Goal: Check status: Check status

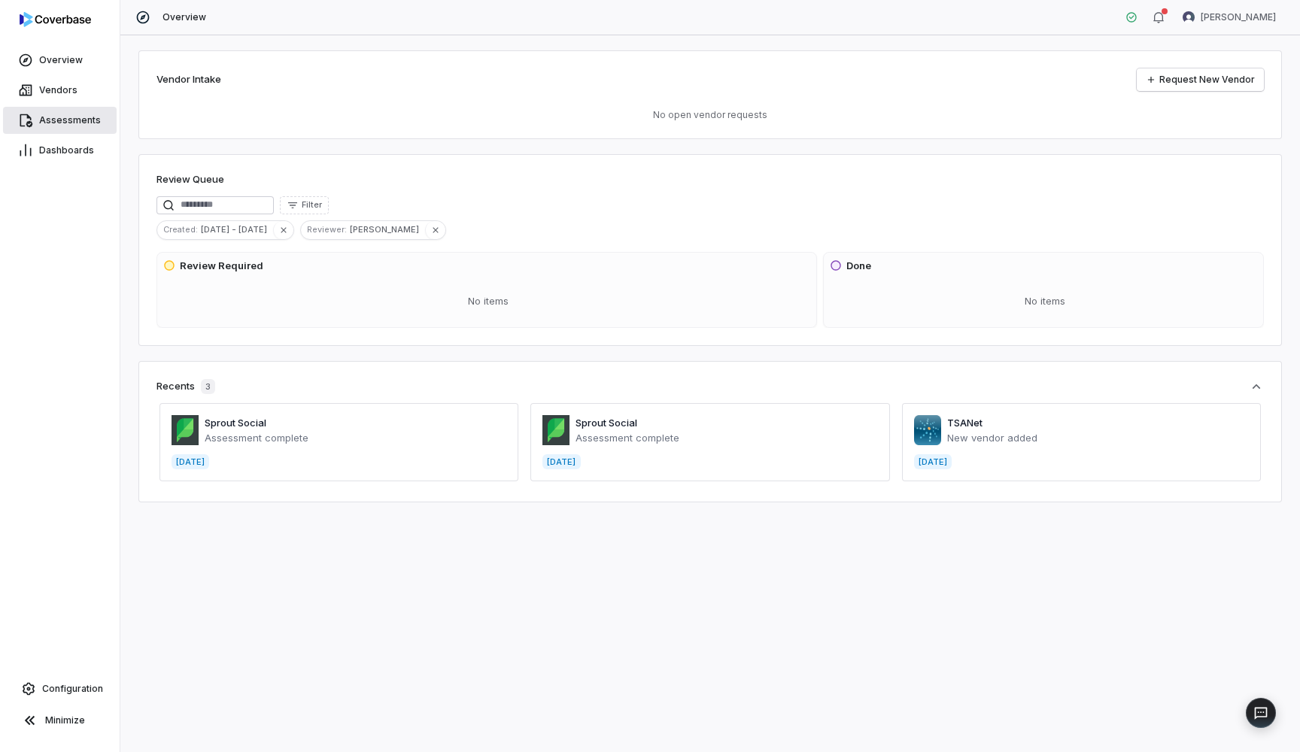
click at [85, 124] on span "Assessments" at bounding box center [70, 120] width 62 height 12
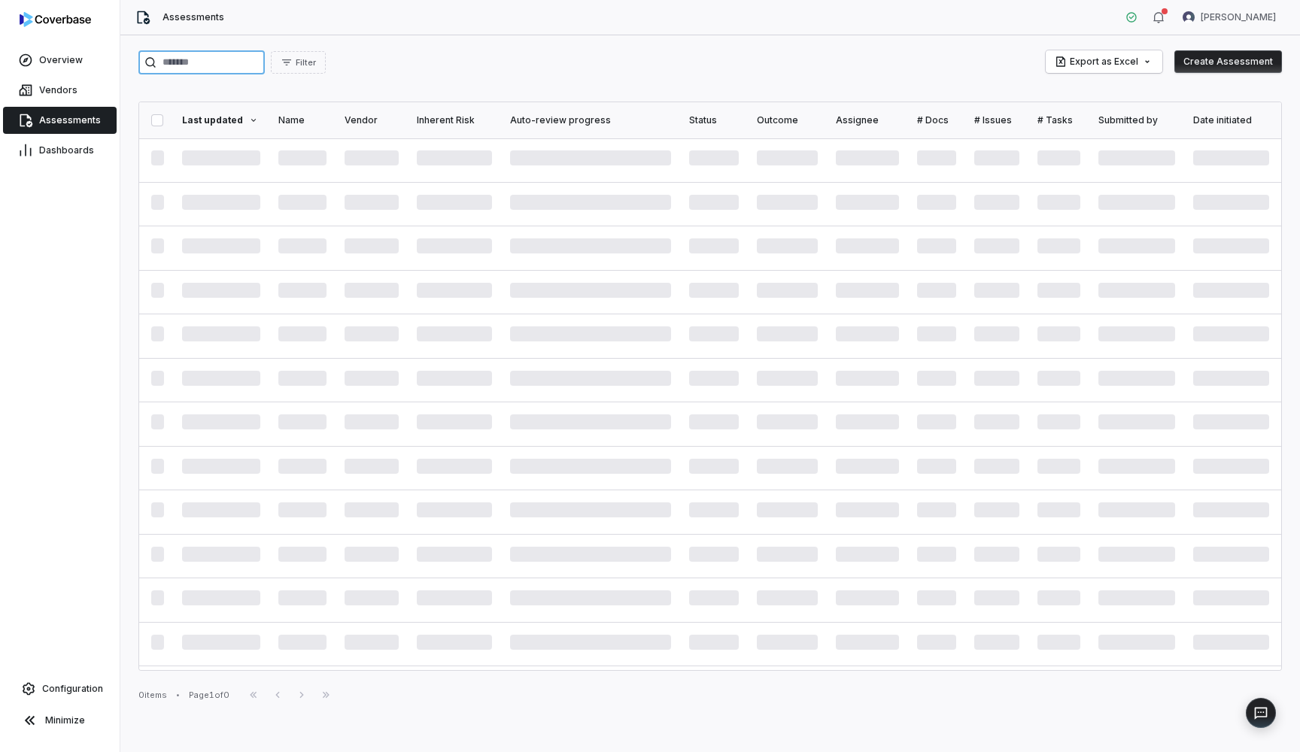
click at [246, 61] on input "search" at bounding box center [201, 62] width 126 height 24
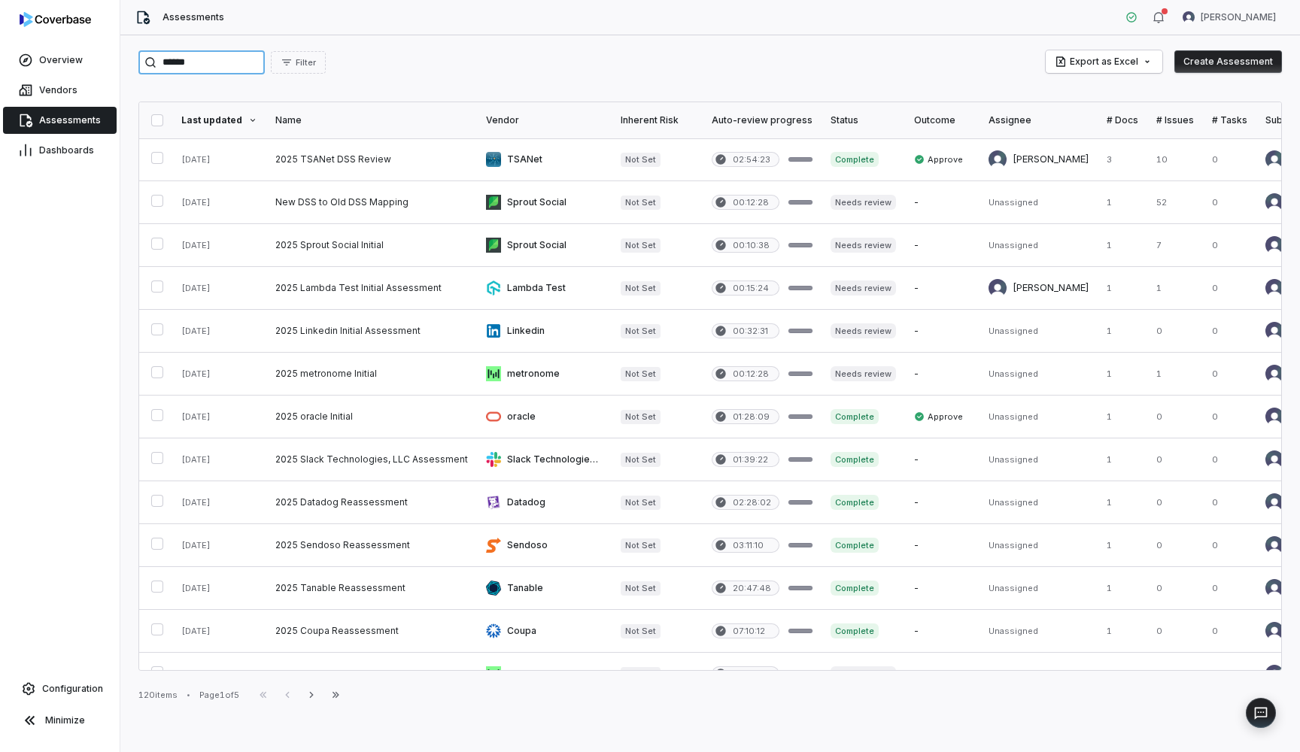
type input "******"
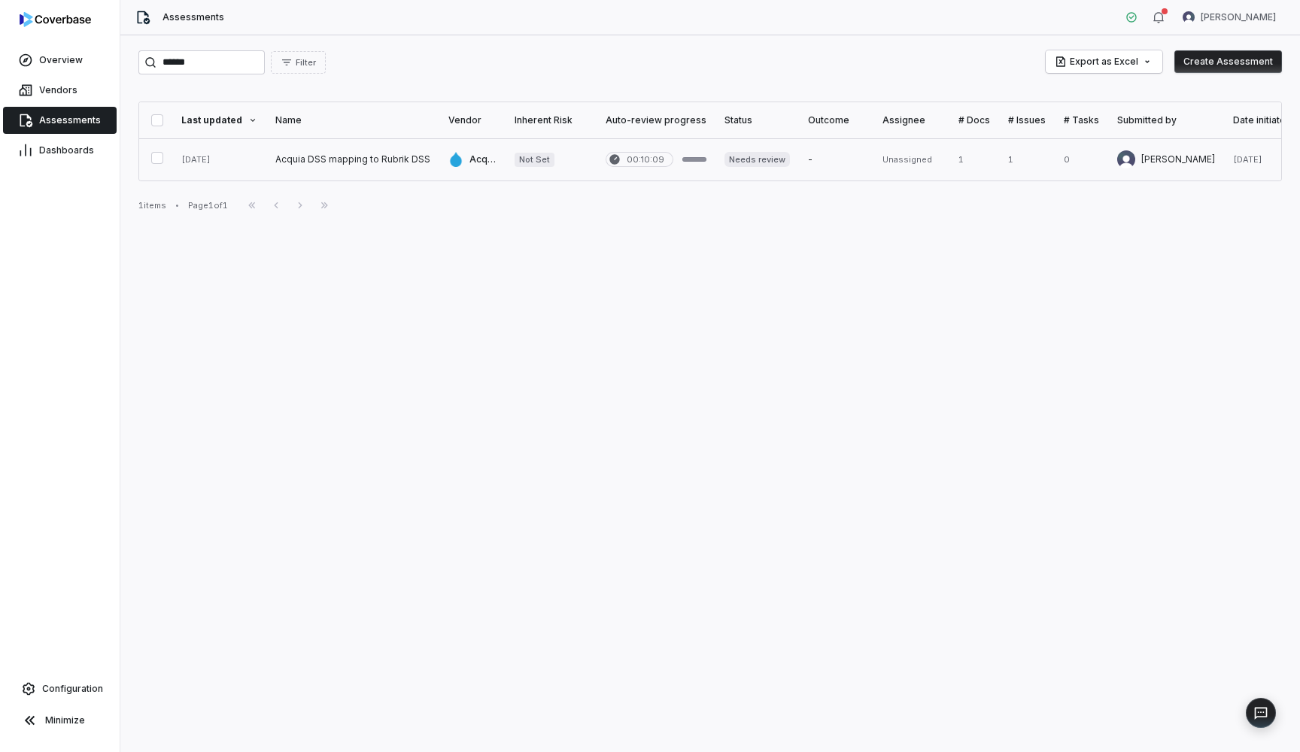
click at [393, 161] on link at bounding box center [352, 159] width 173 height 42
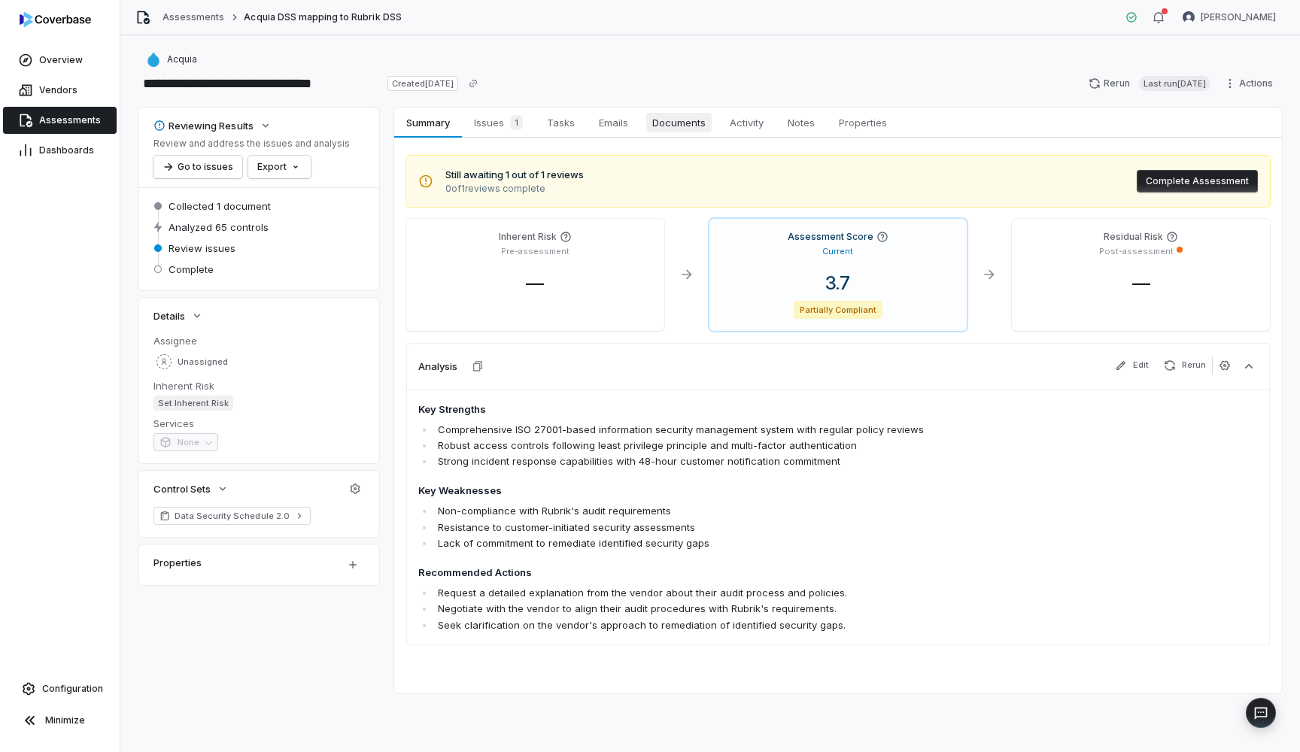
click at [685, 131] on span "Documents" at bounding box center [678, 123] width 65 height 20
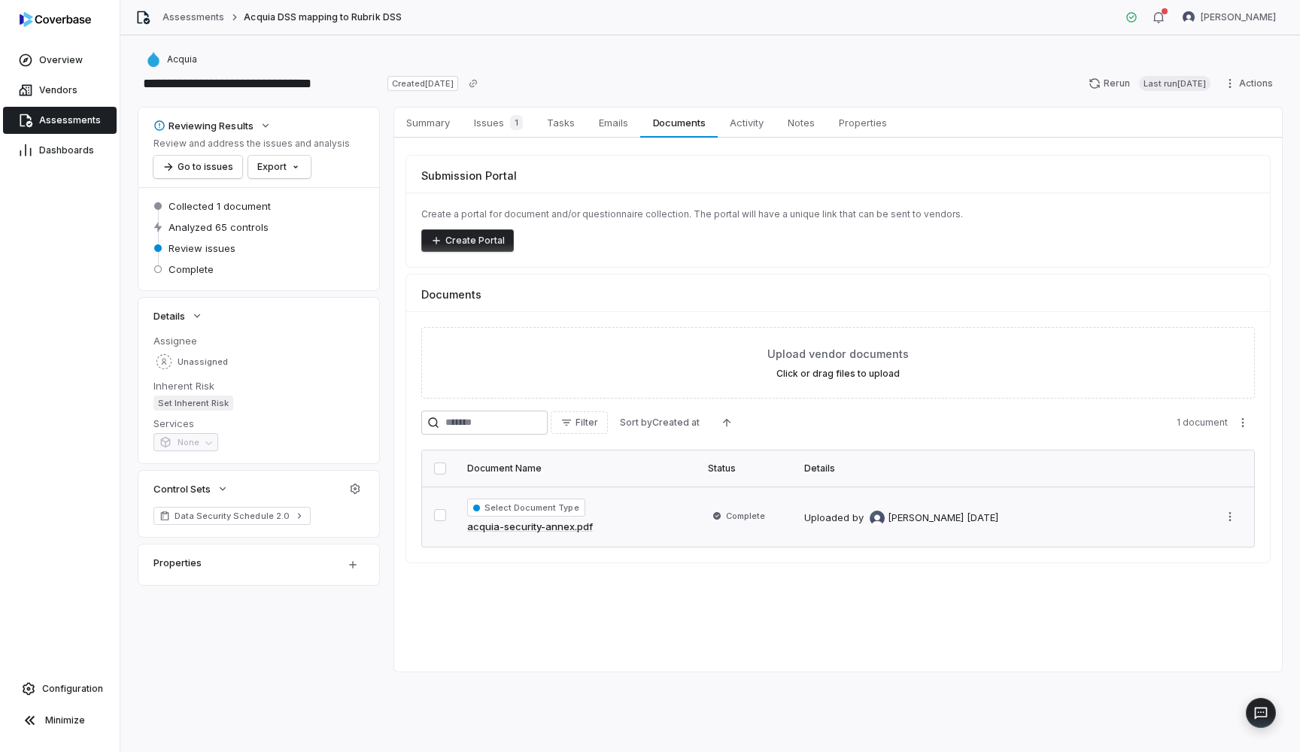
click at [539, 525] on link "acquia-security-annex.pdf" at bounding box center [530, 527] width 126 height 15
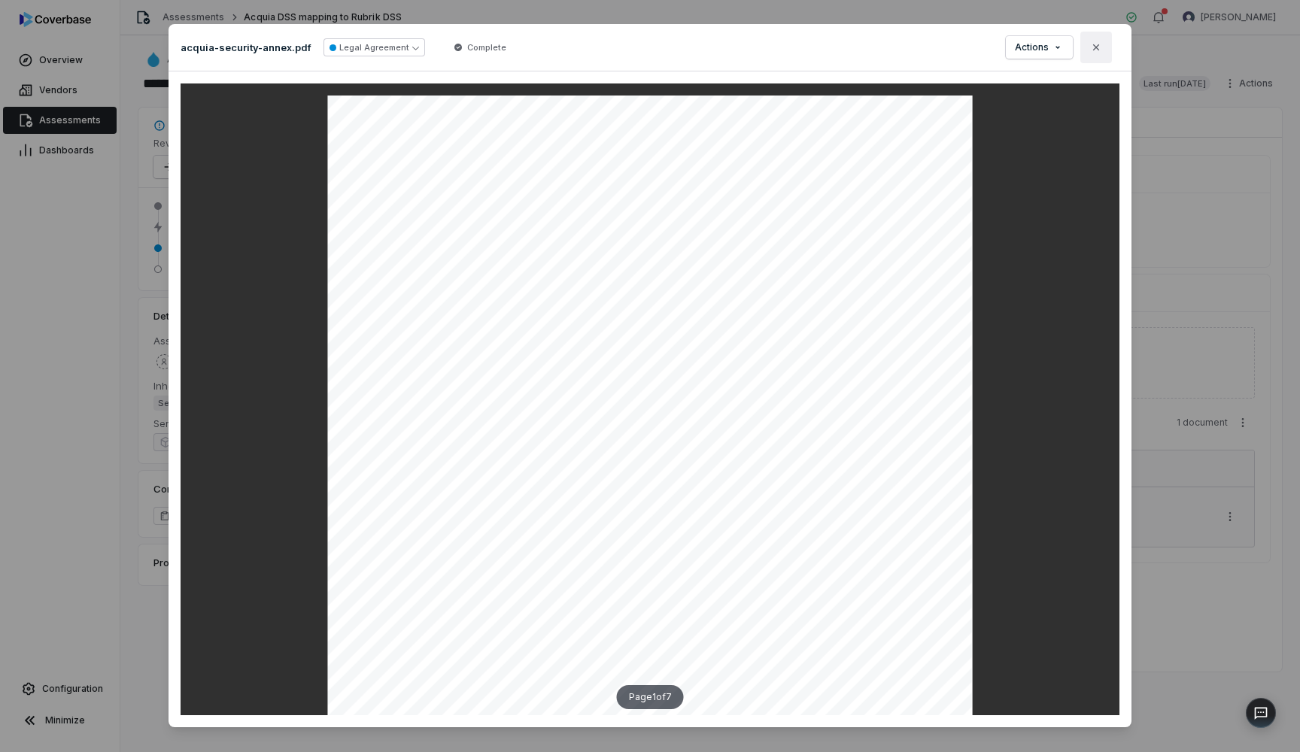
click at [1098, 50] on icon "button" at bounding box center [1096, 47] width 12 height 12
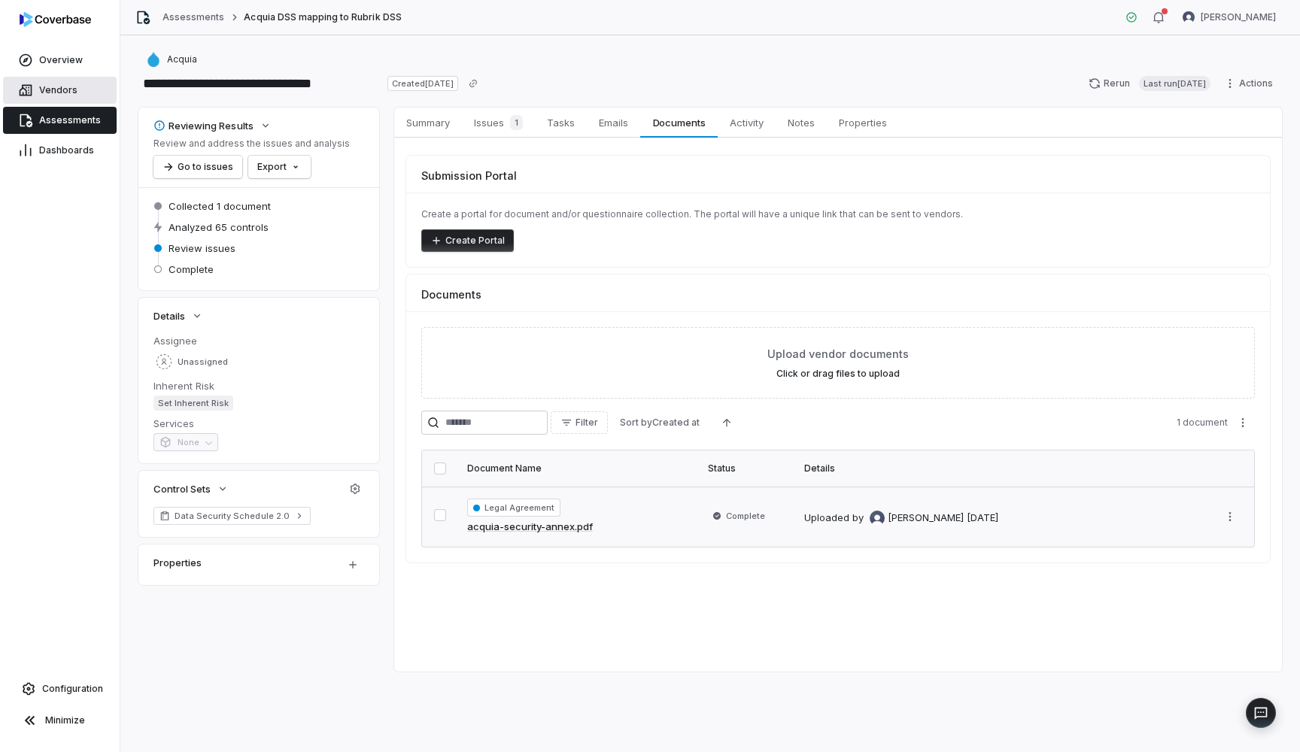
click at [69, 89] on span "Vendors" at bounding box center [58, 90] width 38 height 12
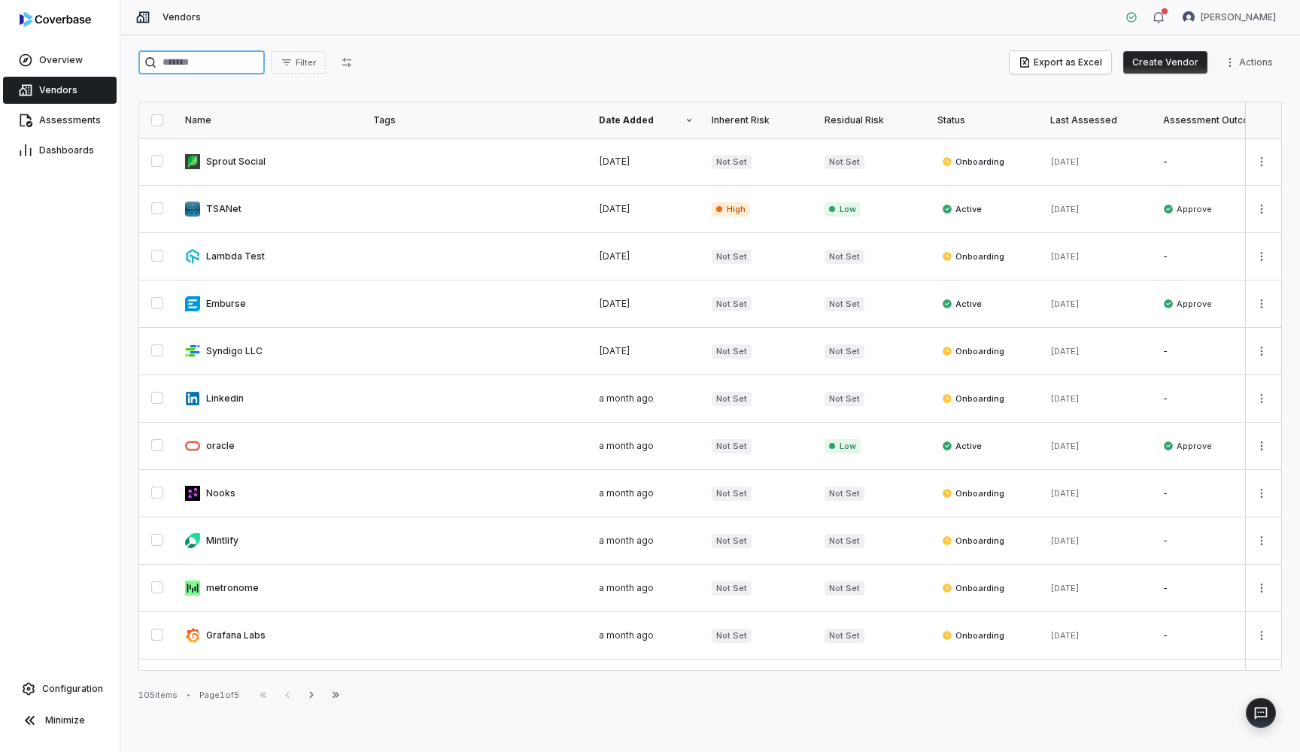
click at [255, 64] on input "search" at bounding box center [201, 62] width 126 height 24
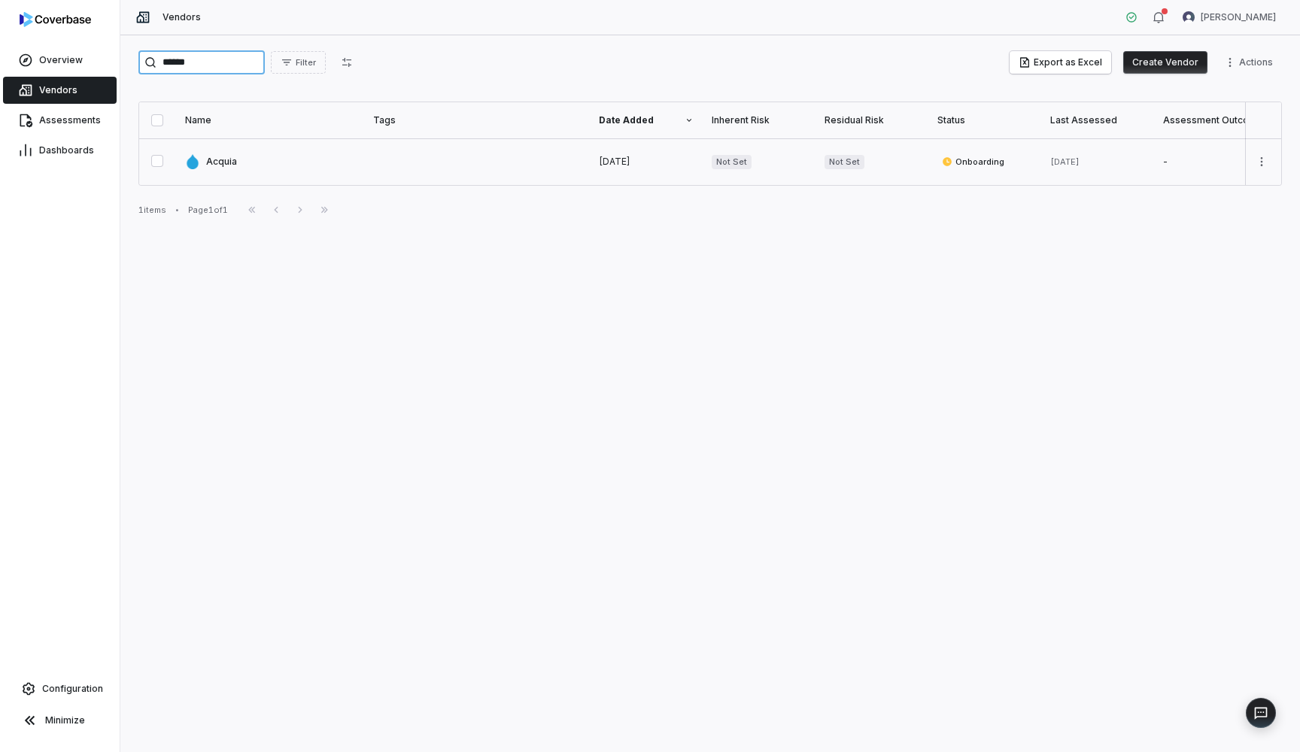
type input "******"
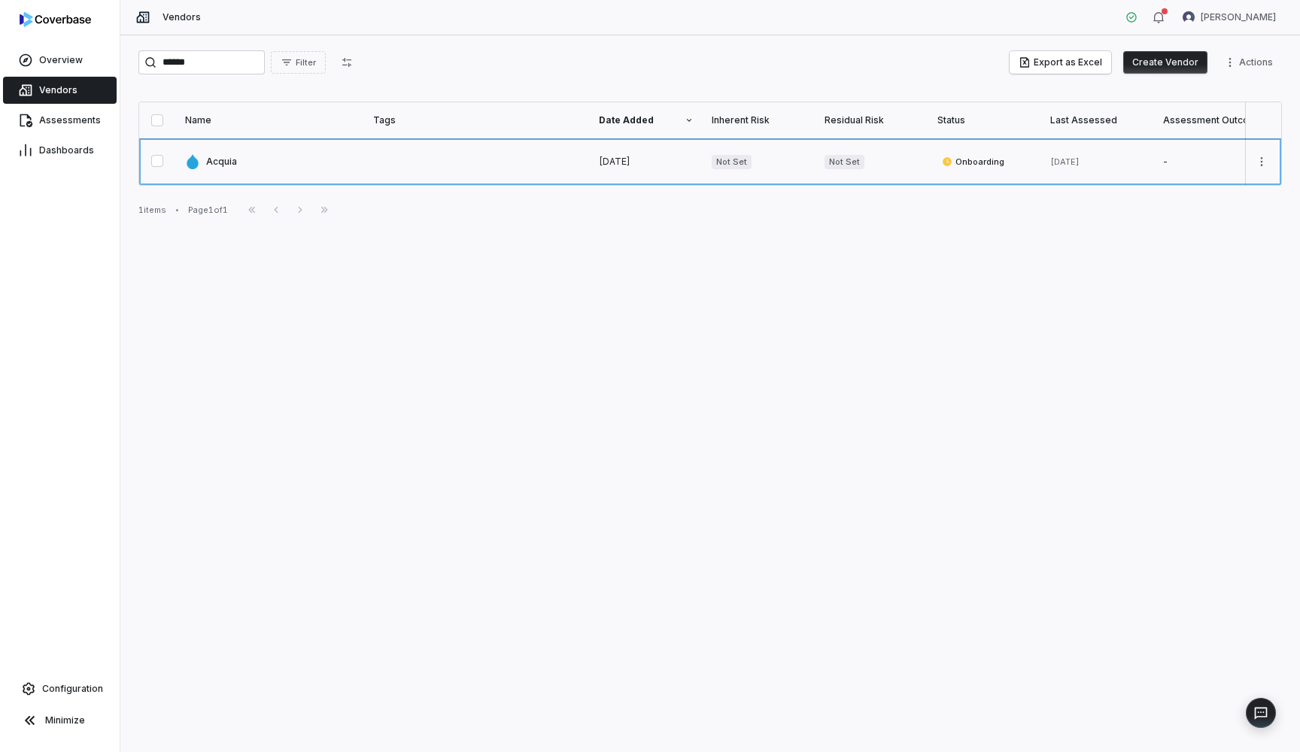
click at [230, 158] on link at bounding box center [270, 161] width 188 height 47
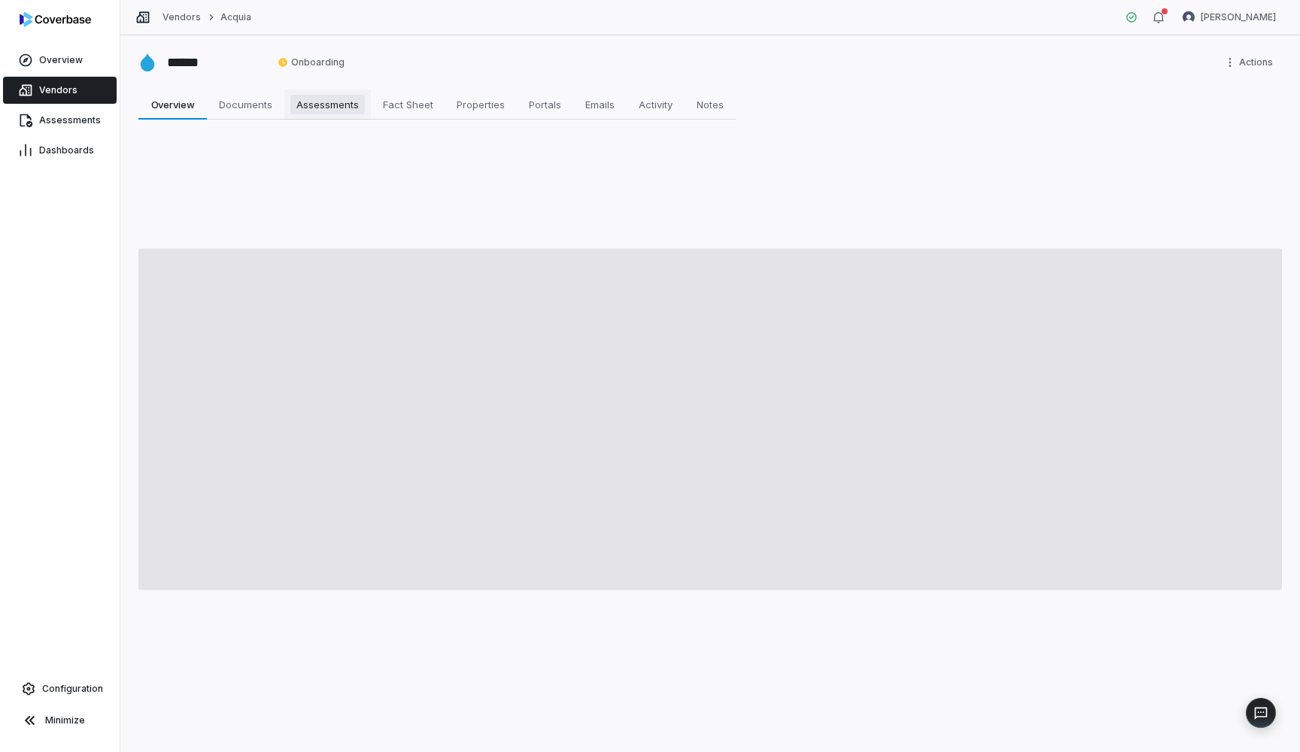
click at [343, 108] on span "Assessments" at bounding box center [327, 105] width 74 height 20
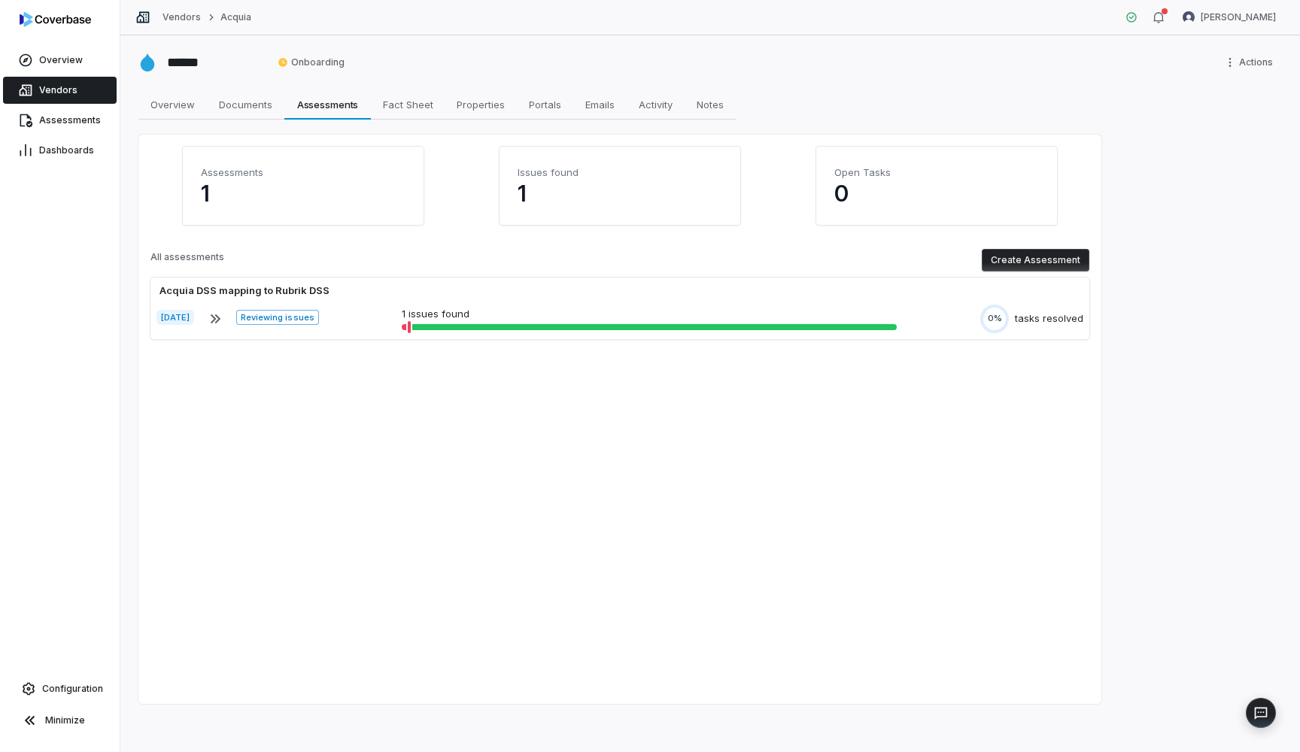
click at [1021, 259] on button "Create Assessment" at bounding box center [1036, 260] width 108 height 23
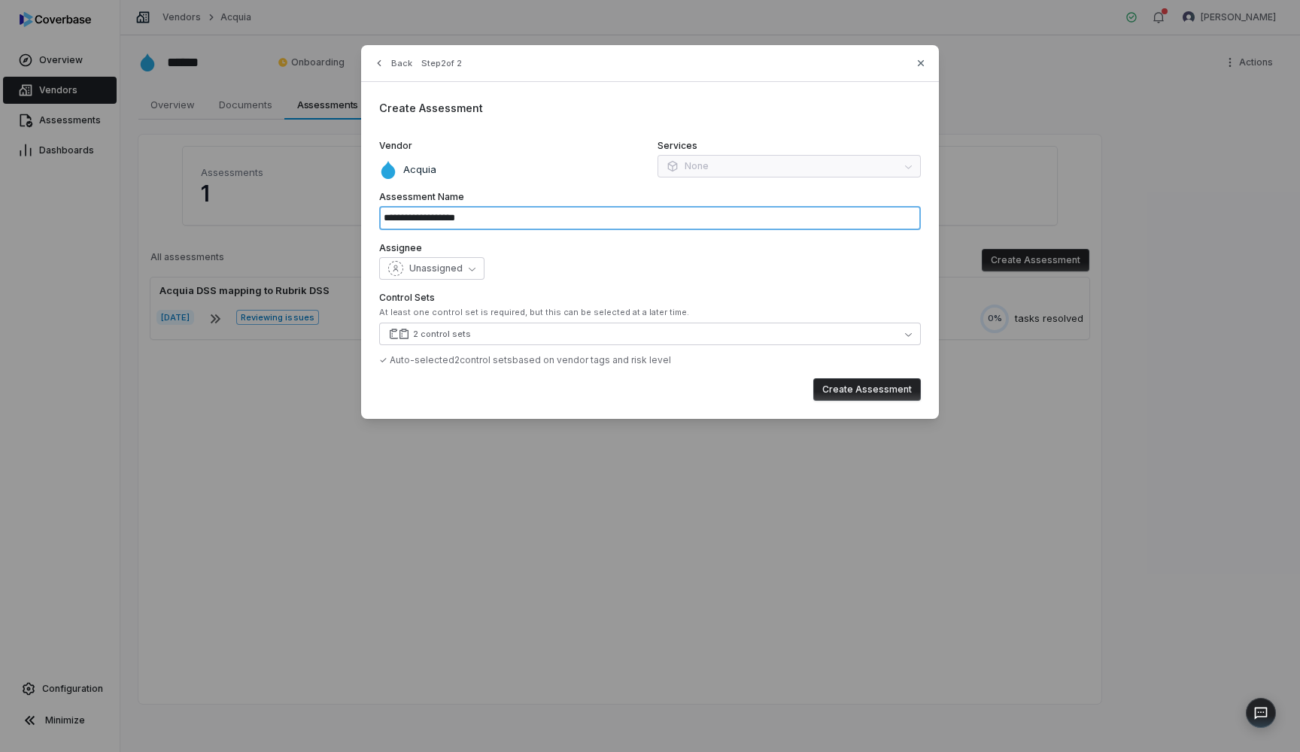
click at [540, 217] on input "**********" at bounding box center [650, 218] width 542 height 24
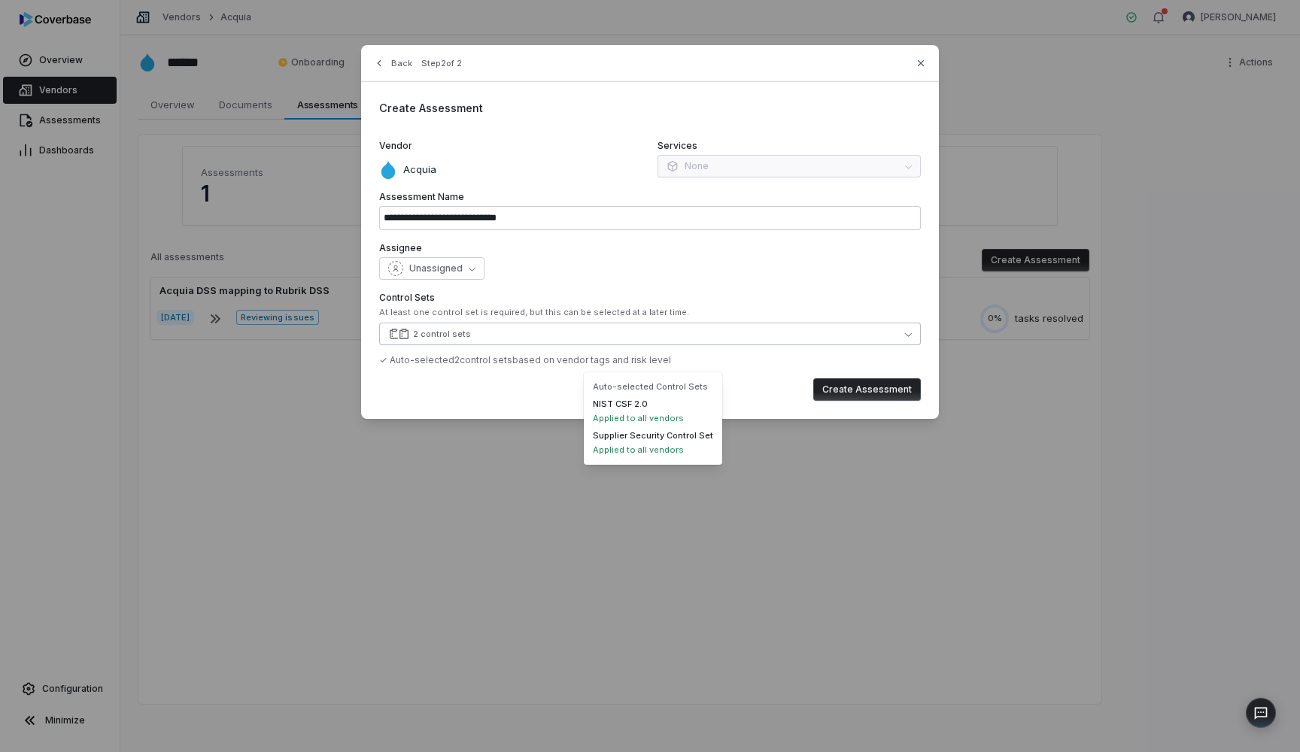
click at [525, 323] on button "2 control sets" at bounding box center [650, 334] width 542 height 23
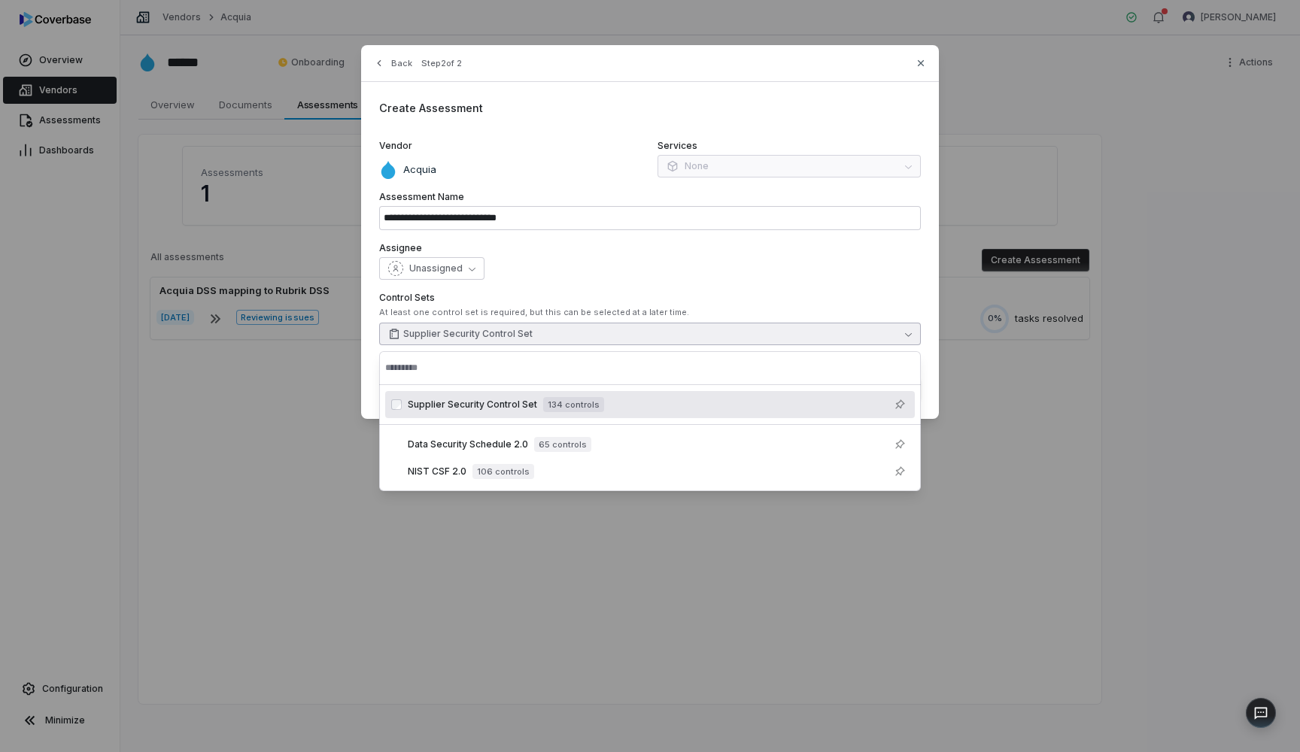
click at [706, 300] on label "Control Sets" at bounding box center [650, 298] width 542 height 12
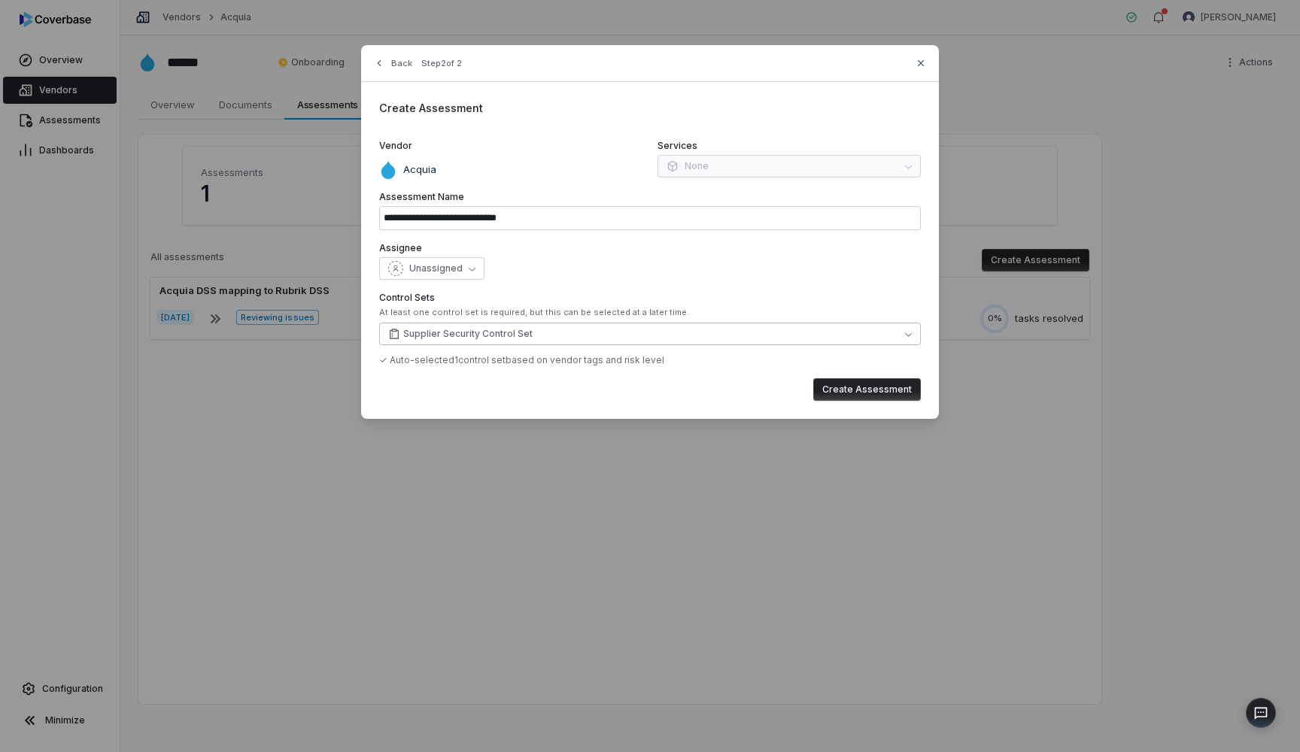
click at [537, 326] on button "Supplier Security Control Set" at bounding box center [650, 334] width 542 height 23
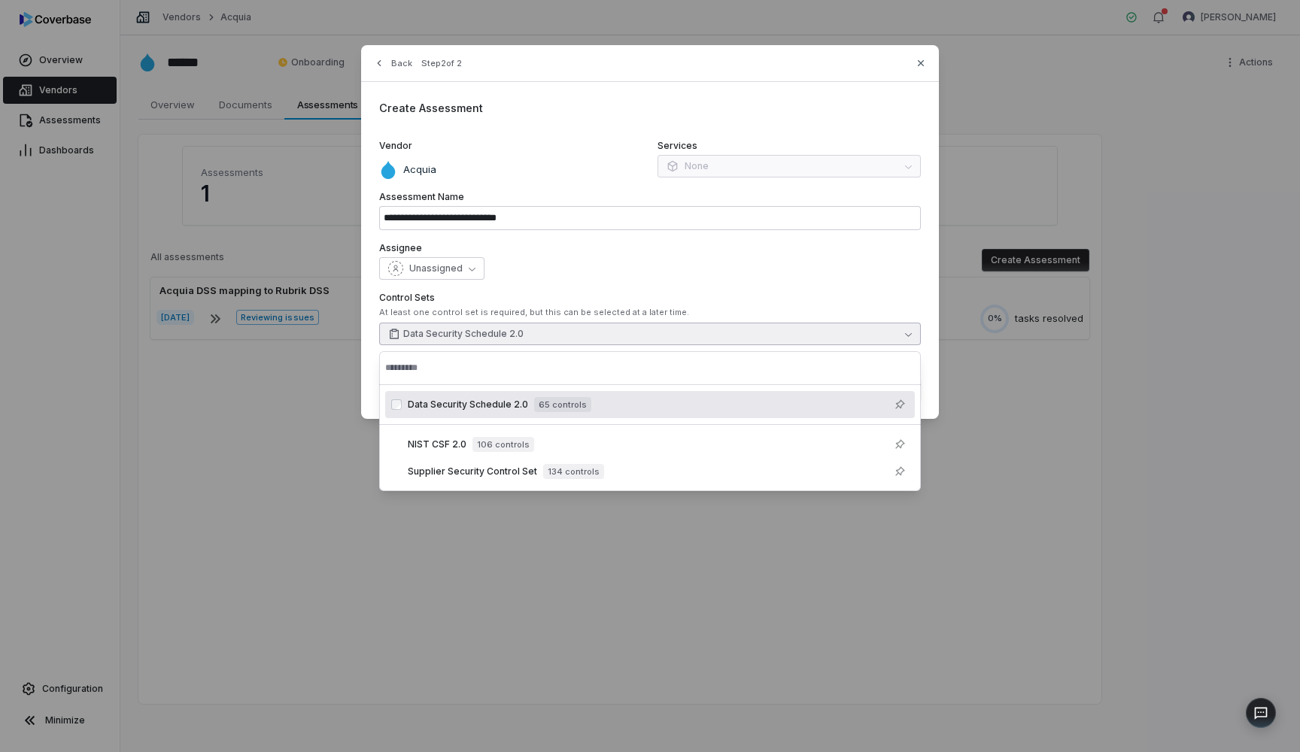
click at [744, 278] on div "Unassigned" at bounding box center [650, 268] width 542 height 23
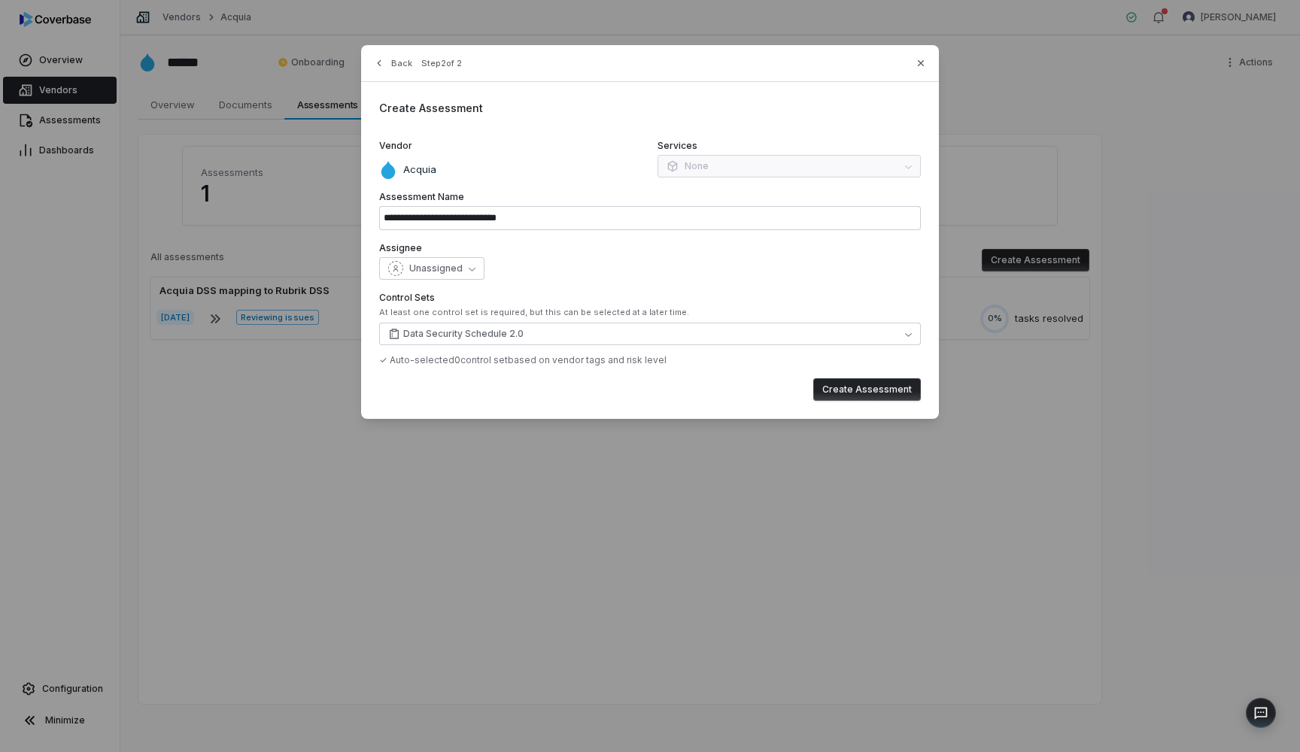
click at [875, 390] on button "Create Assessment" at bounding box center [867, 389] width 108 height 23
type input "**********"
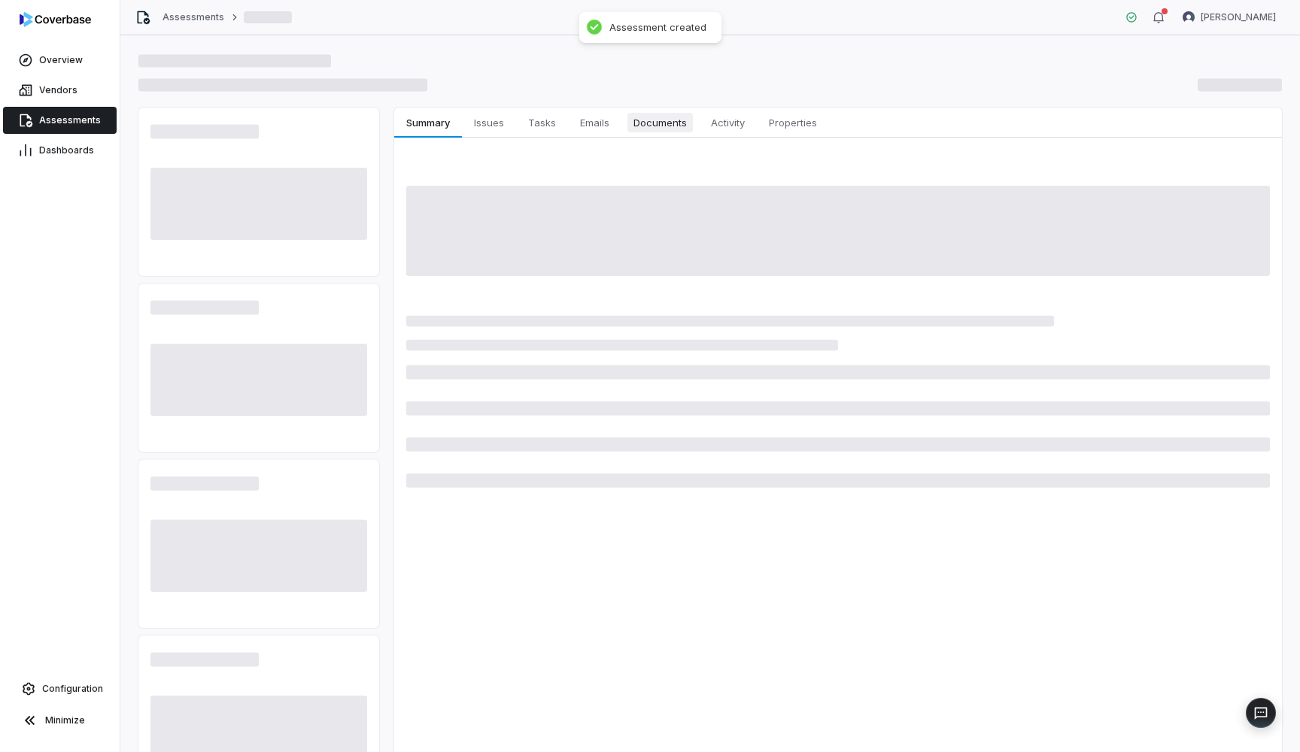
click at [660, 122] on span "Documents" at bounding box center [659, 123] width 65 height 20
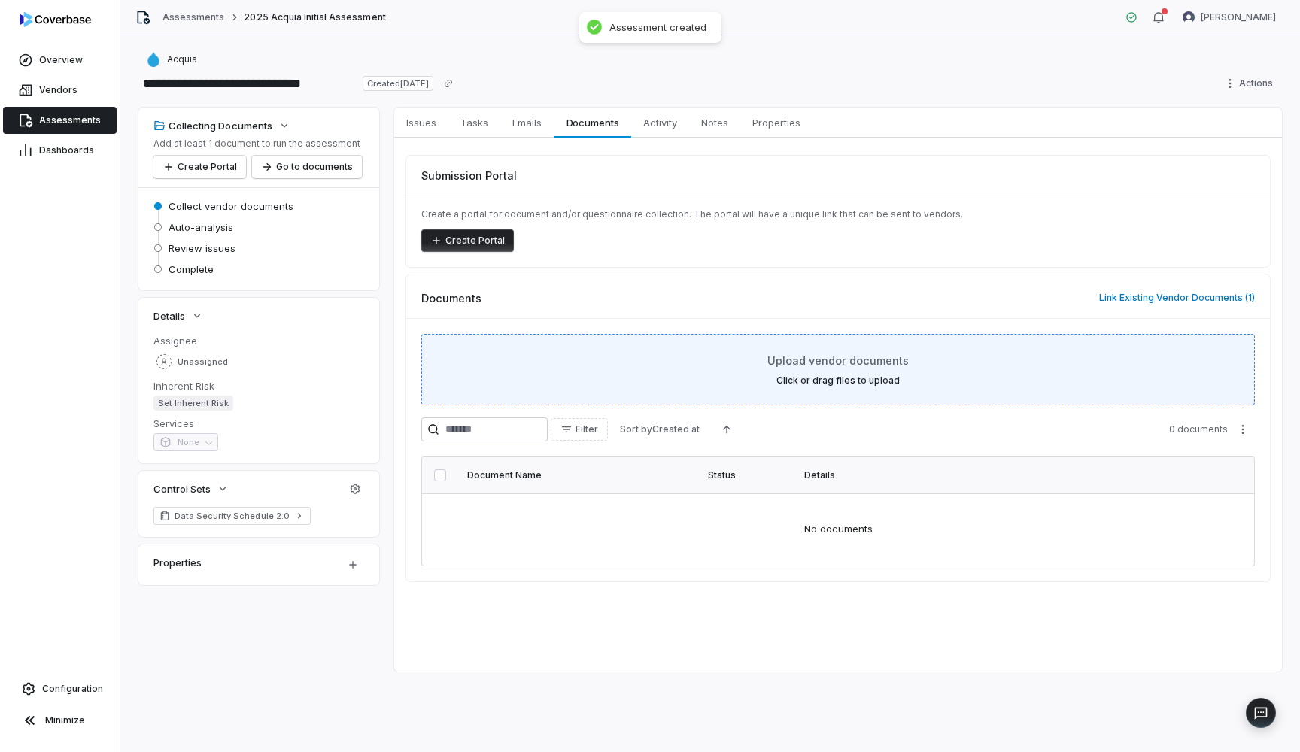
click at [829, 355] on span "Upload vendor documents" at bounding box center [837, 361] width 141 height 16
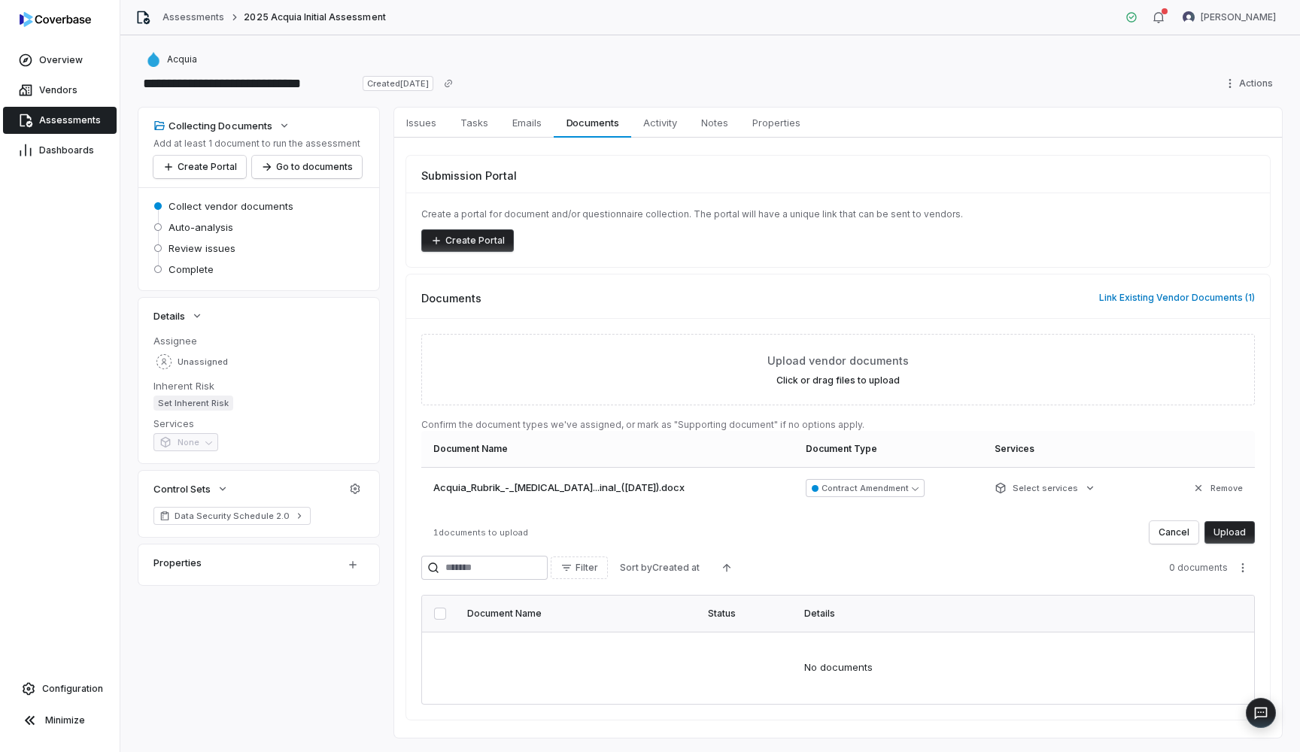
click at [1224, 532] on button "Upload" at bounding box center [1229, 532] width 50 height 23
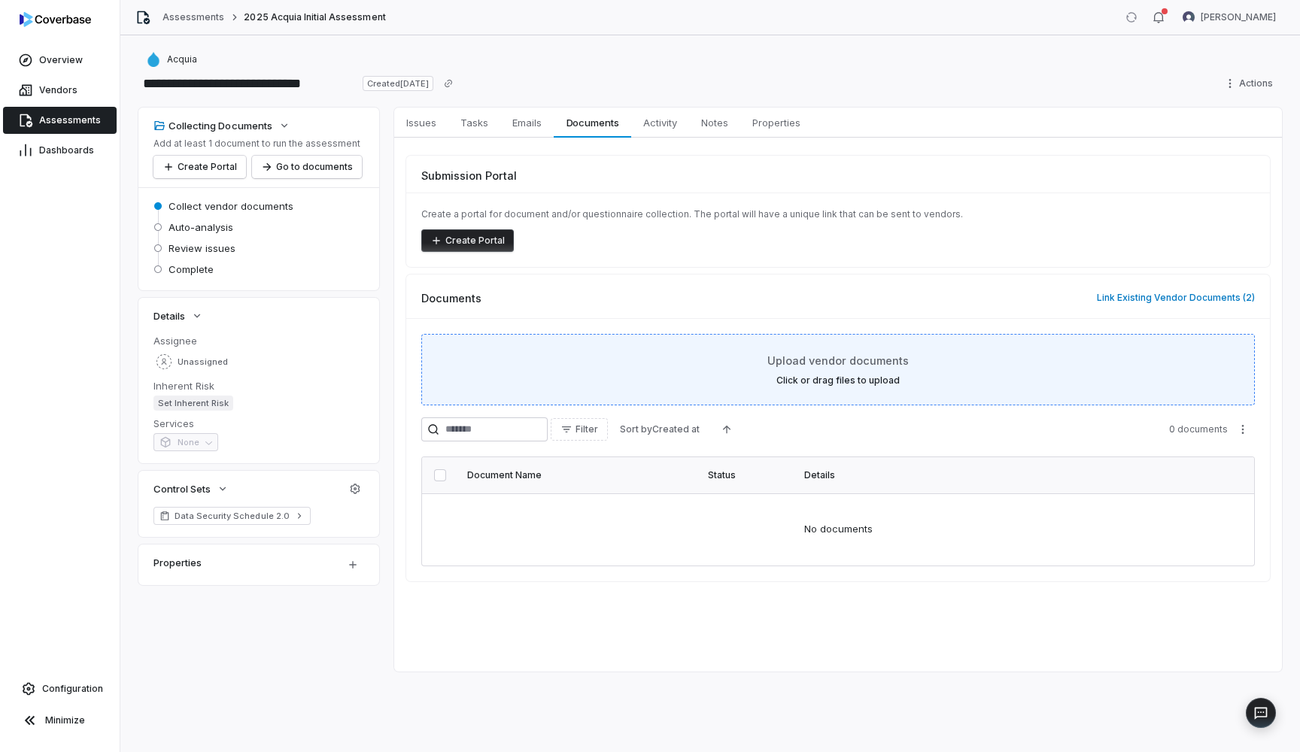
click at [835, 382] on label "Click or drag files to upload" at bounding box center [837, 381] width 123 height 12
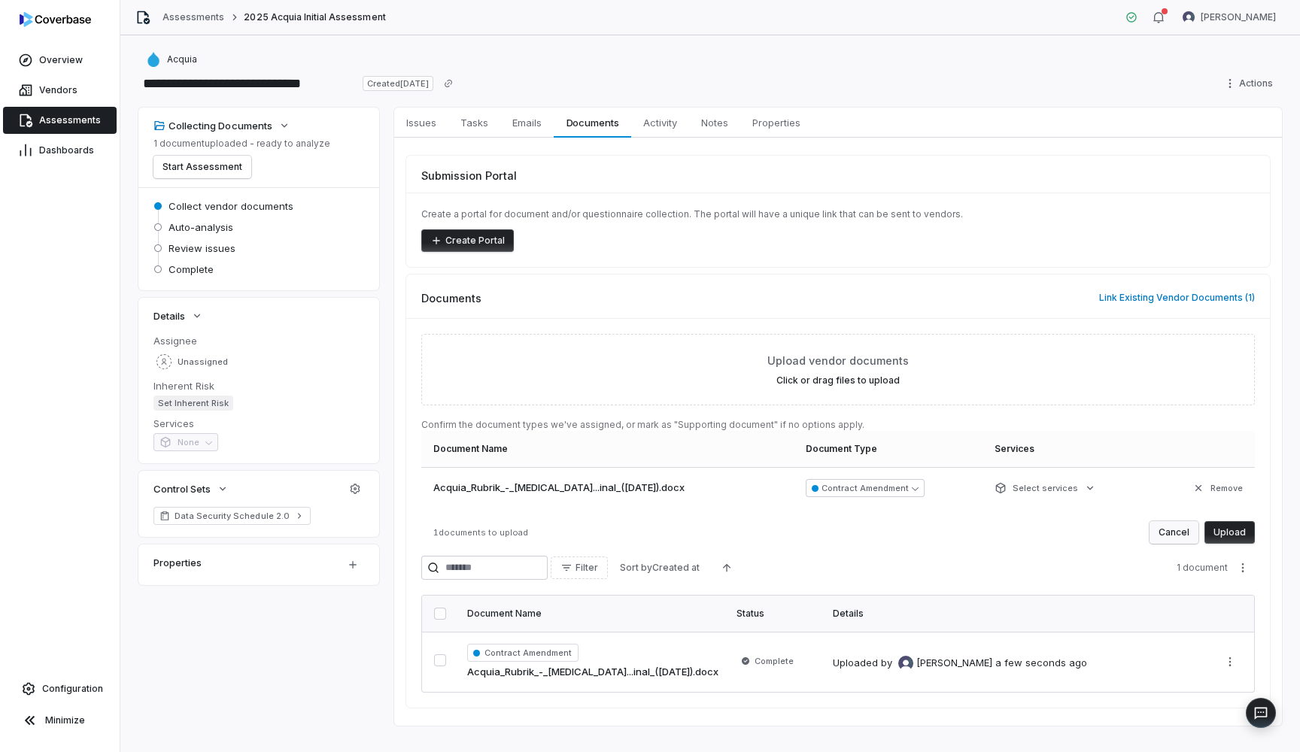
click at [1172, 521] on button "Cancel" at bounding box center [1173, 532] width 49 height 23
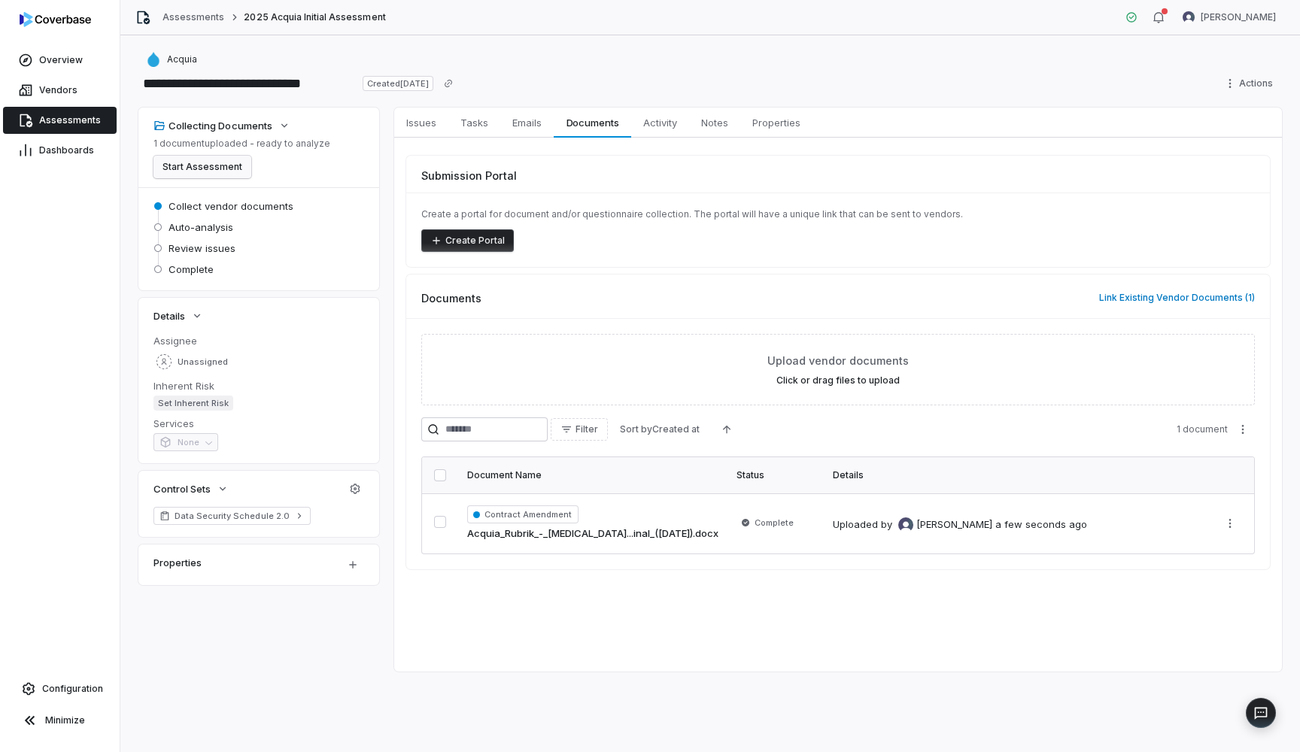
click at [232, 169] on button "Start Assessment" at bounding box center [202, 167] width 98 height 23
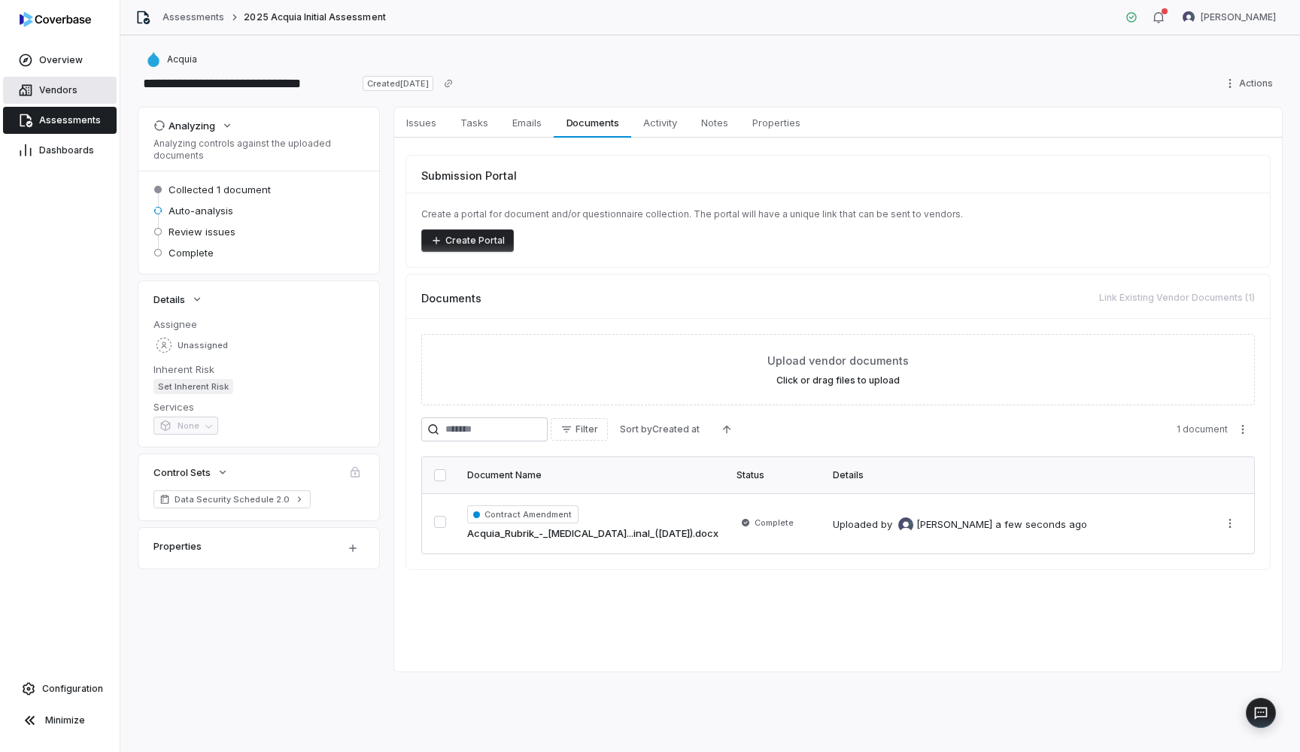
click at [63, 97] on link "Vendors" at bounding box center [60, 90] width 114 height 27
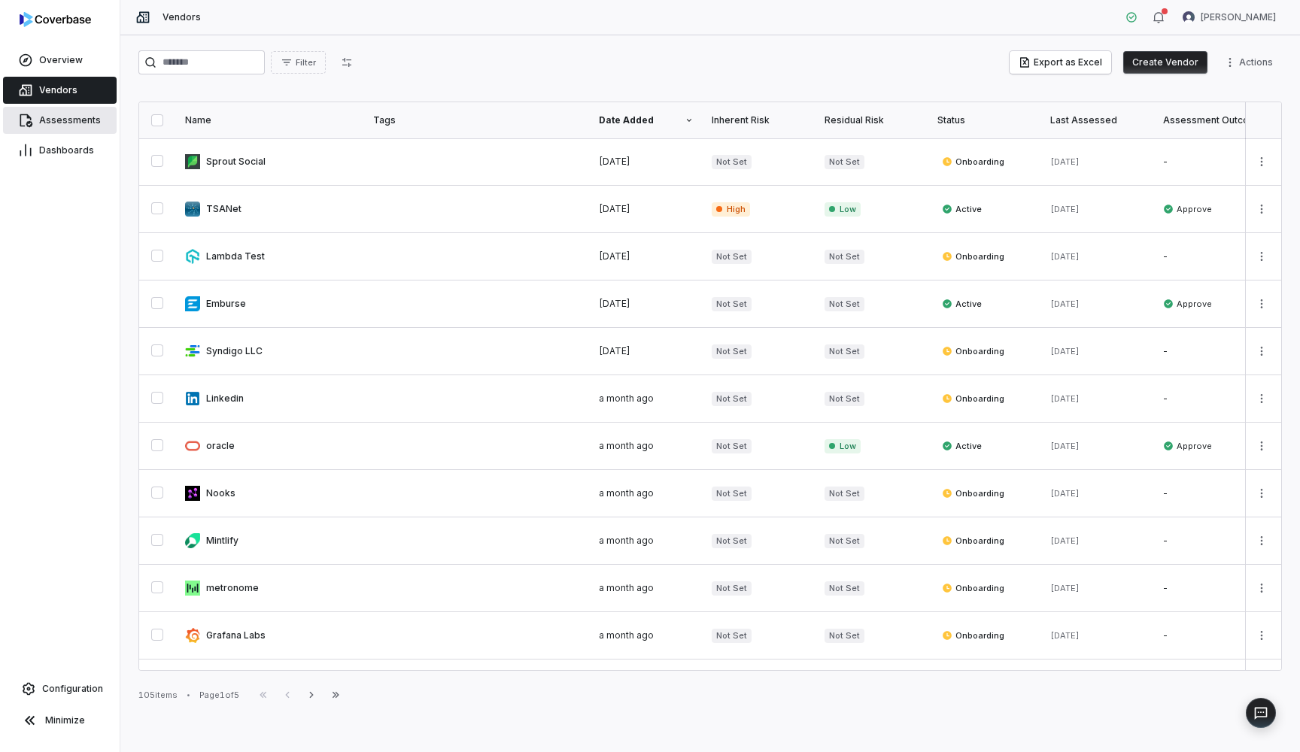
click at [63, 123] on span "Assessments" at bounding box center [70, 120] width 62 height 12
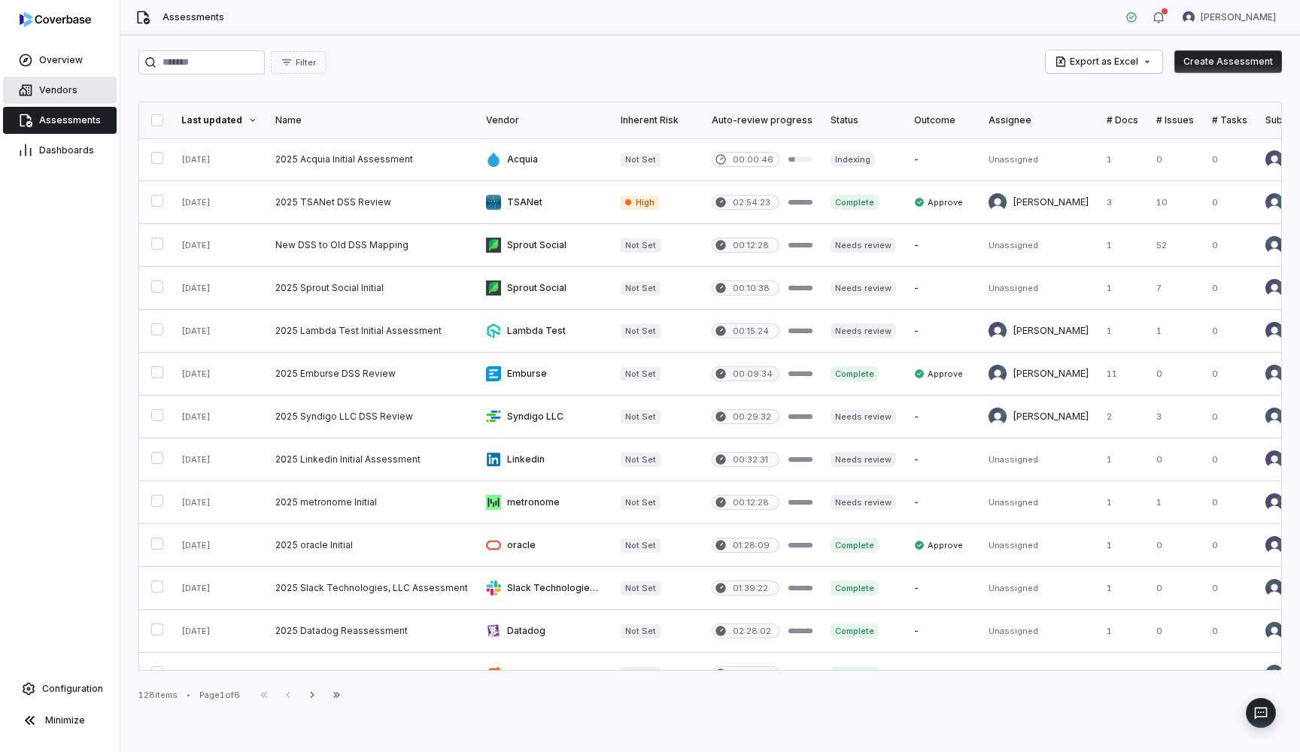
click at [90, 95] on link "Vendors" at bounding box center [60, 90] width 114 height 27
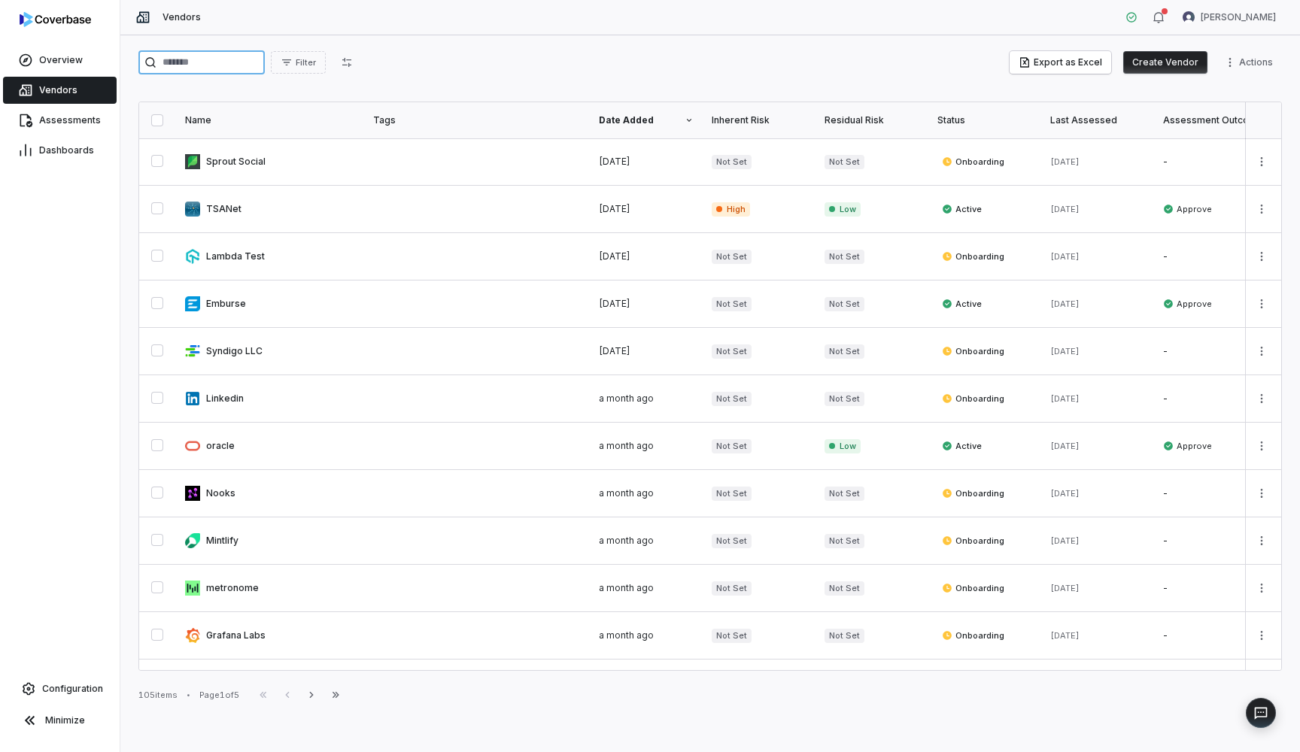
click at [265, 63] on input "search" at bounding box center [201, 62] width 126 height 24
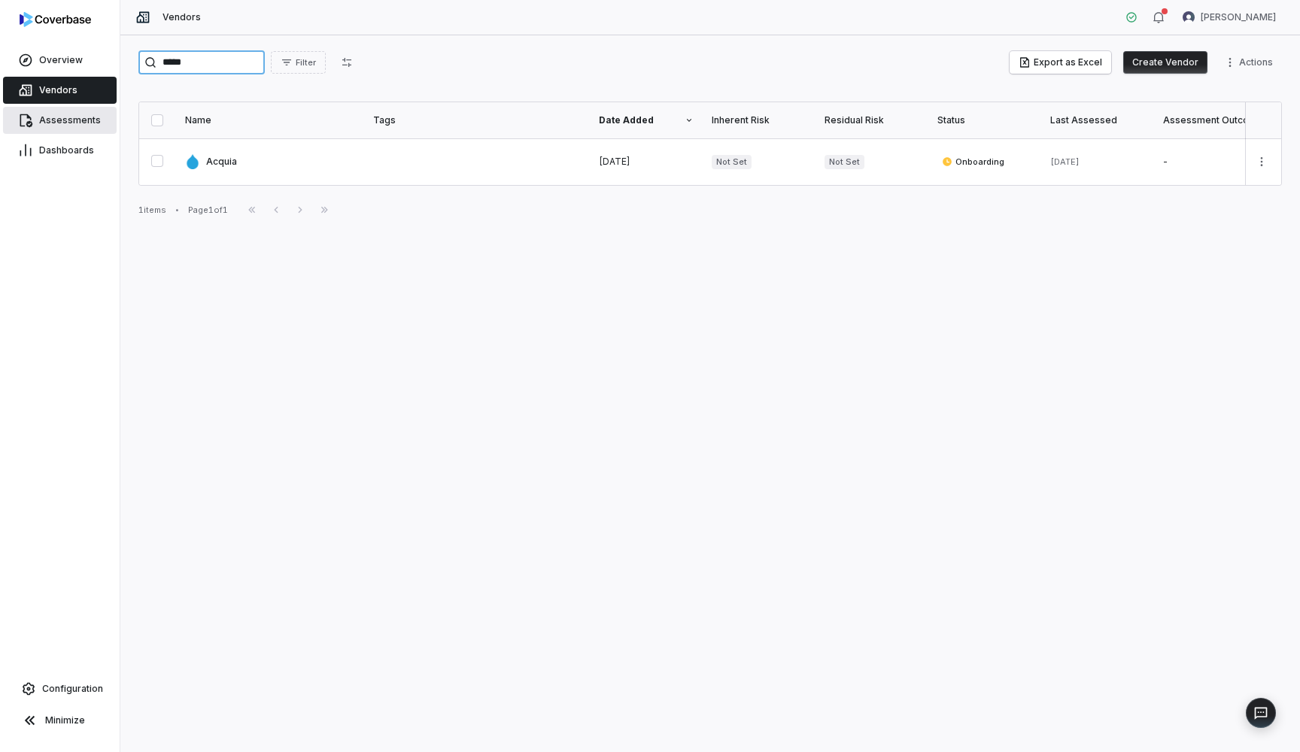
type input "*****"
click at [80, 127] on link "Assessments" at bounding box center [60, 120] width 114 height 27
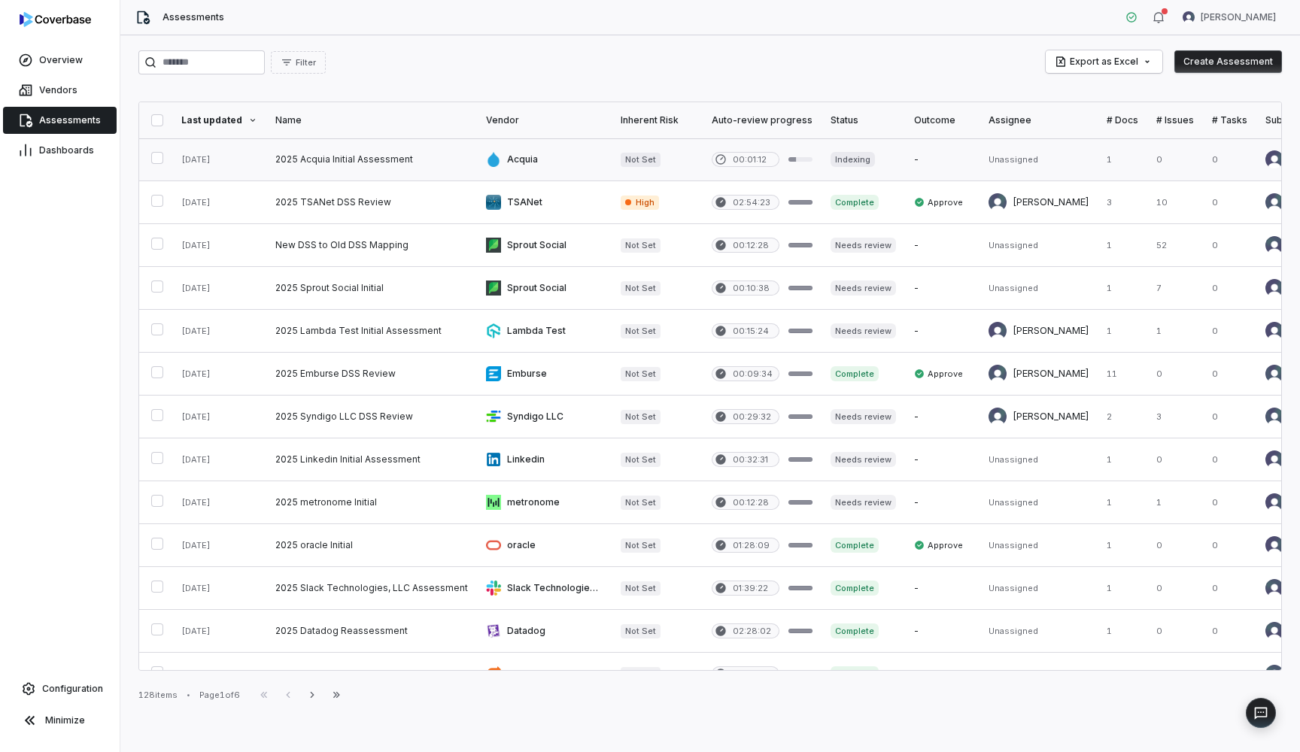
click at [362, 164] on link at bounding box center [371, 159] width 211 height 42
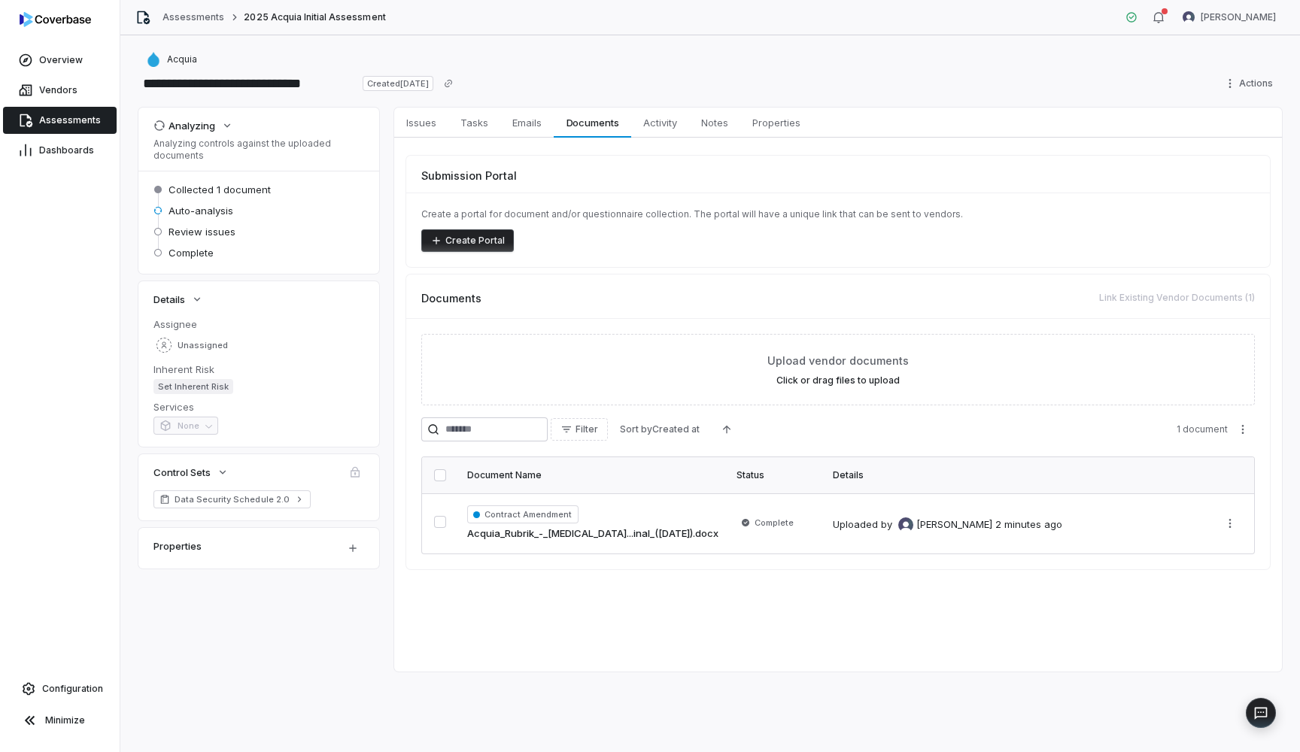
click at [66, 132] on link "Assessments" at bounding box center [60, 120] width 114 height 27
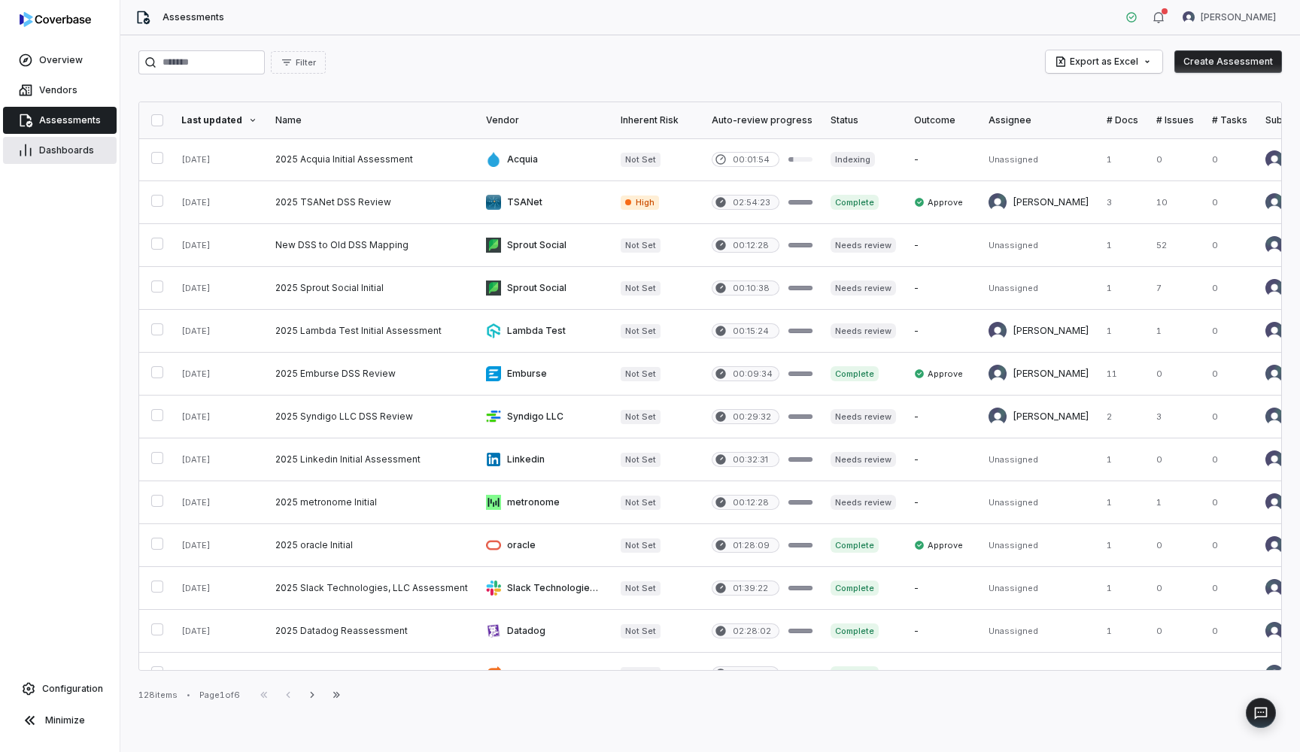
click at [68, 152] on span "Dashboards" at bounding box center [66, 150] width 55 height 12
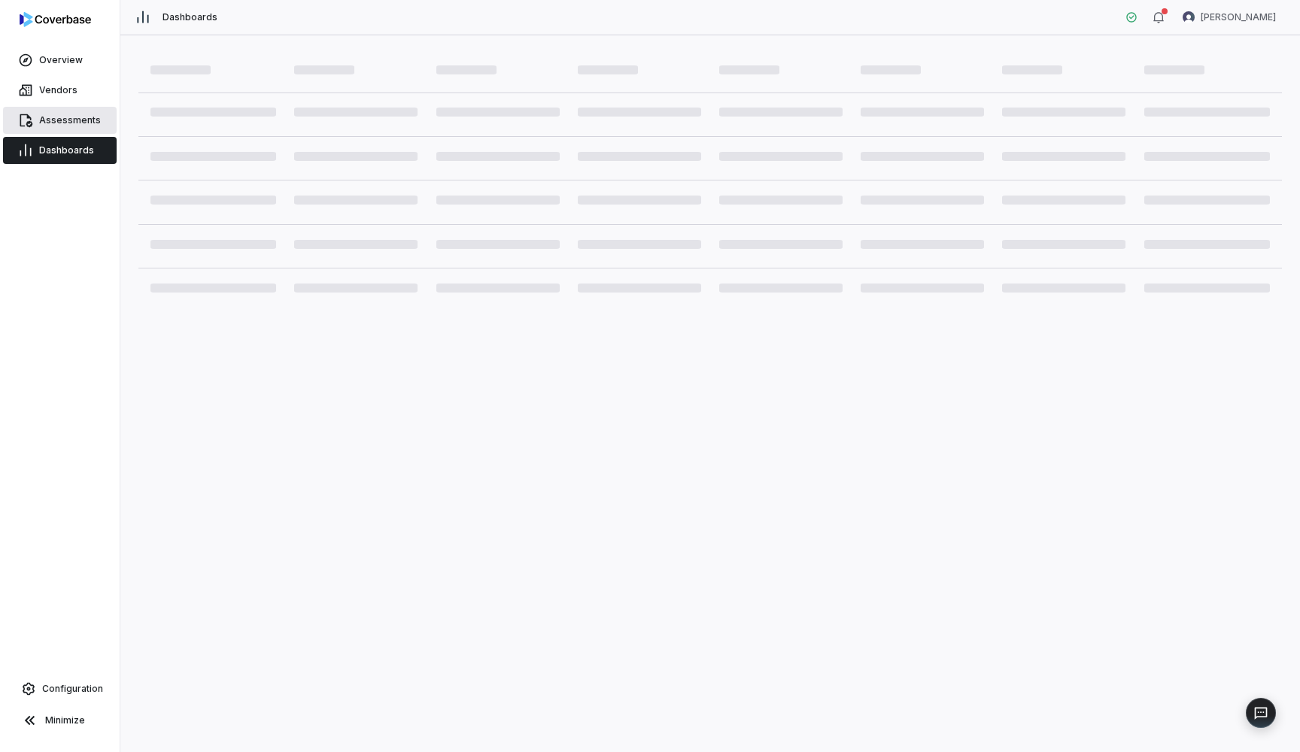
click at [68, 124] on span "Assessments" at bounding box center [70, 120] width 62 height 12
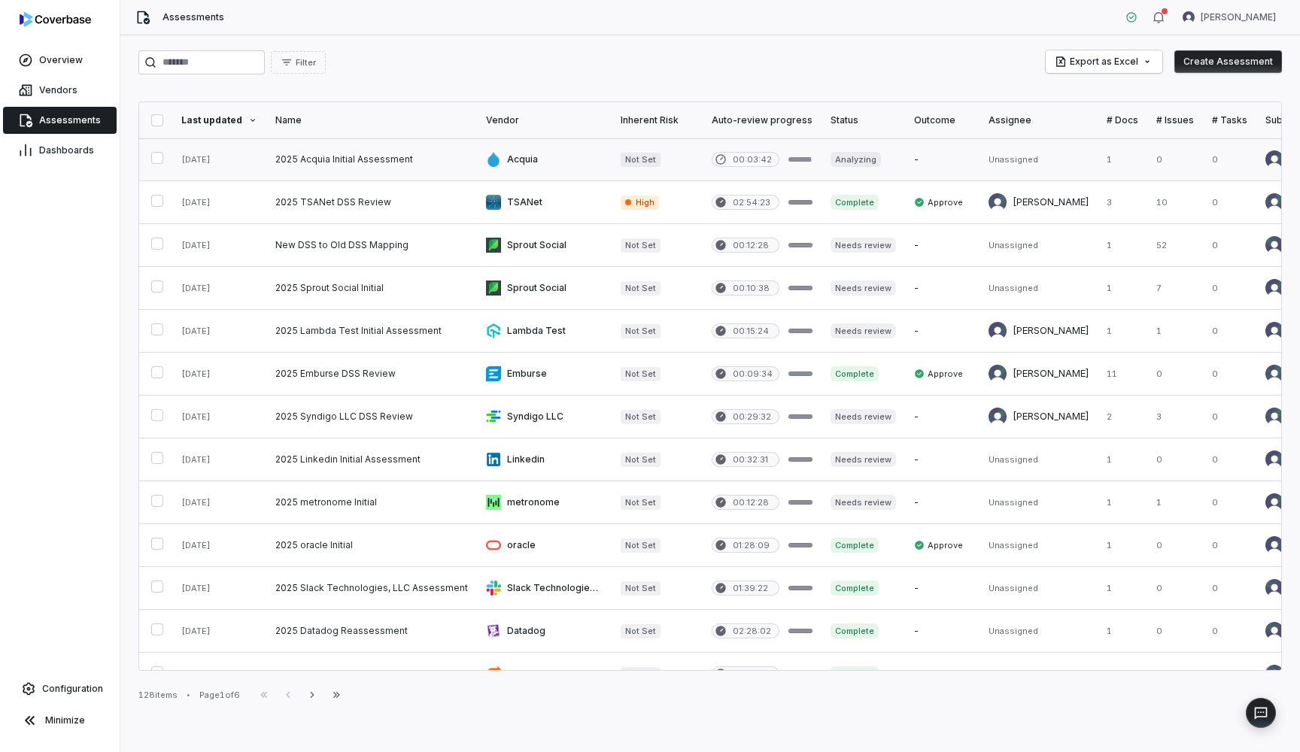
click at [346, 155] on link at bounding box center [371, 159] width 211 height 42
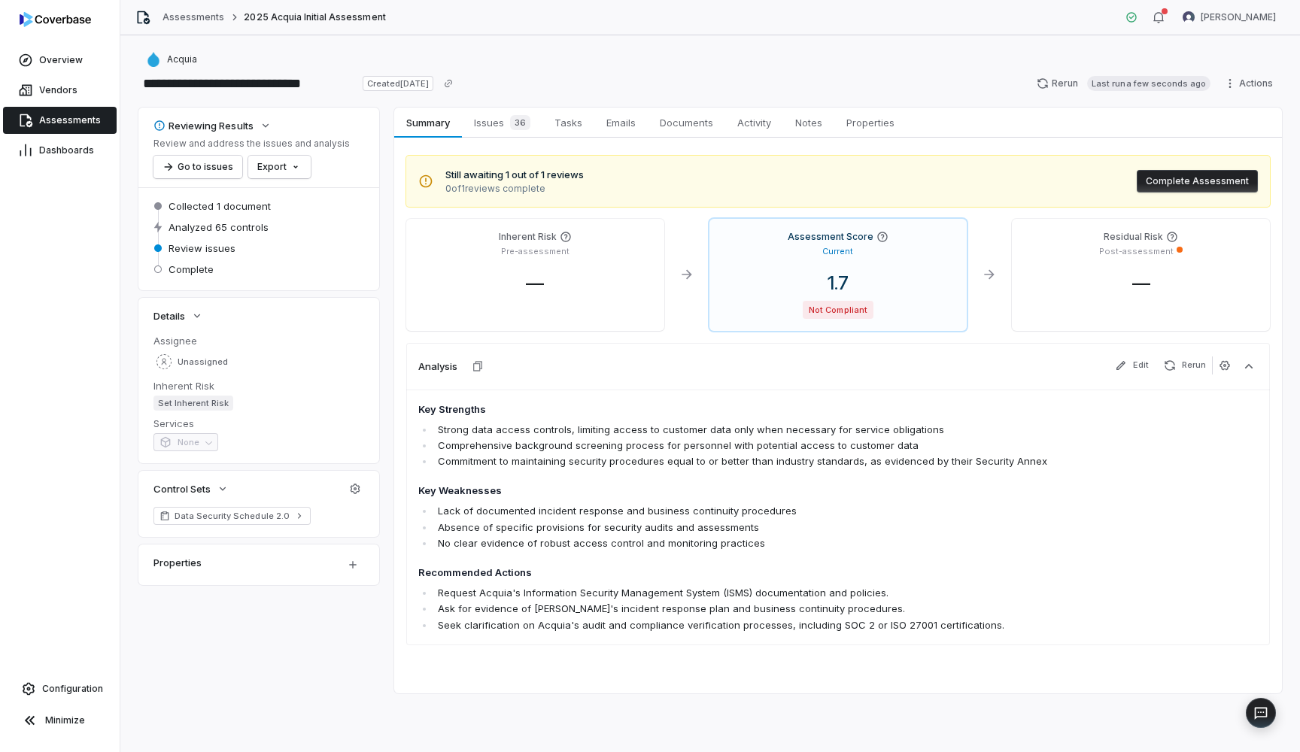
click at [78, 122] on span "Assessments" at bounding box center [70, 120] width 62 height 12
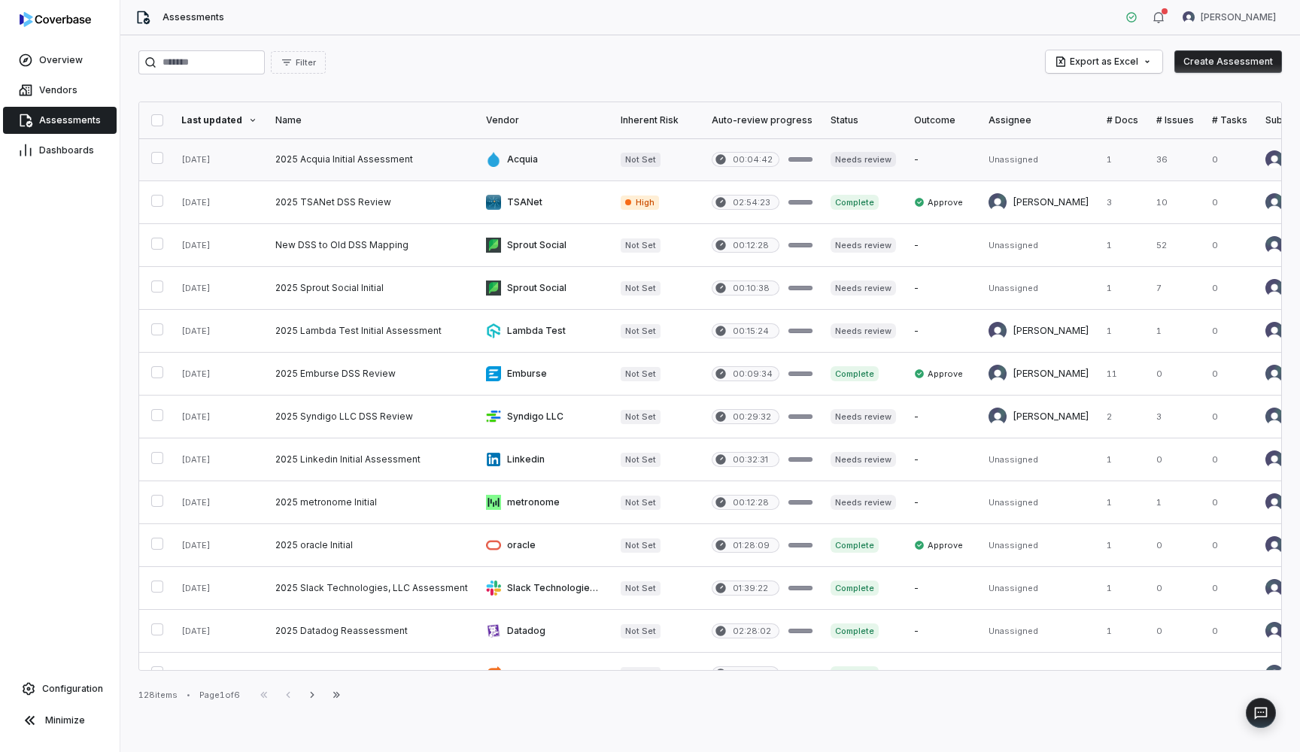
click at [345, 161] on link at bounding box center [371, 159] width 211 height 42
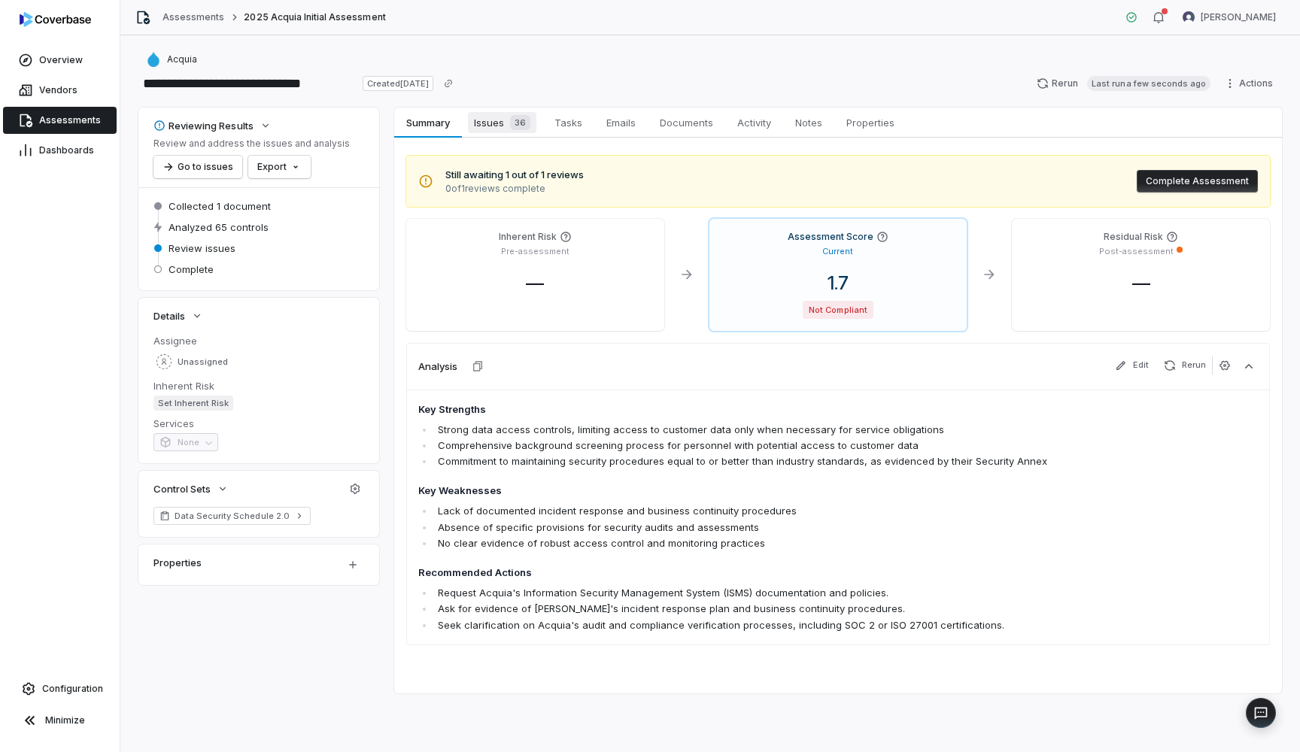
click at [509, 120] on div "36" at bounding box center [517, 122] width 26 height 15
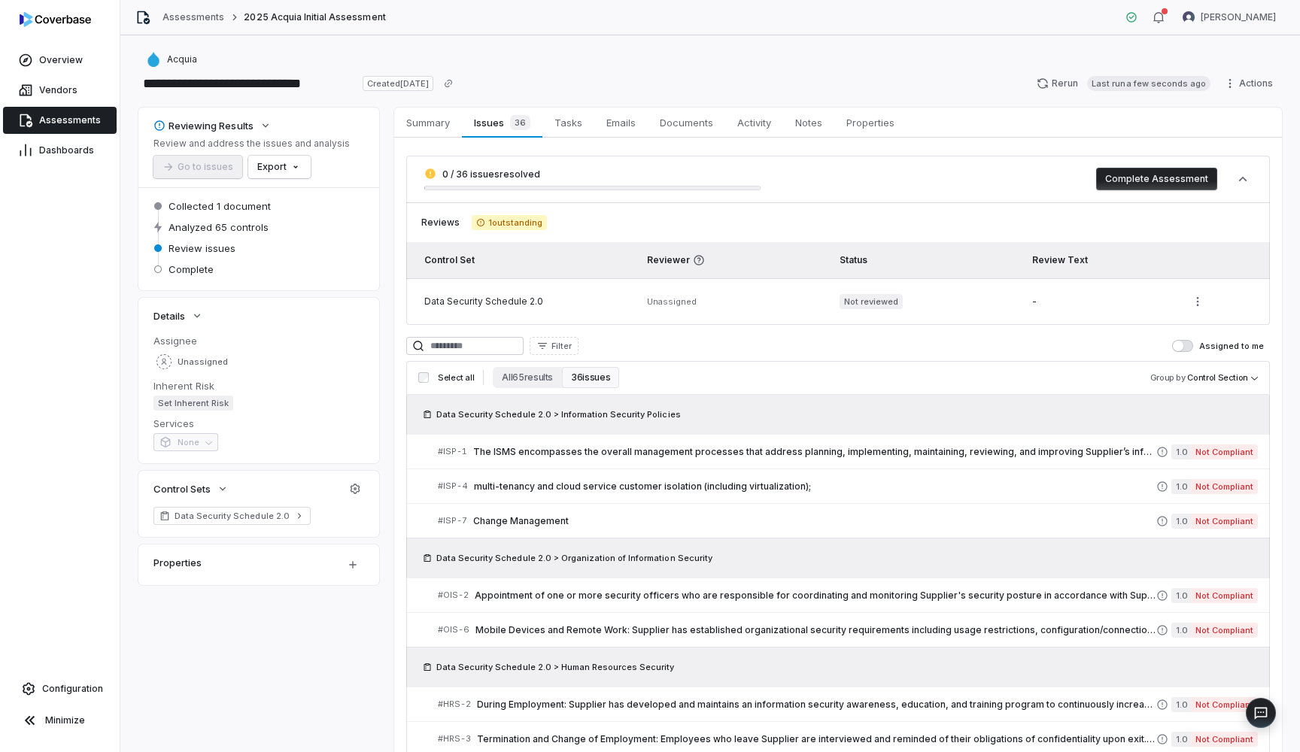
click at [588, 381] on button "36 issues" at bounding box center [590, 377] width 57 height 21
click at [1046, 342] on div "Filter Assigned to me" at bounding box center [838, 346] width 864 height 18
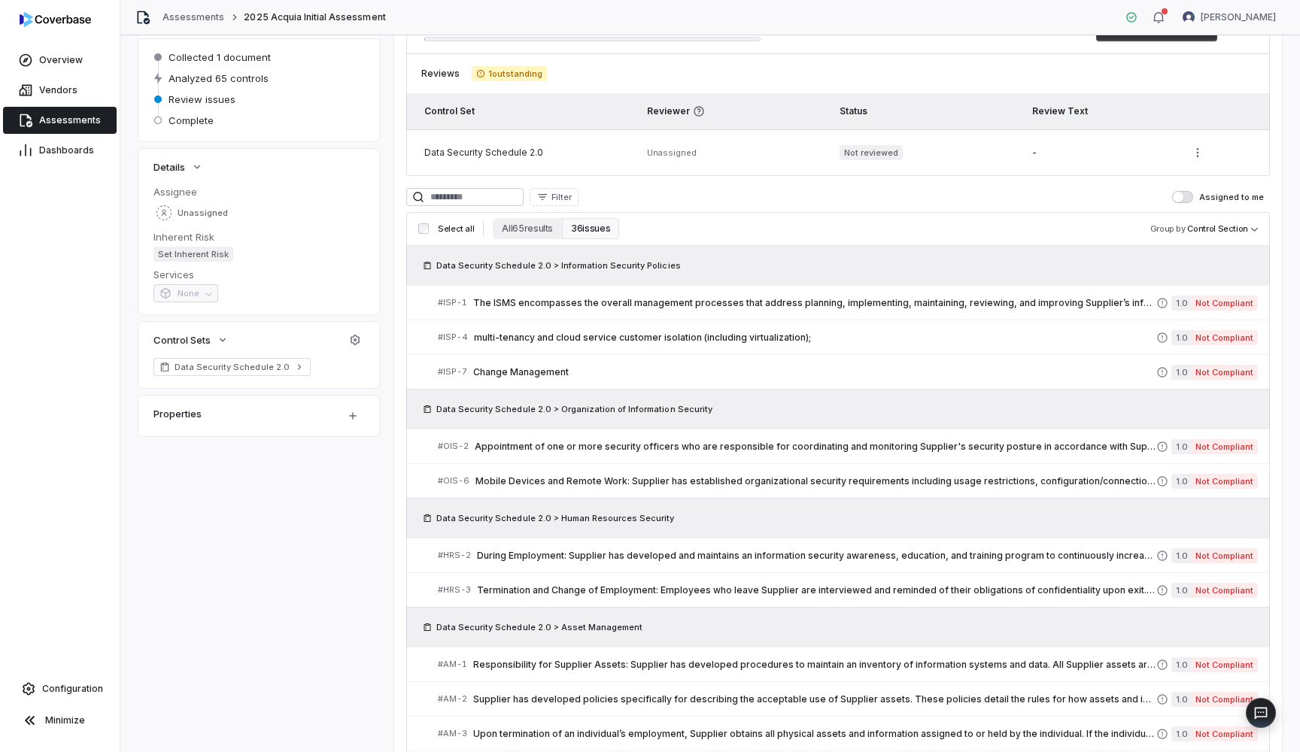
scroll to position [54, 0]
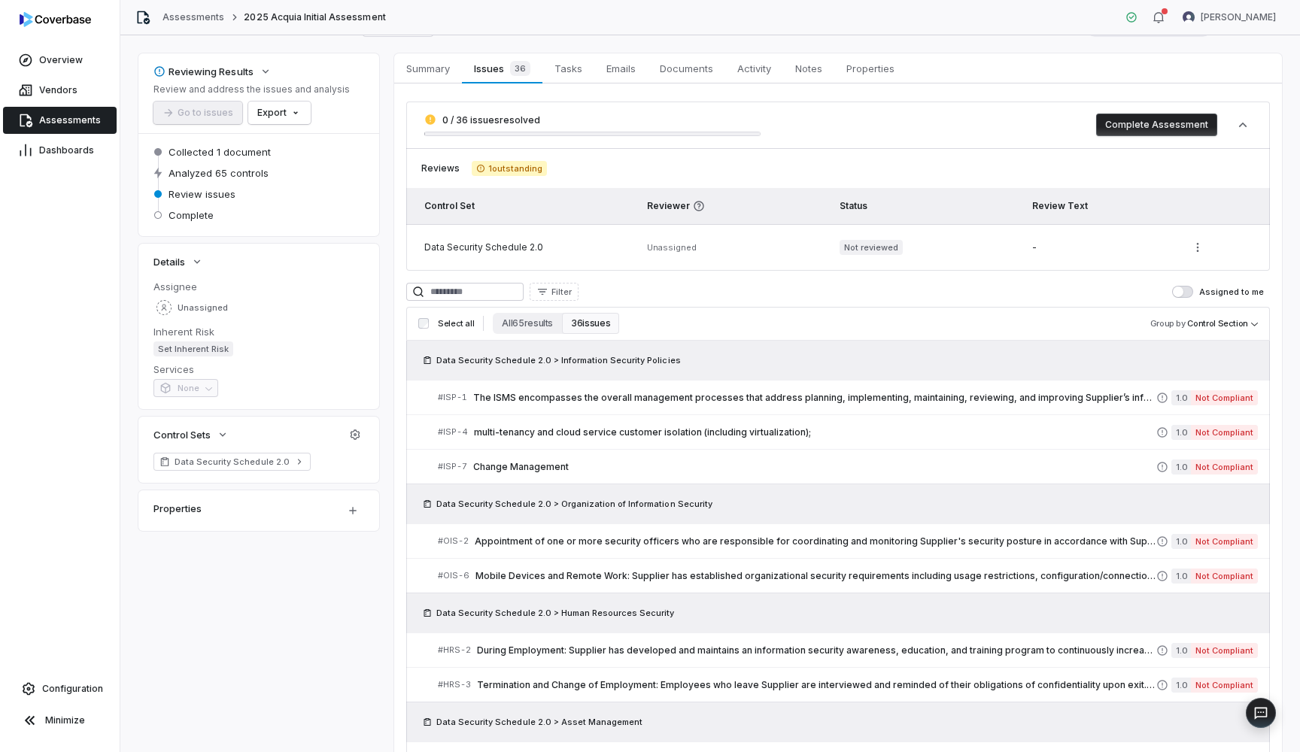
drag, startPoint x: 554, startPoint y: 361, endPoint x: 701, endPoint y: 359, distance: 147.5
click at [701, 359] on div "Data Security Schedule 2.0 > Information Security Policies" at bounding box center [838, 360] width 840 height 15
click at [1022, 329] on h3 "Select all All 65 results 36 issues Group by Control Section" at bounding box center [838, 323] width 852 height 21
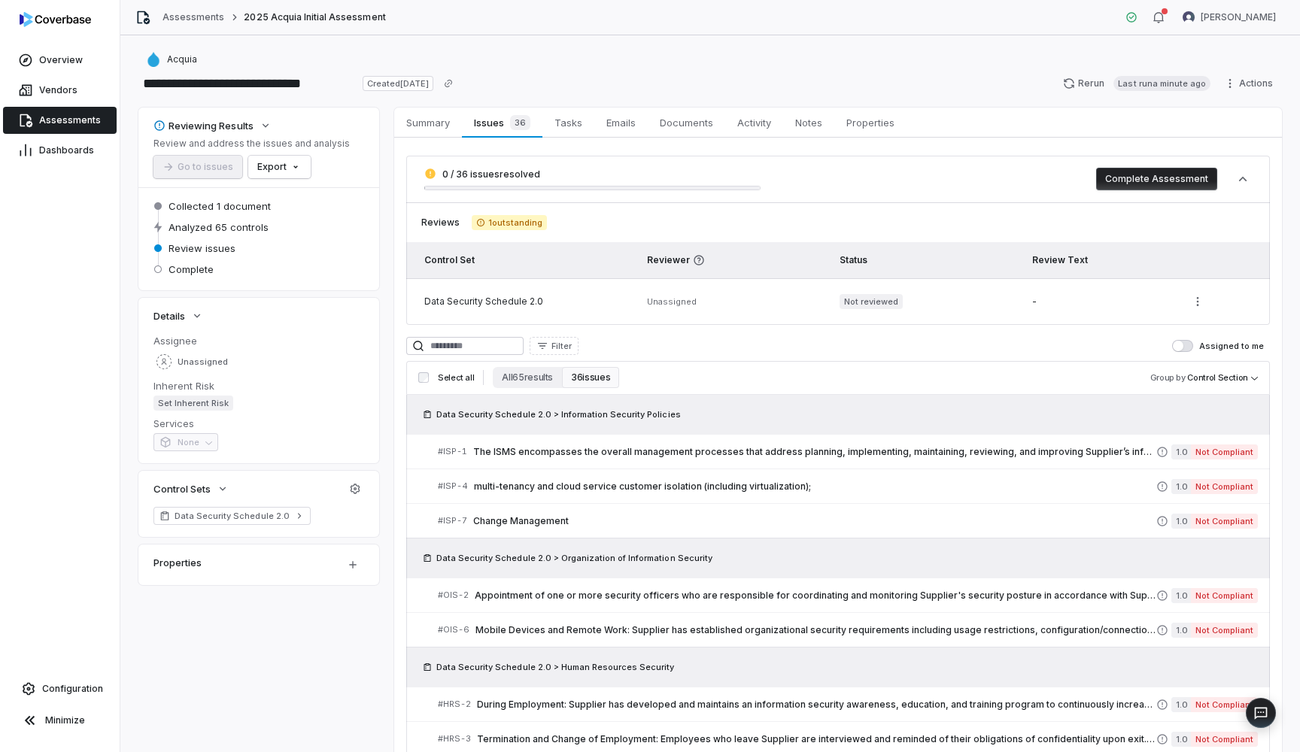
scroll to position [0, 0]
click at [676, 123] on span "Documents" at bounding box center [686, 123] width 65 height 20
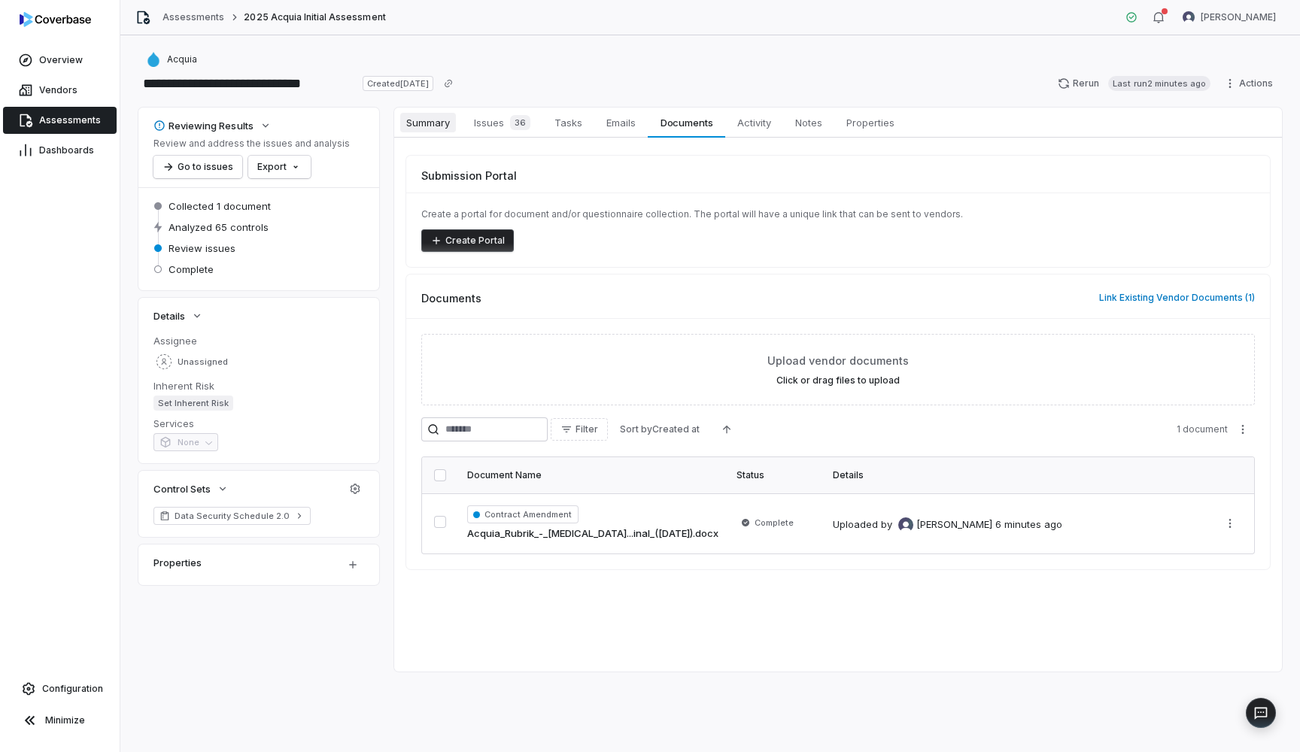
click at [430, 122] on span "Summary" at bounding box center [428, 123] width 56 height 20
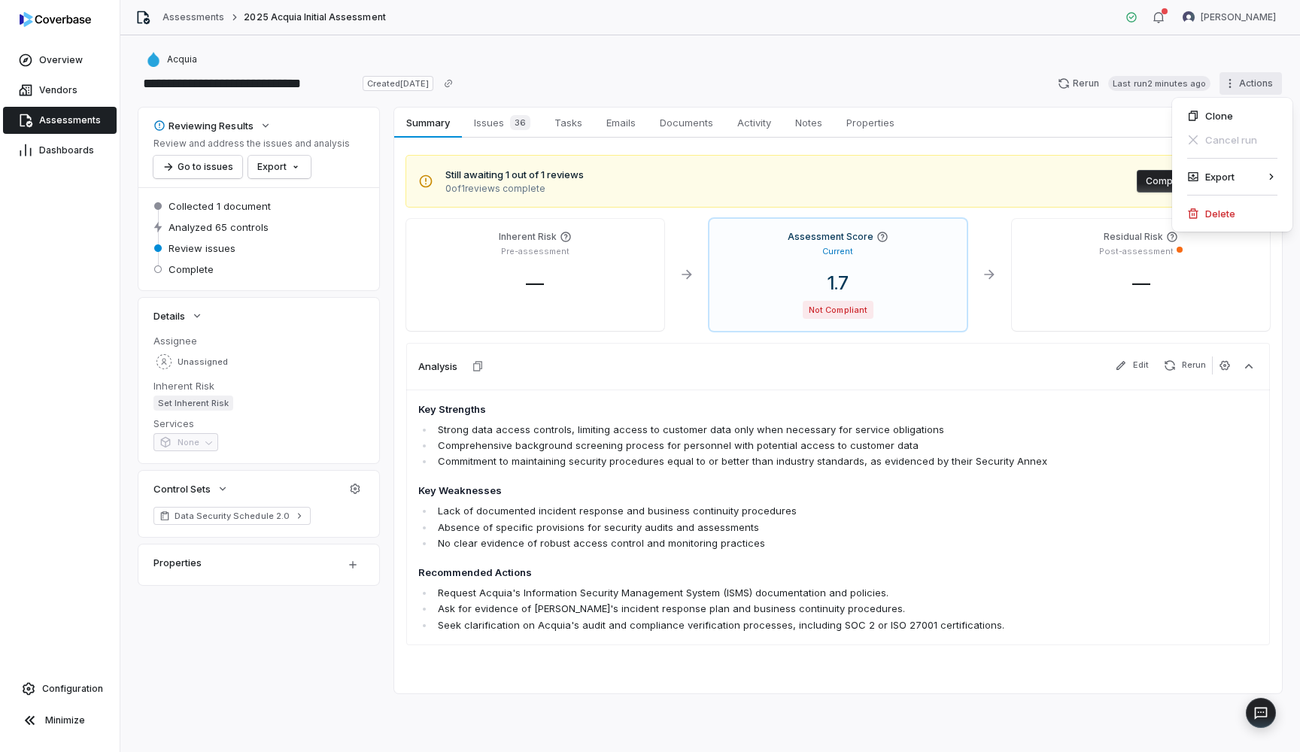
click at [1231, 86] on html "**********" at bounding box center [650, 376] width 1300 height 752
click at [1250, 179] on div "Export" at bounding box center [1232, 177] width 108 height 24
click at [1131, 179] on div "Export as PDF" at bounding box center [1111, 177] width 108 height 24
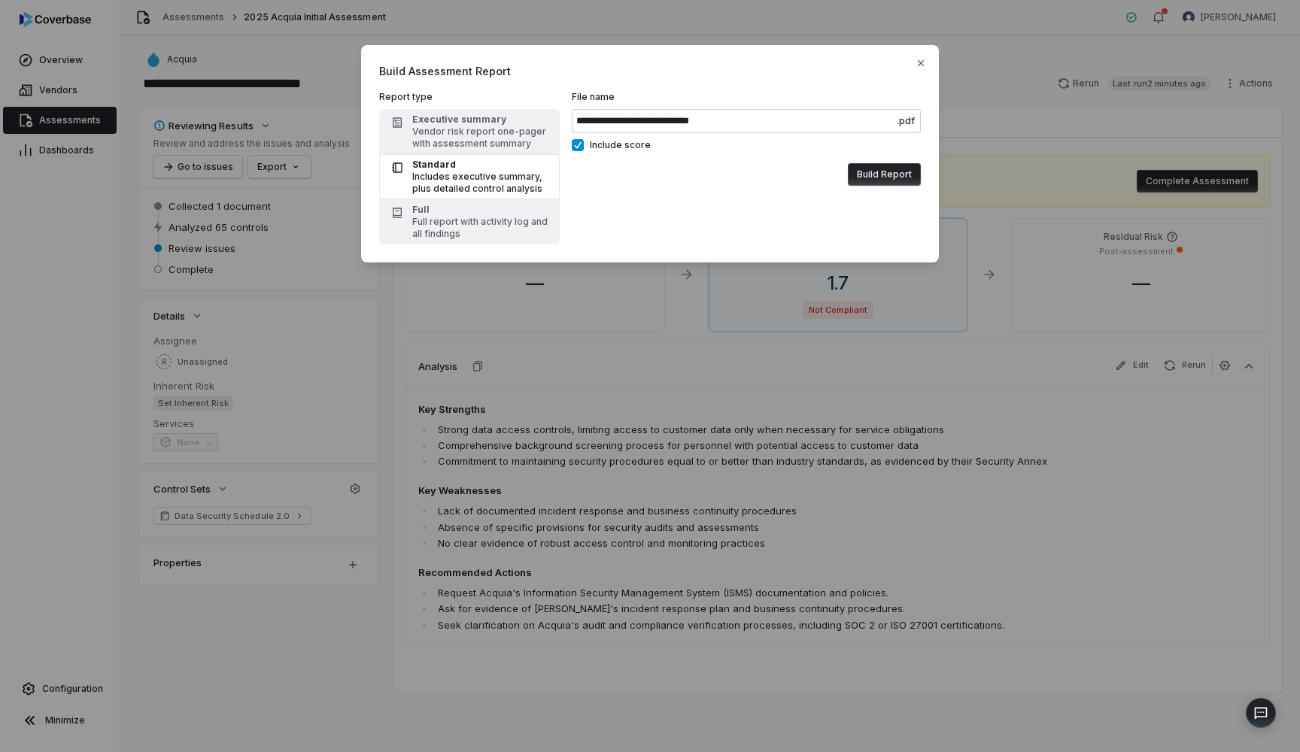
click at [879, 176] on button "Build Report" at bounding box center [884, 174] width 73 height 23
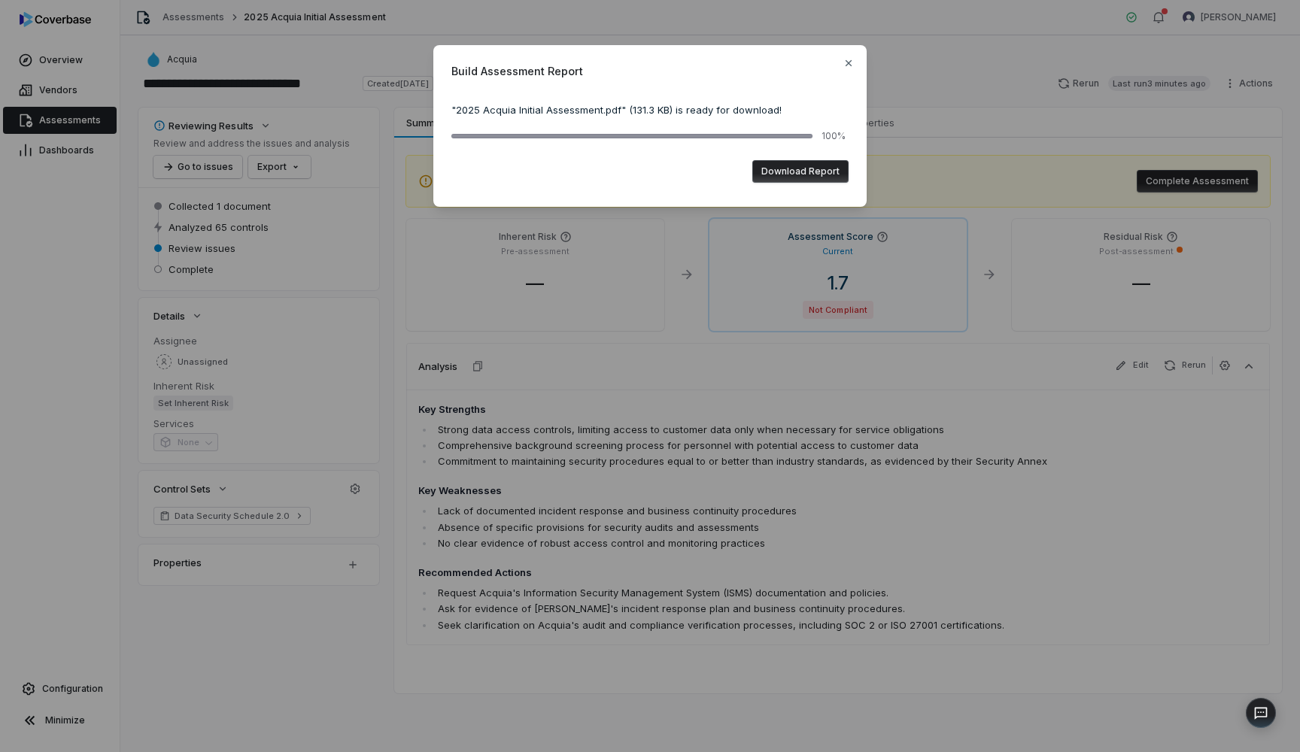
click at [805, 165] on button "Download Report" at bounding box center [800, 171] width 96 height 23
click at [846, 64] on icon "button" at bounding box center [849, 63] width 12 height 12
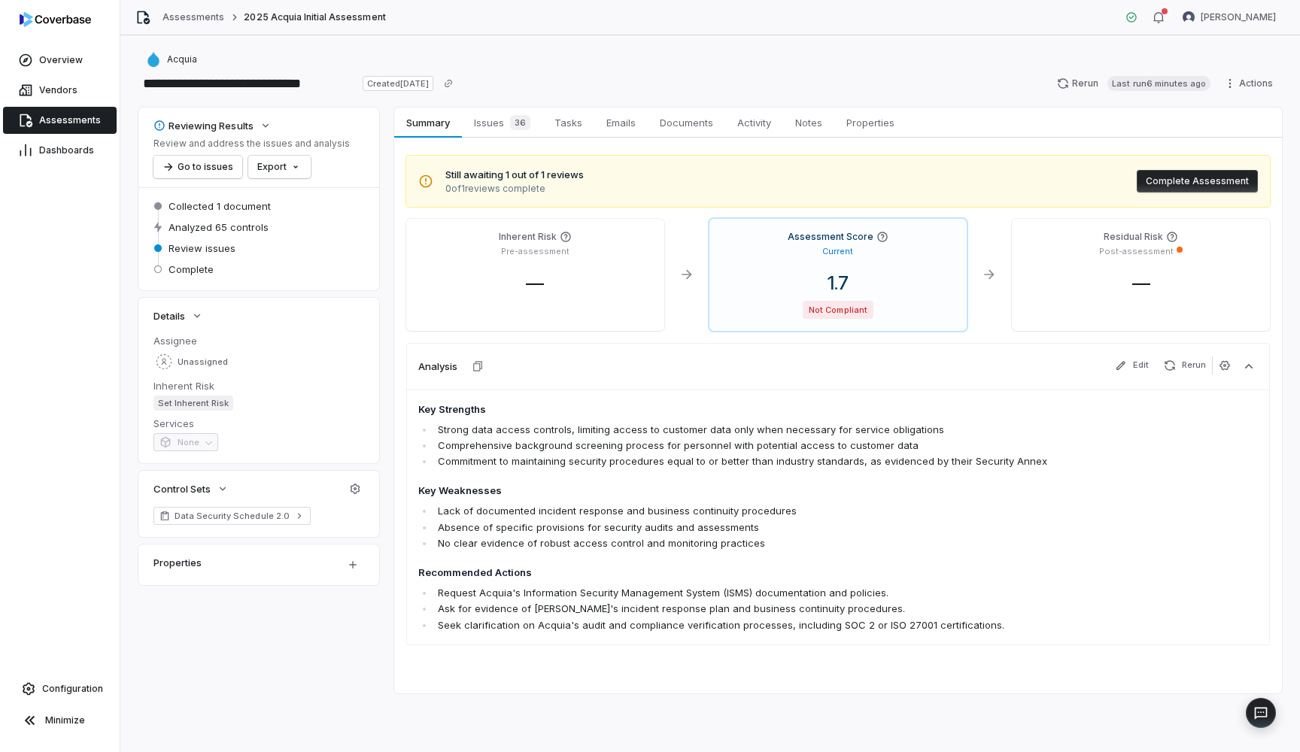
click at [61, 111] on link "Assessments" at bounding box center [60, 120] width 114 height 27
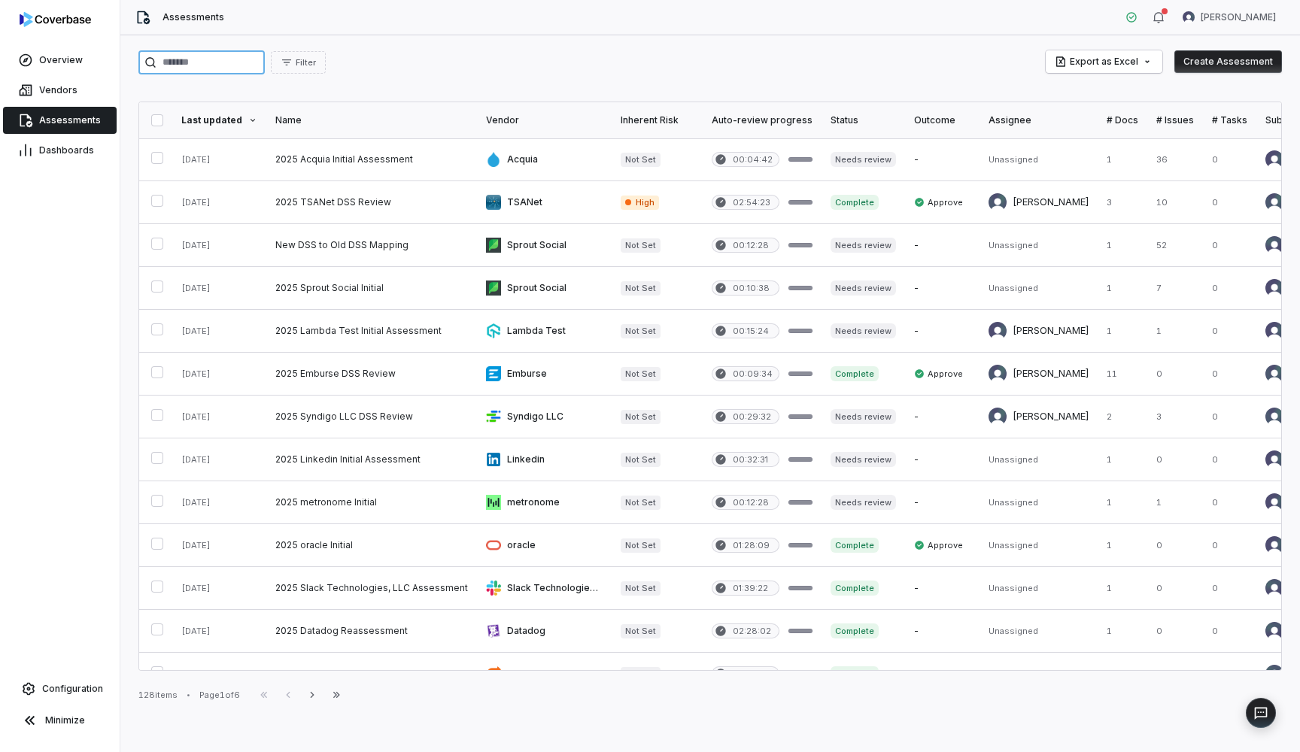
click at [265, 67] on input "search" at bounding box center [201, 62] width 126 height 24
type input "*******"
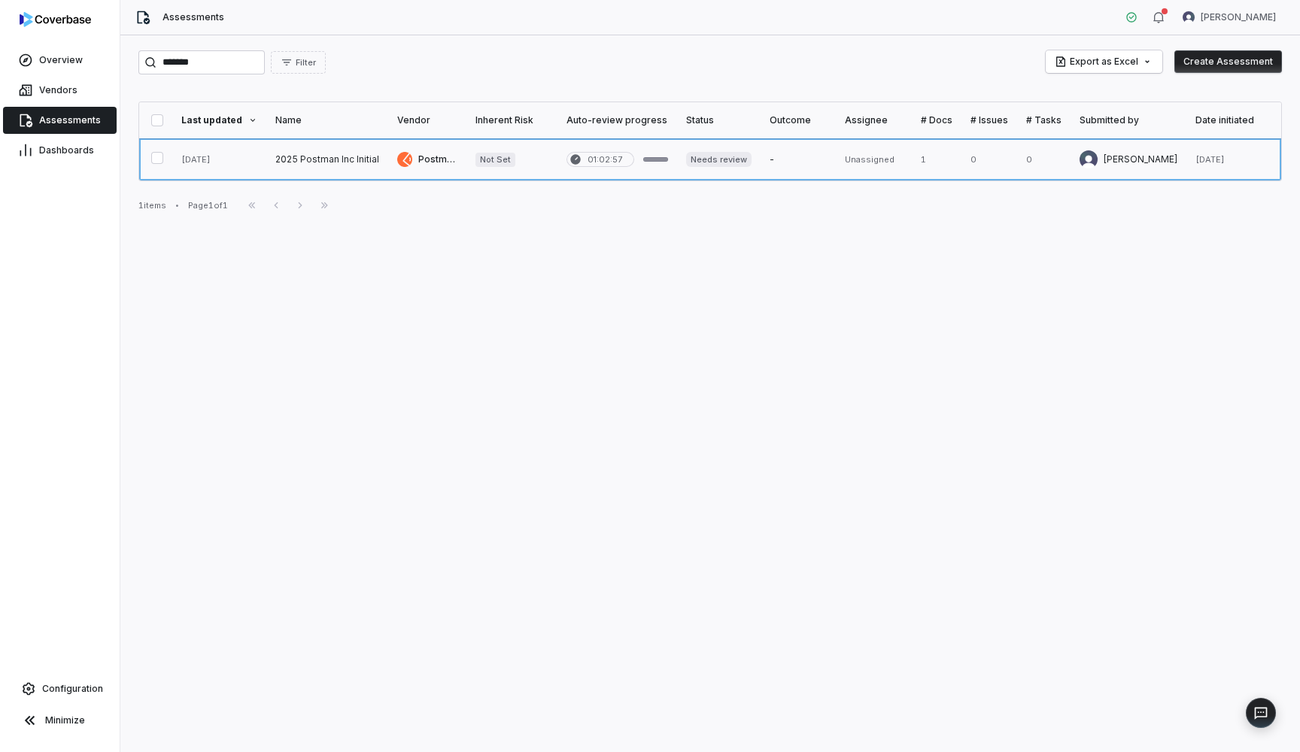
click at [347, 164] on link at bounding box center [327, 159] width 122 height 42
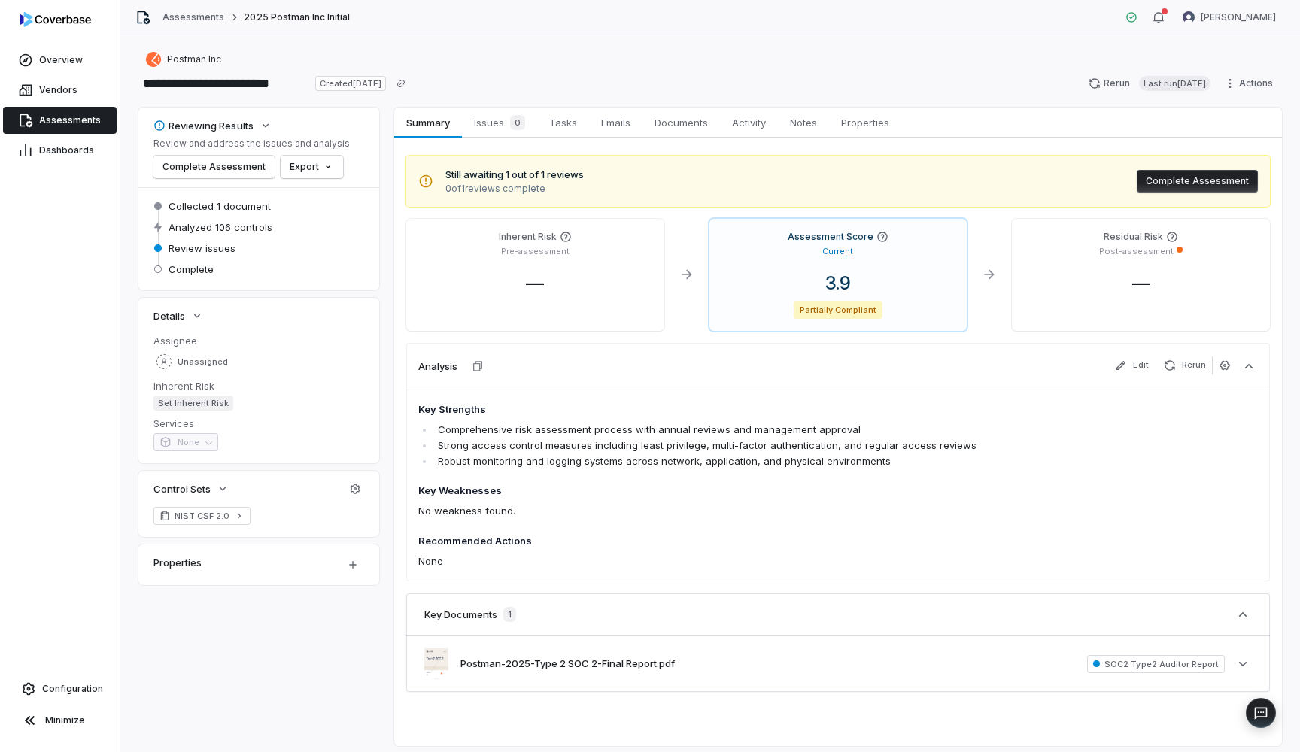
click at [71, 115] on span "Assessments" at bounding box center [70, 120] width 62 height 12
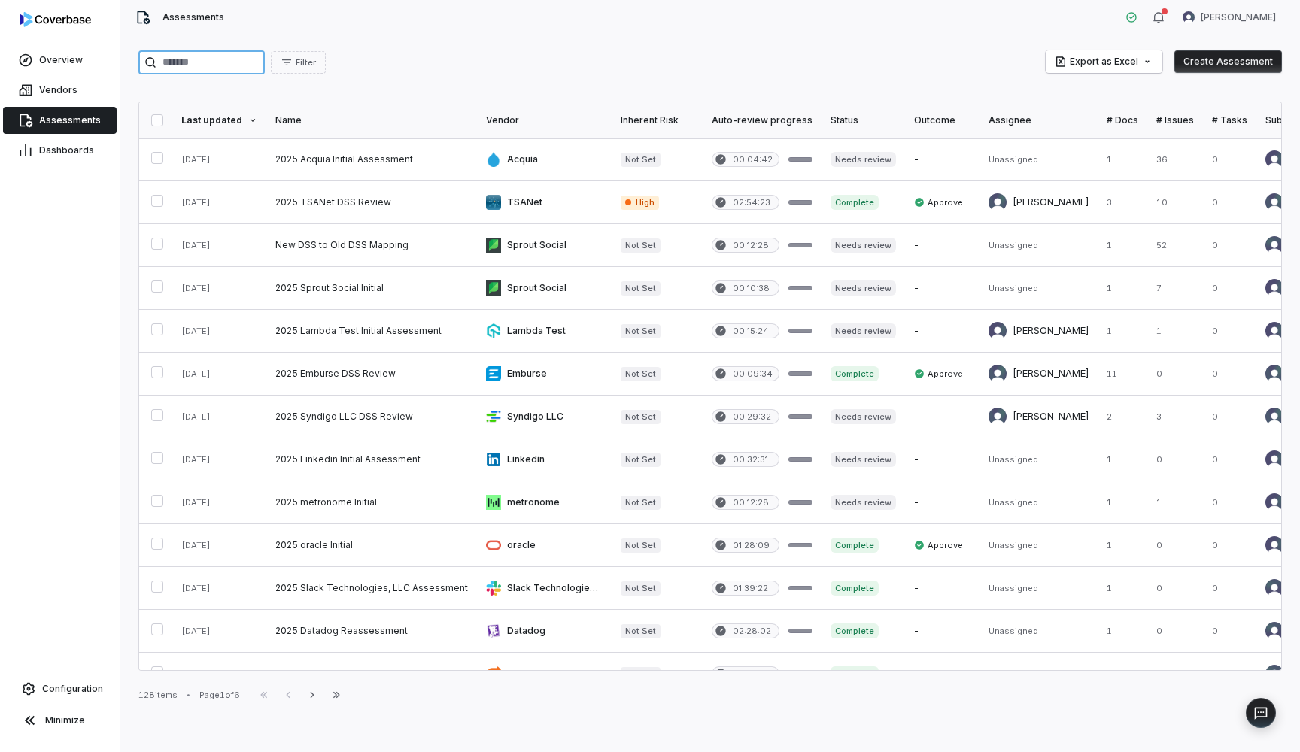
click at [244, 67] on input "search" at bounding box center [201, 62] width 126 height 24
click at [366, 162] on link at bounding box center [371, 159] width 211 height 42
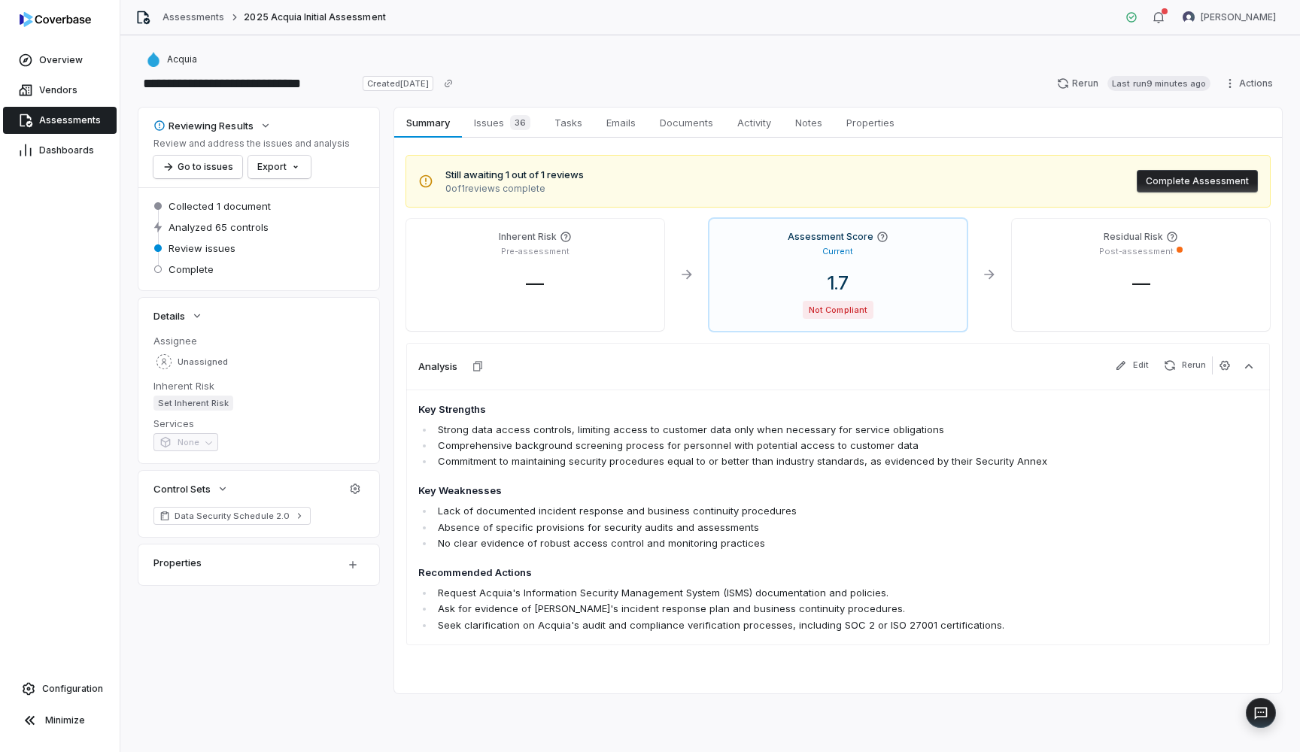
click at [54, 117] on span "Assessments" at bounding box center [70, 120] width 62 height 12
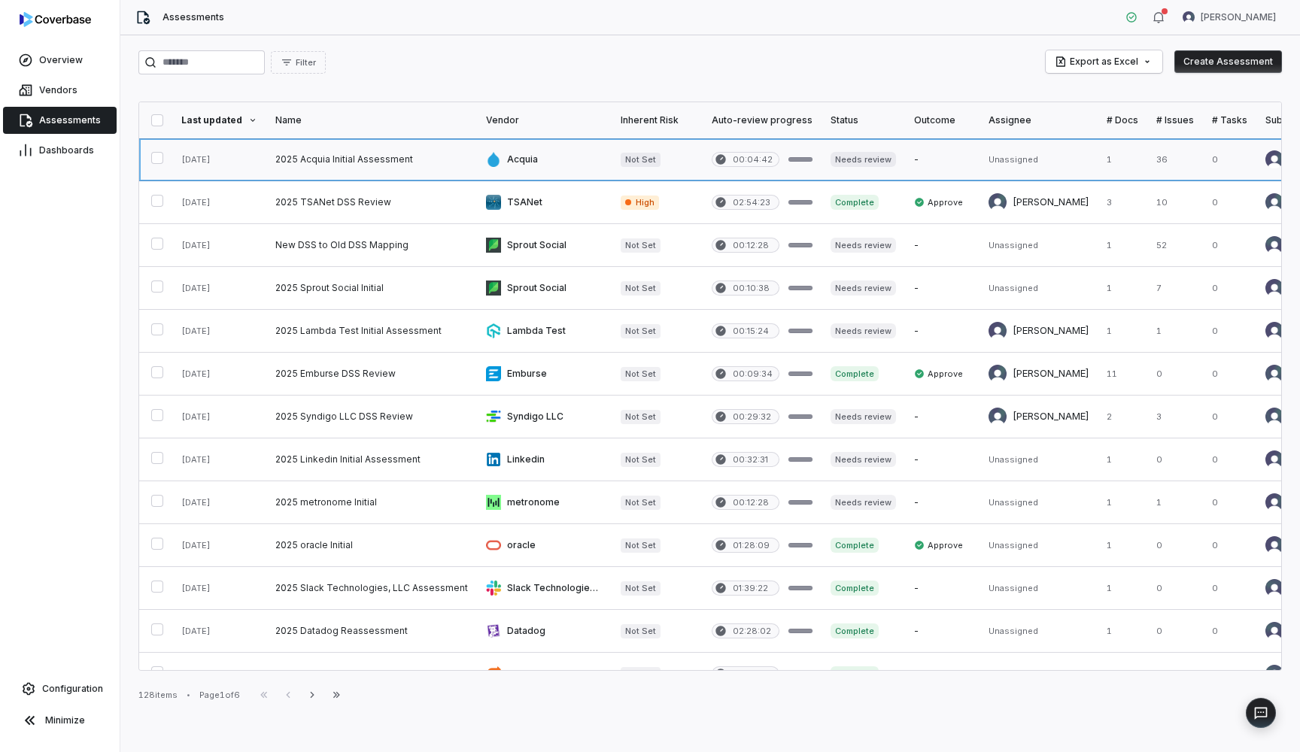
click at [414, 144] on link at bounding box center [371, 159] width 211 height 42
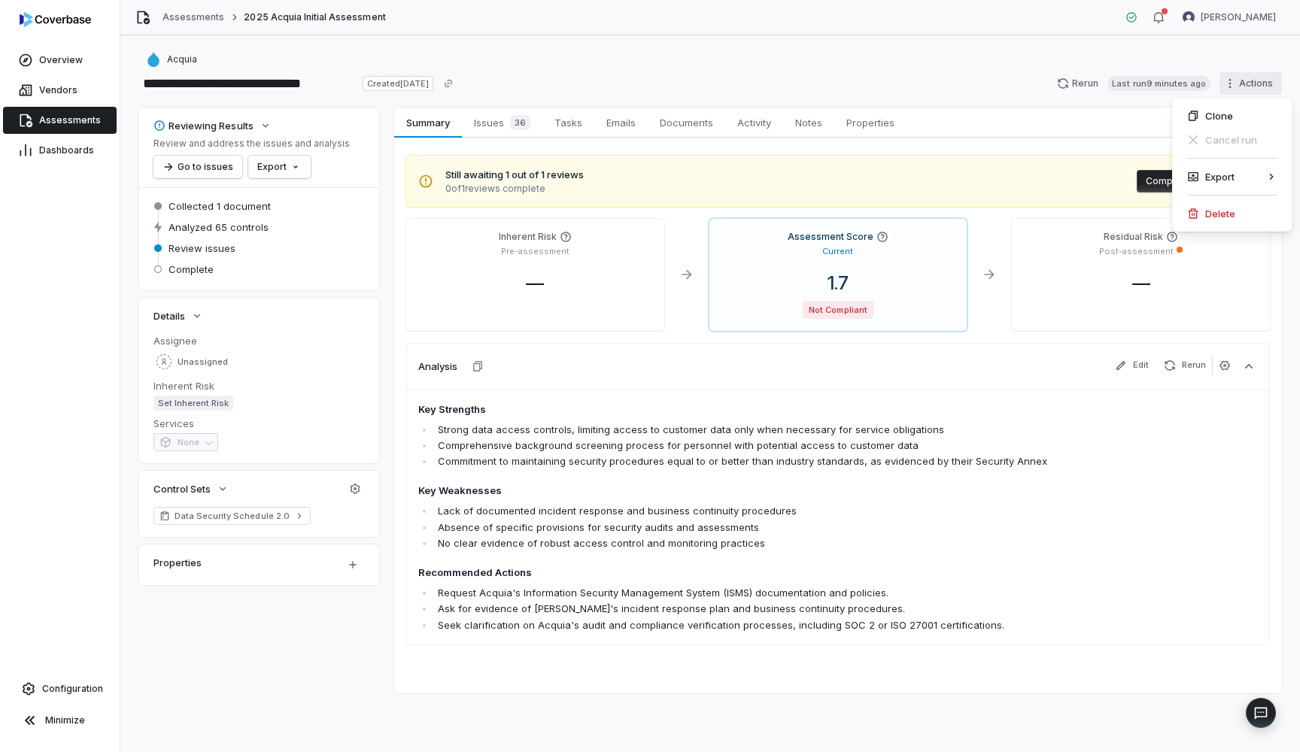
click at [1234, 84] on html "**********" at bounding box center [650, 376] width 1300 height 752
click at [1223, 211] on div "Delete" at bounding box center [1232, 214] width 108 height 24
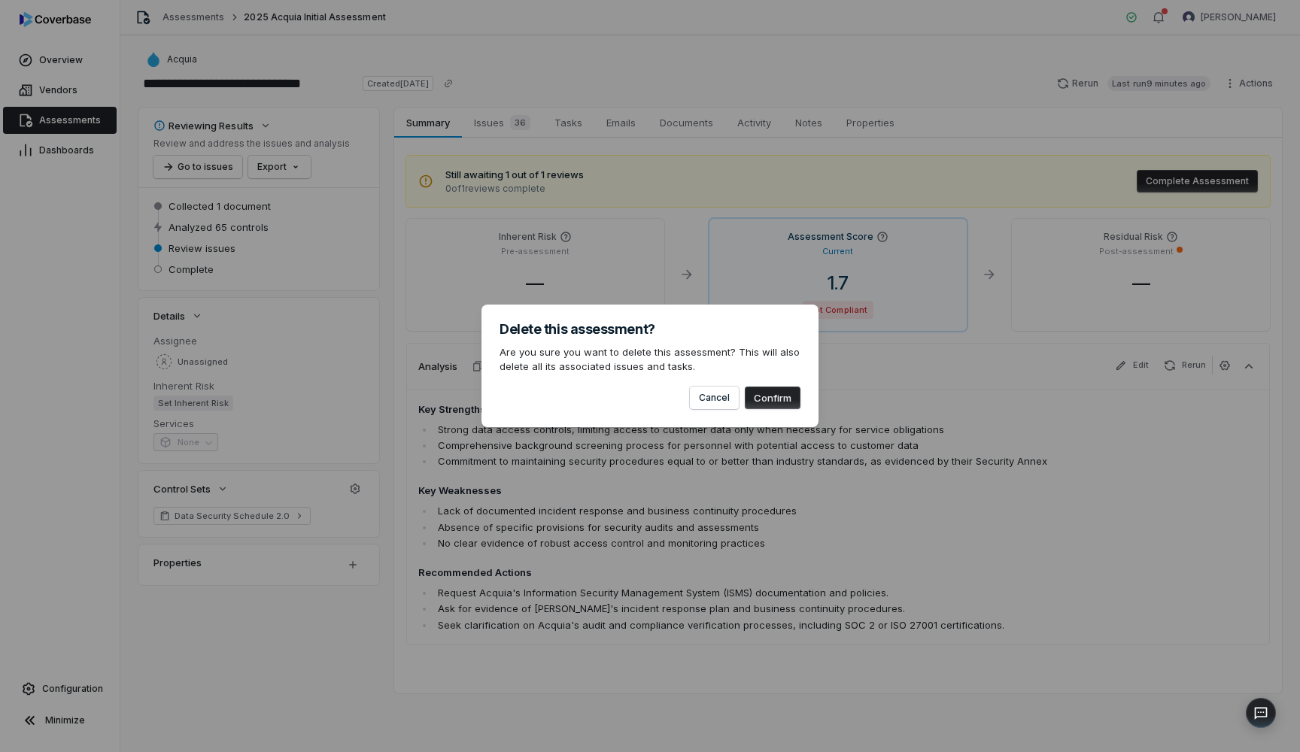
click at [763, 394] on button "Confirm" at bounding box center [773, 398] width 56 height 23
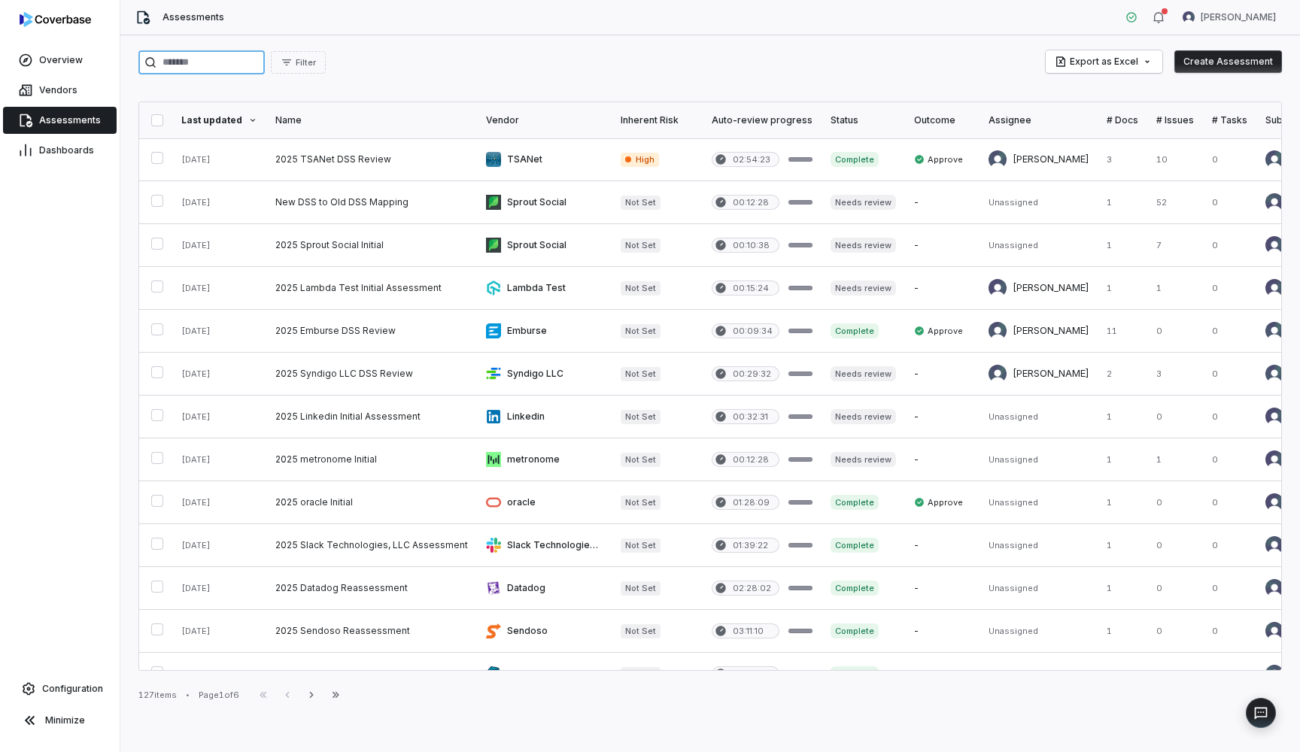
click at [236, 63] on input "search" at bounding box center [201, 62] width 126 height 24
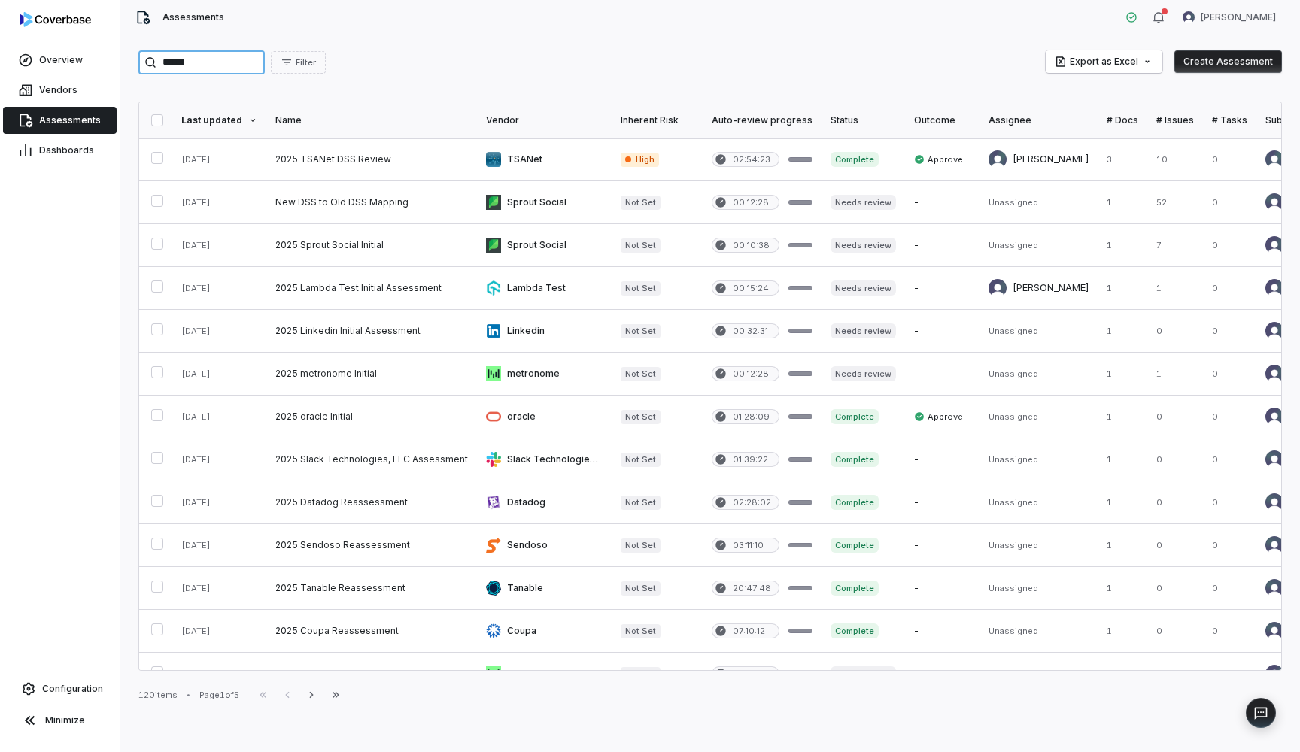
type input "******"
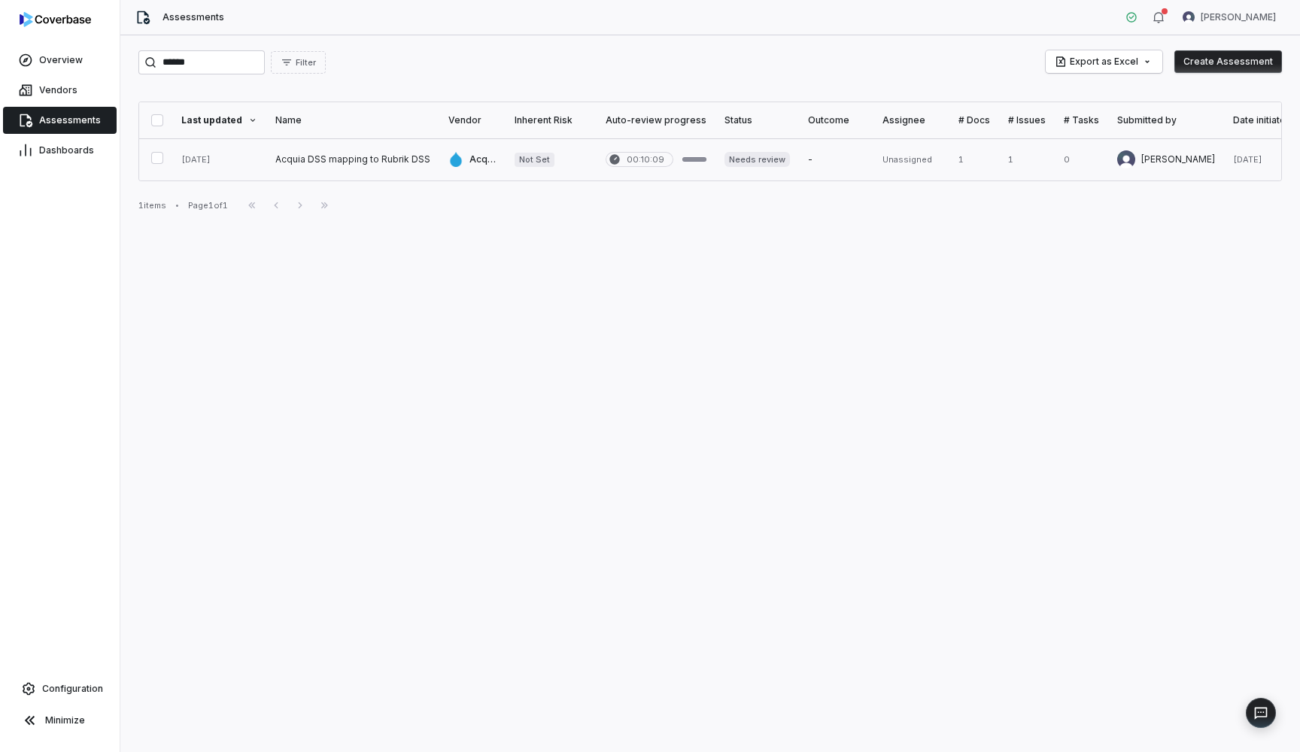
click at [345, 158] on link at bounding box center [352, 159] width 173 height 42
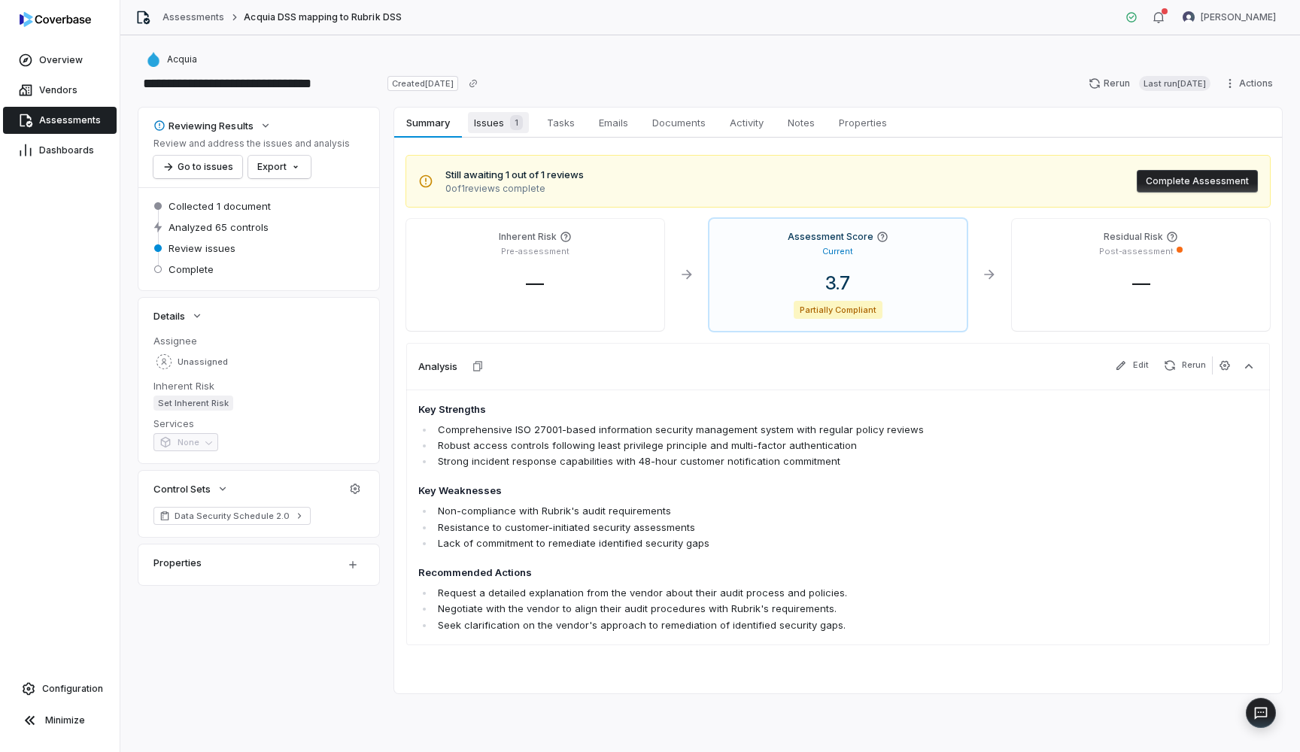
click at [504, 131] on span "Issues 1" at bounding box center [498, 122] width 61 height 21
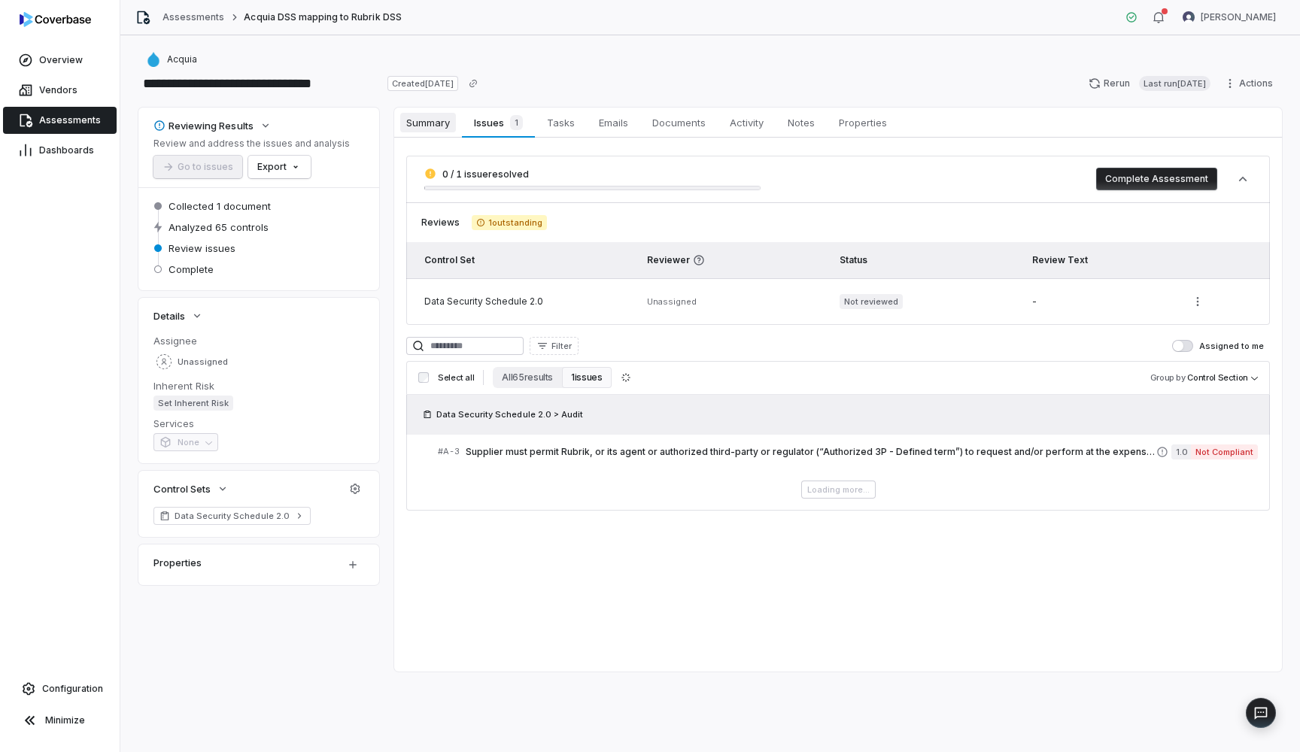
click at [433, 131] on span "Summary" at bounding box center [428, 123] width 56 height 20
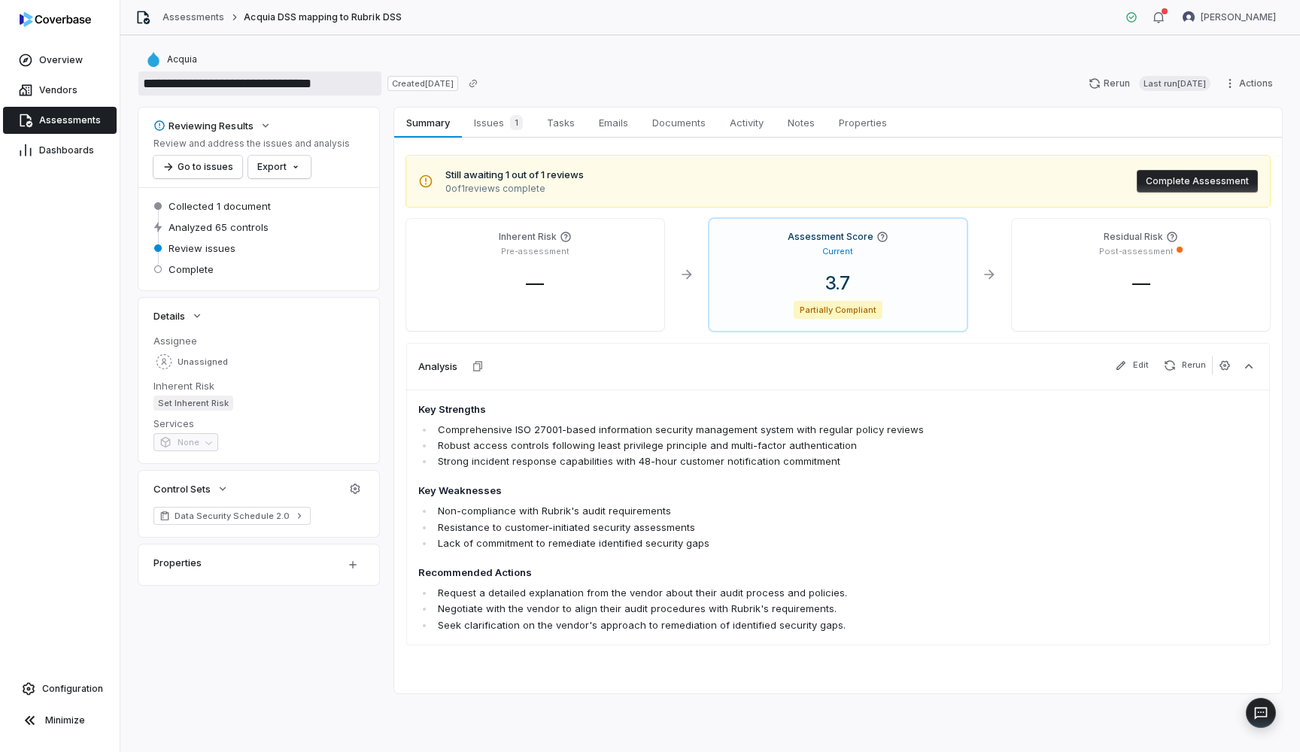
drag, startPoint x: 141, startPoint y: 80, endPoint x: 367, endPoint y: 89, distance: 225.8
click at [367, 89] on input "**********" at bounding box center [259, 83] width 243 height 24
click at [501, 120] on span "Issues 1" at bounding box center [498, 122] width 61 height 21
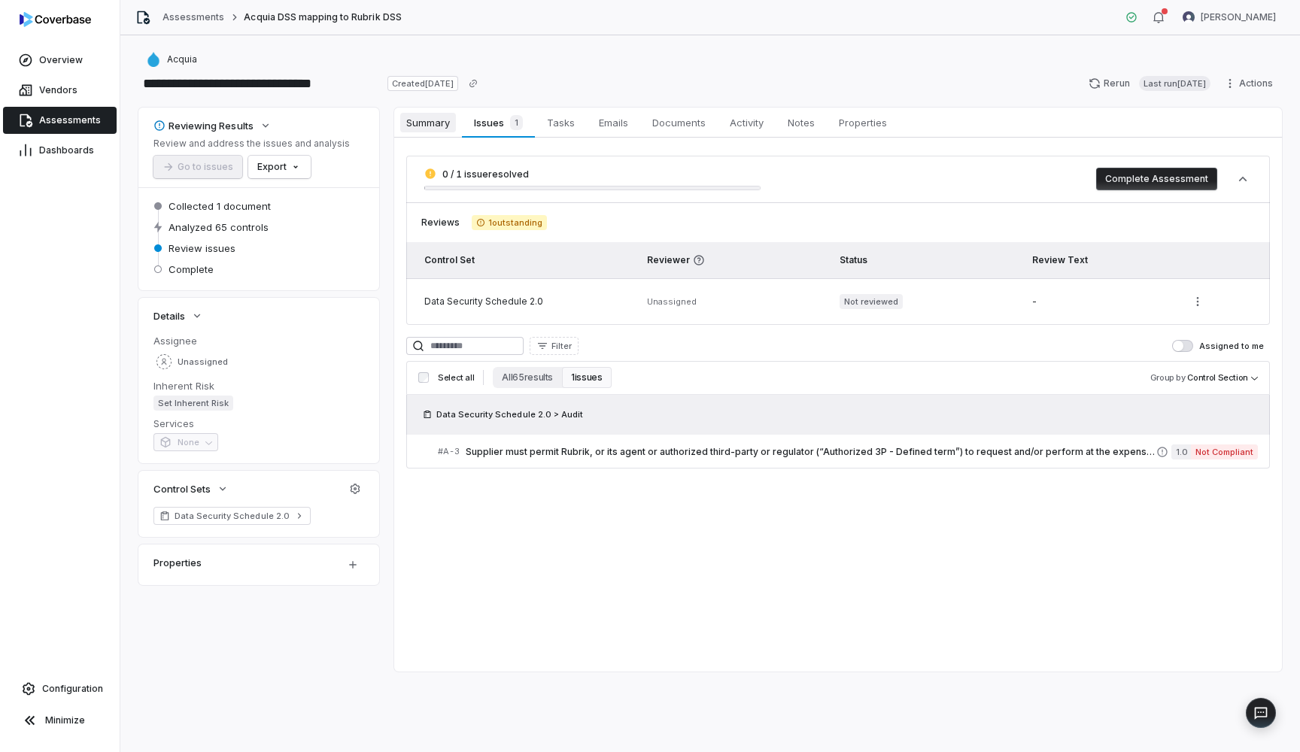
click at [451, 122] on span "Summary" at bounding box center [428, 123] width 56 height 20
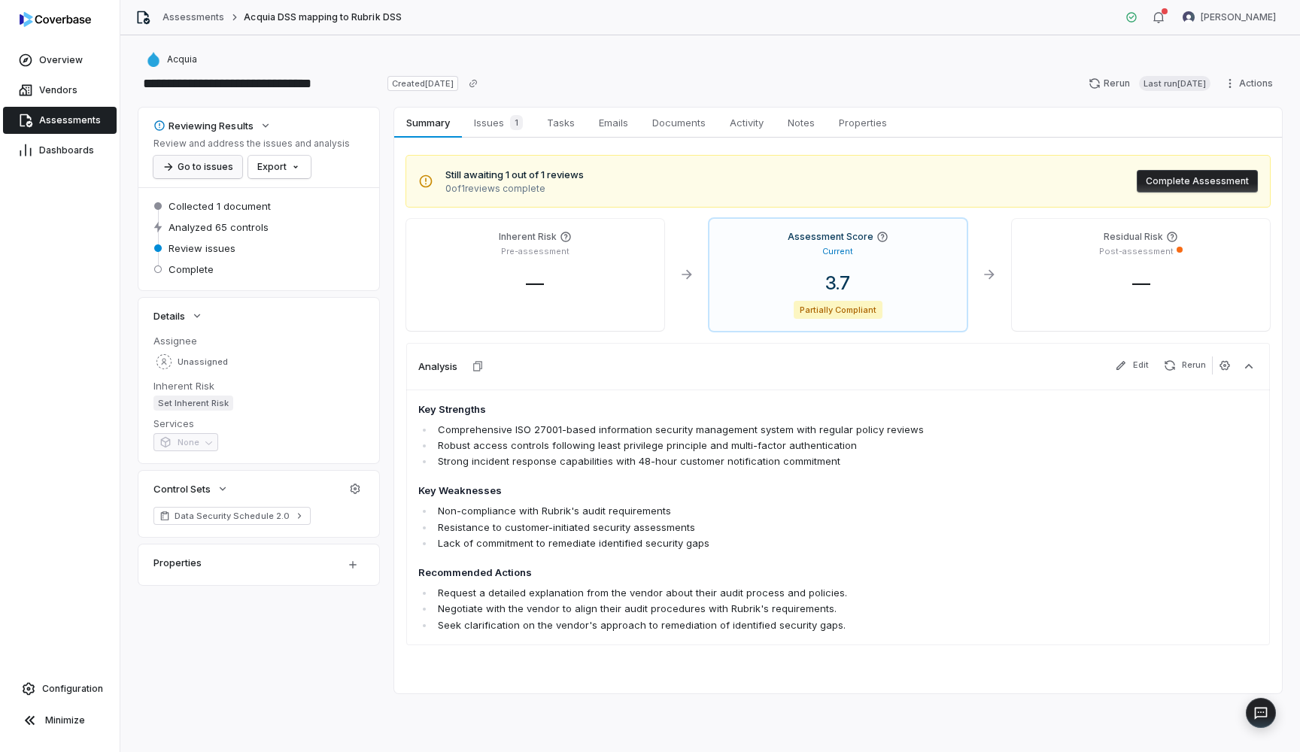
click at [205, 169] on button "Go to issues" at bounding box center [197, 167] width 89 height 23
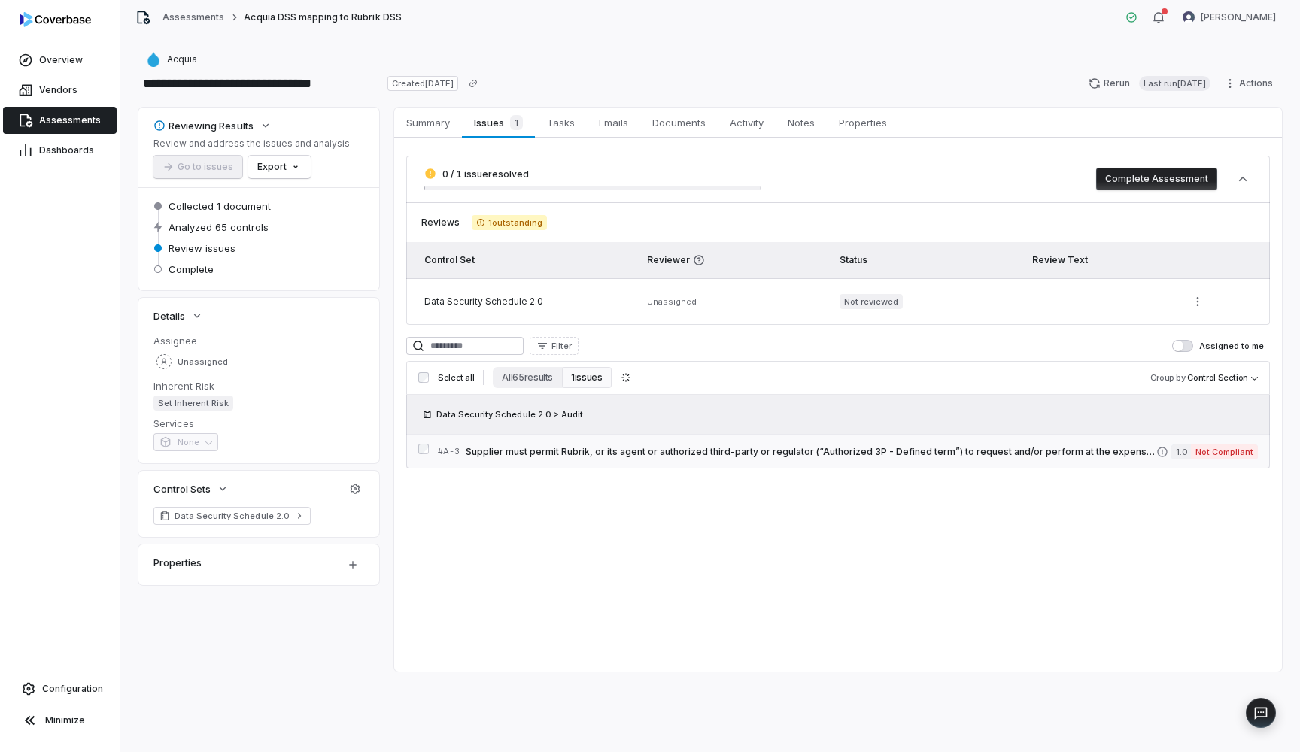
click at [639, 450] on span "Supplier must permit Rubrik, or its agent or authorized third-party or regulato…" at bounding box center [811, 452] width 691 height 12
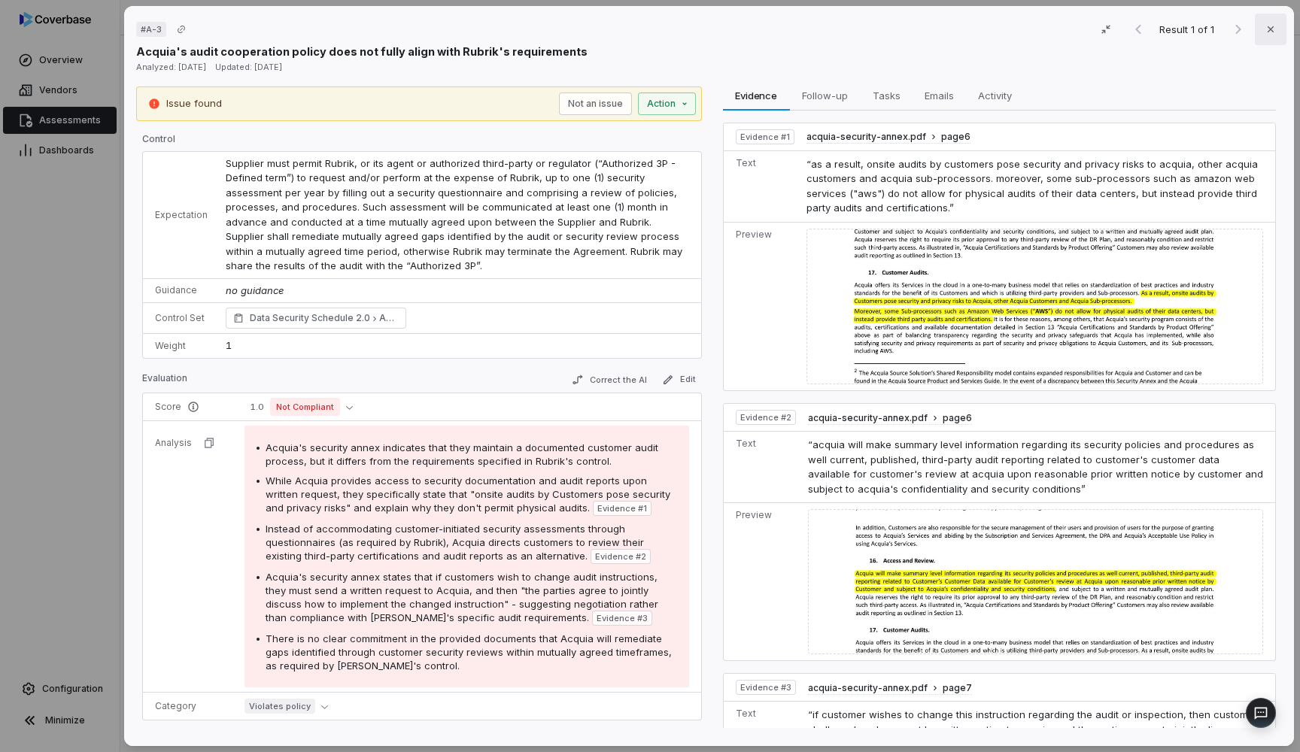
click at [1270, 23] on button "Close" at bounding box center [1271, 30] width 32 height 32
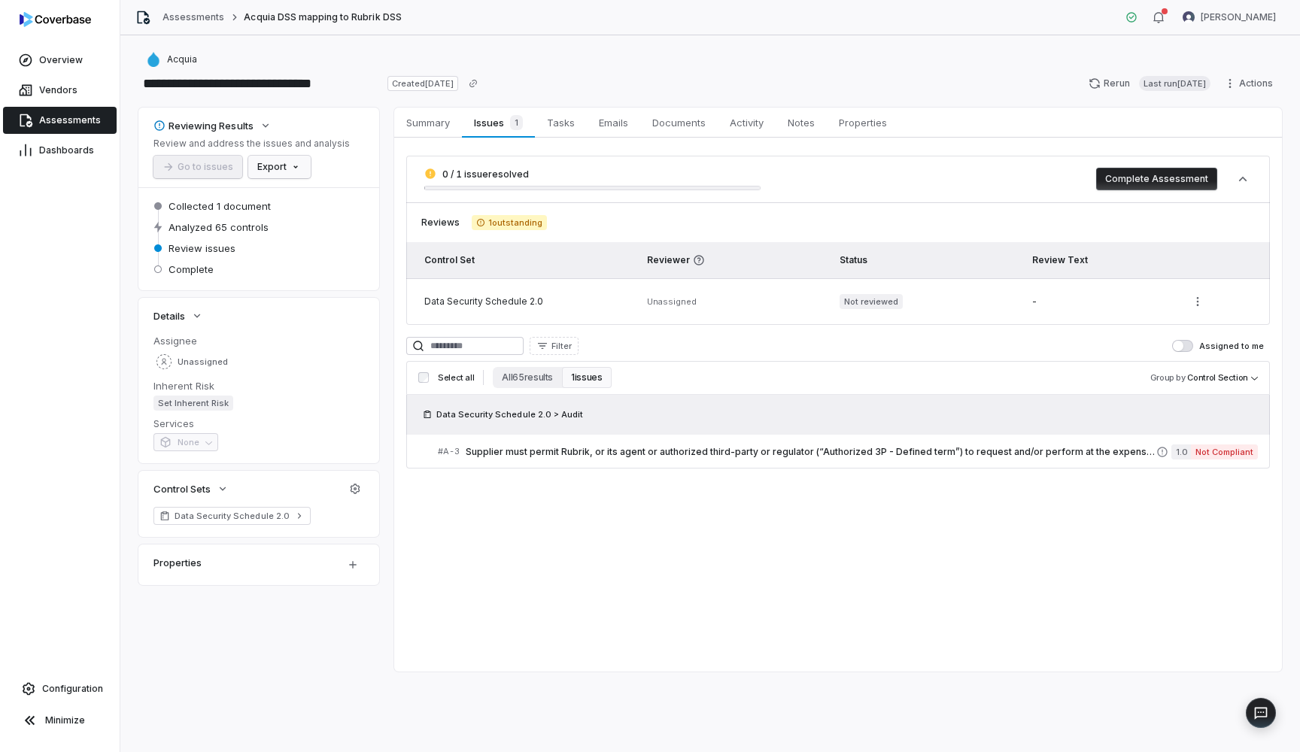
click at [291, 166] on html "**********" at bounding box center [650, 376] width 1300 height 752
click at [312, 198] on div "Export as PDF" at bounding box center [305, 199] width 106 height 24
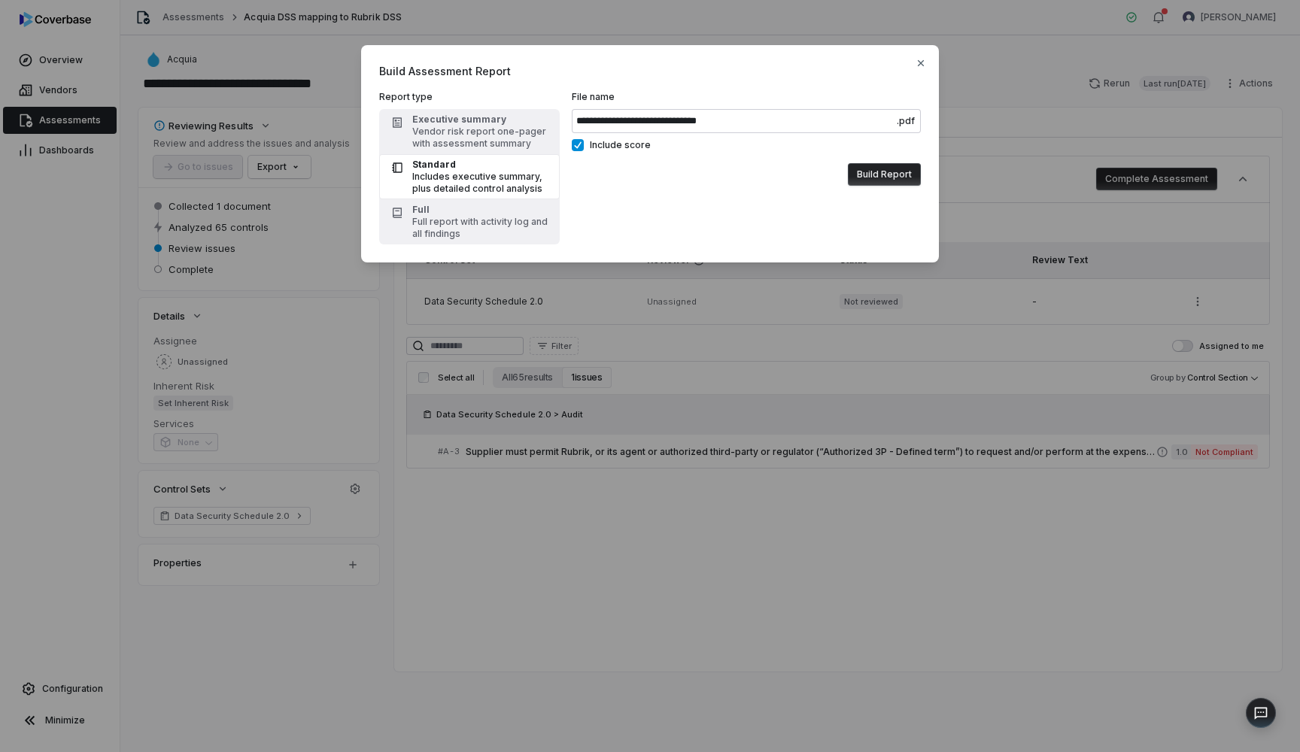
click at [884, 174] on button "Build Report" at bounding box center [884, 174] width 73 height 23
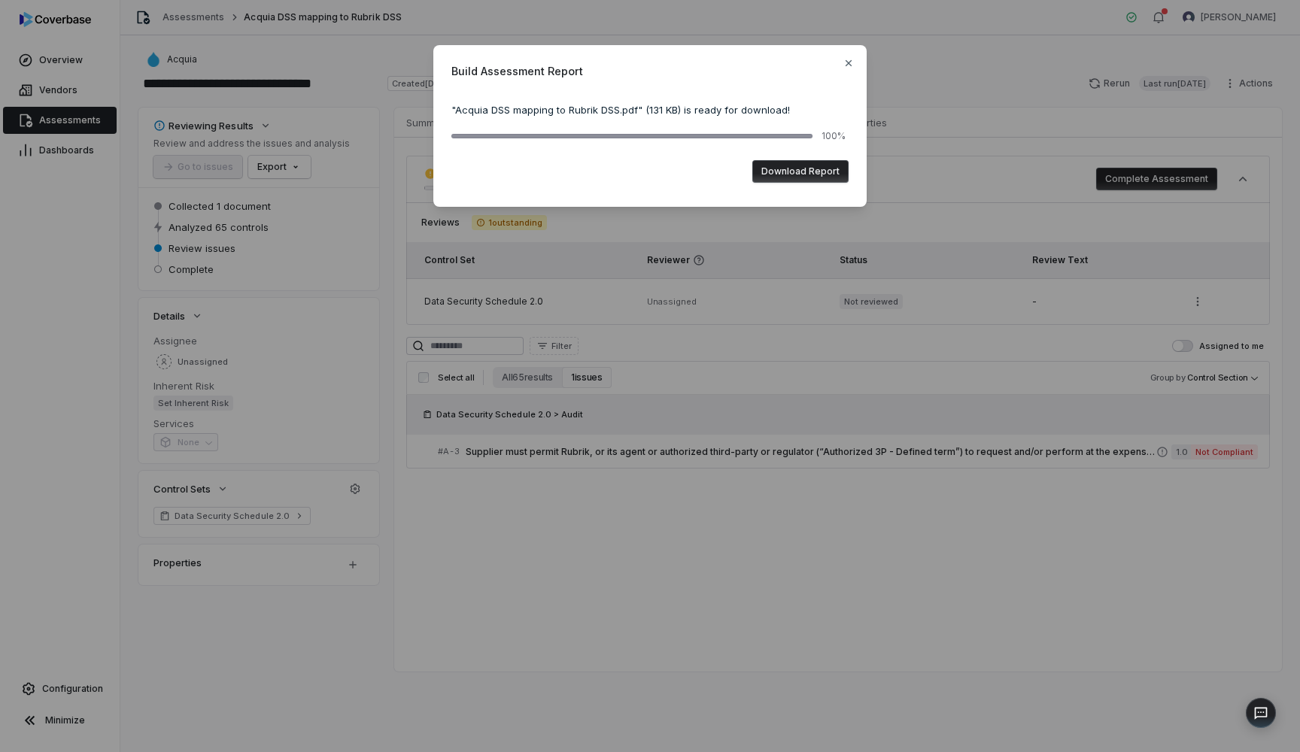
click at [820, 175] on button "Download Report" at bounding box center [800, 171] width 96 height 23
click at [793, 172] on button "Download Report" at bounding box center [800, 171] width 96 height 23
click at [838, 66] on span "Build Assessment Report" at bounding box center [649, 71] width 397 height 16
click at [849, 66] on icon "button" at bounding box center [849, 63] width 12 height 12
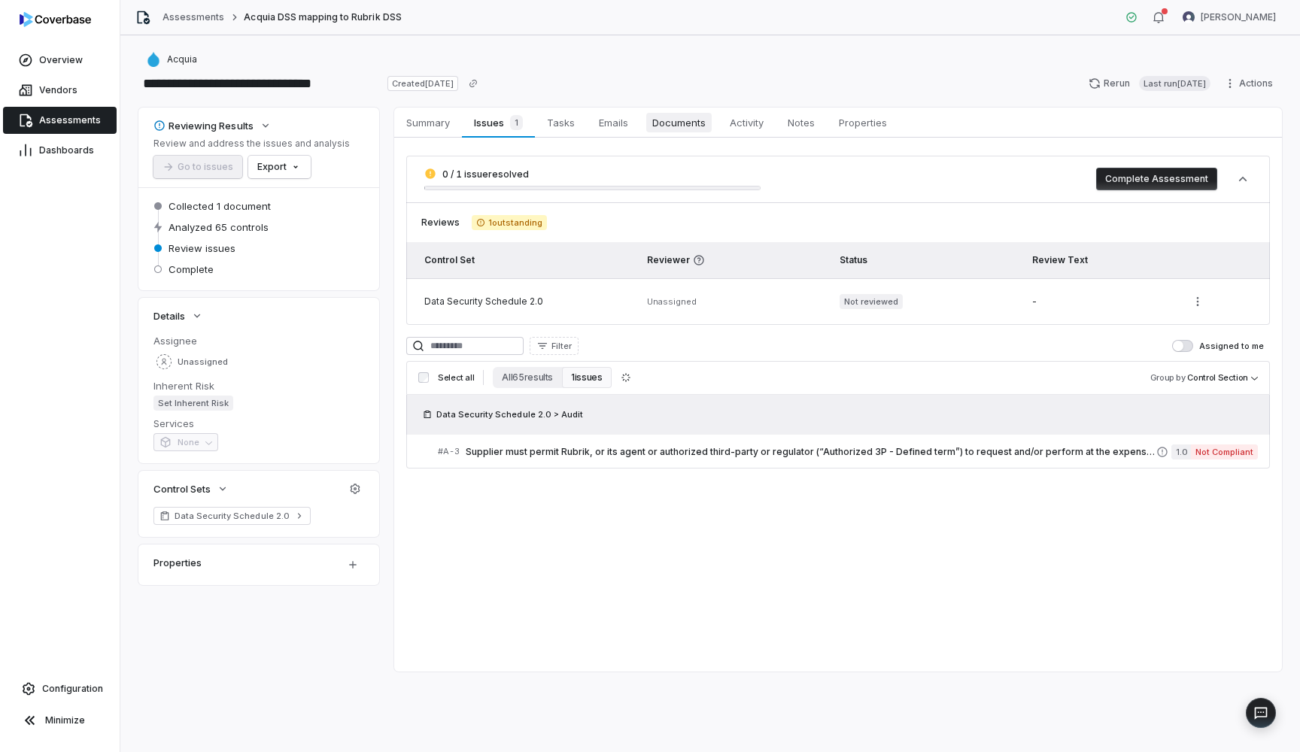
click at [712, 131] on span "Documents" at bounding box center [678, 123] width 65 height 20
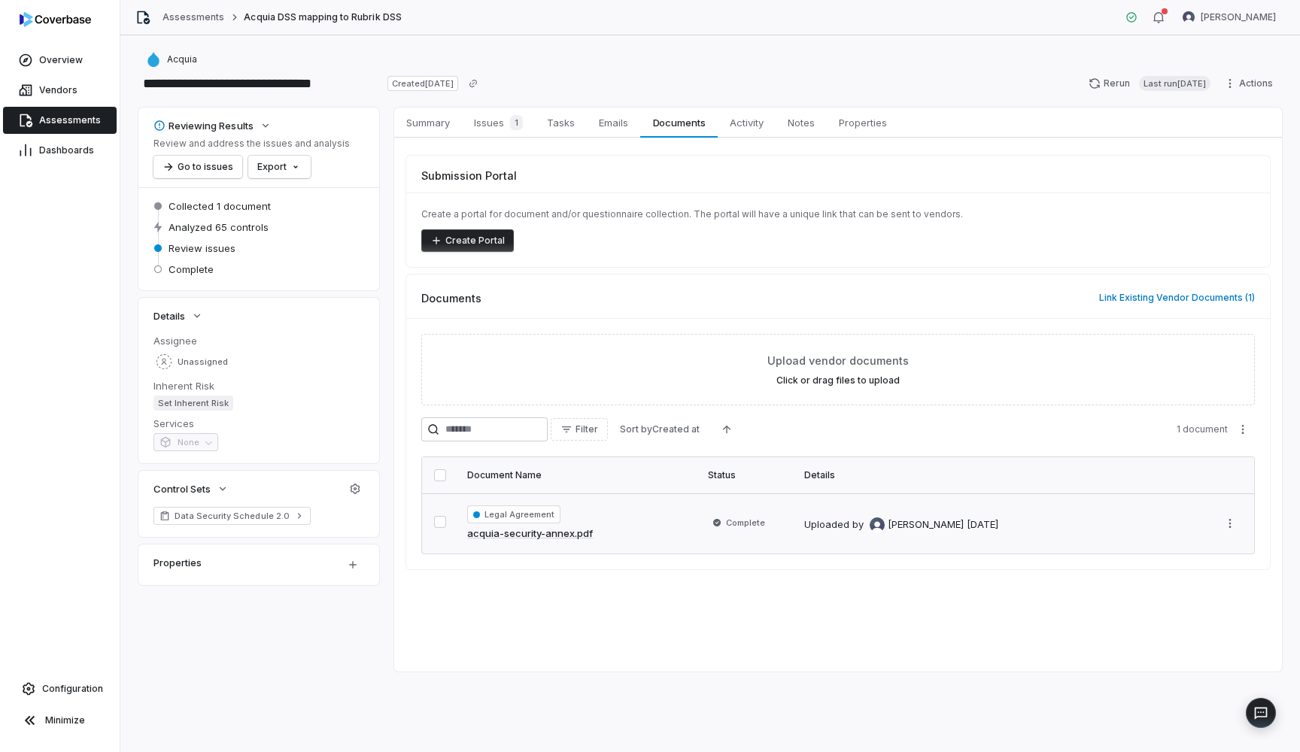
click at [563, 527] on link "acquia-security-annex.pdf" at bounding box center [530, 534] width 126 height 15
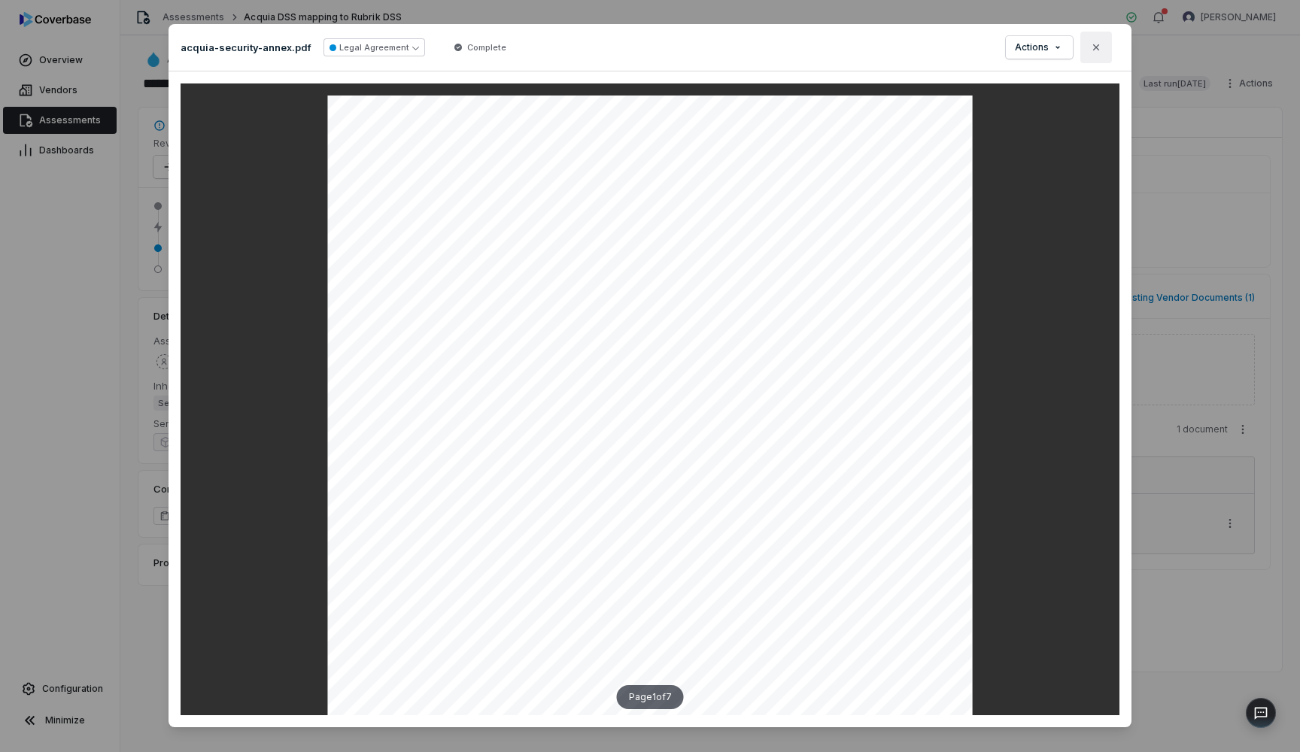
click at [1099, 51] on icon "button" at bounding box center [1096, 47] width 12 height 12
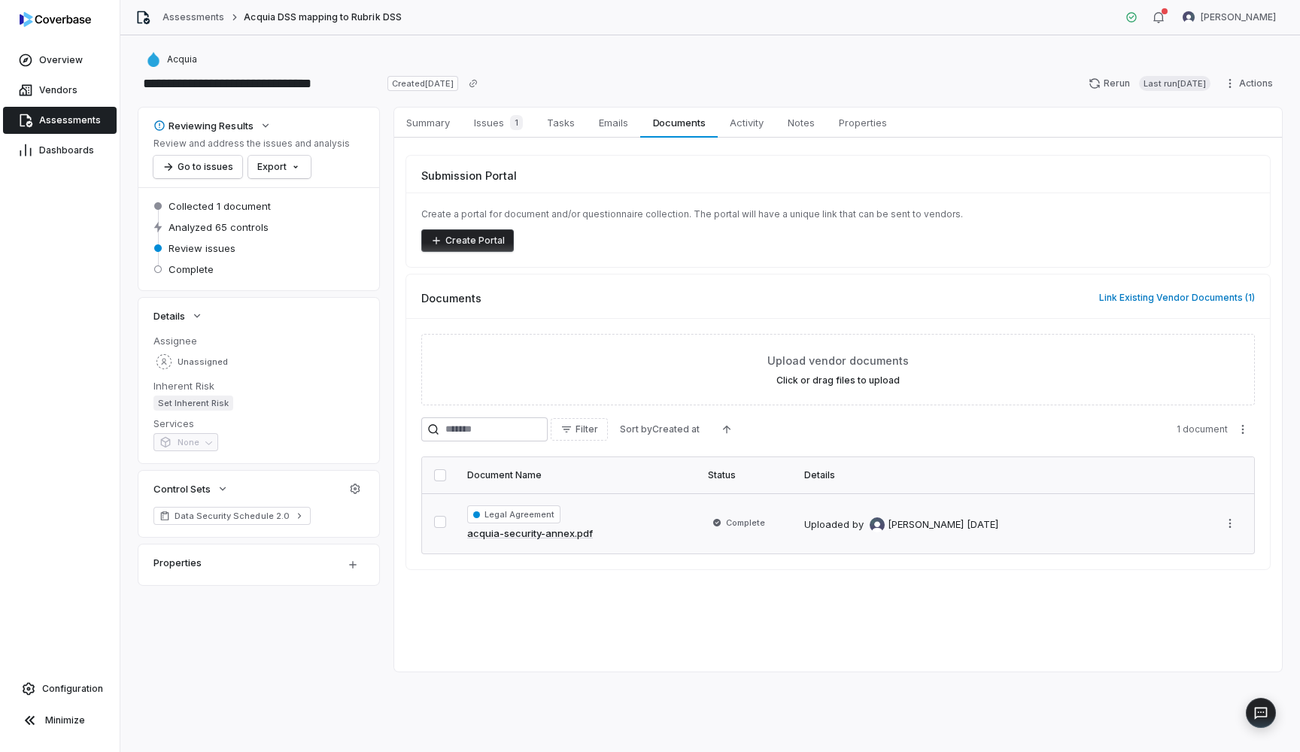
click at [93, 115] on span "Assessments" at bounding box center [70, 120] width 62 height 12
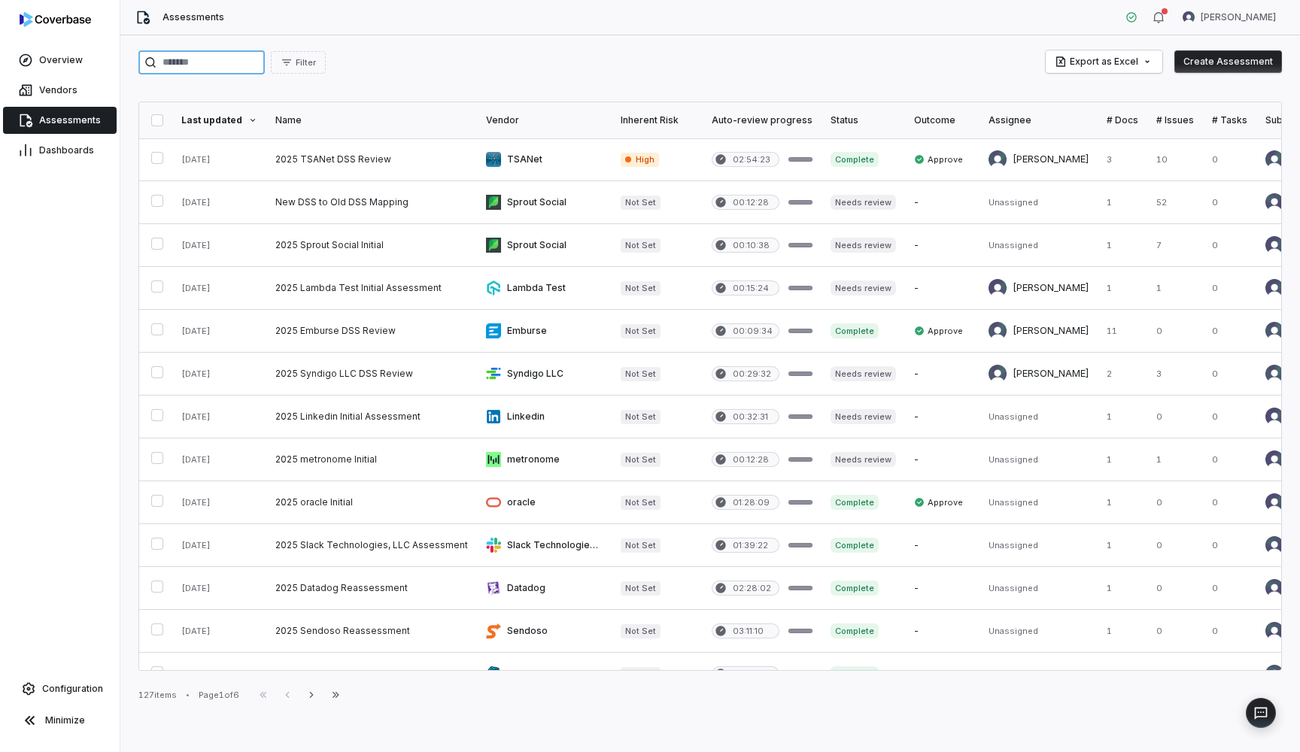
click at [224, 59] on input "search" at bounding box center [201, 62] width 126 height 24
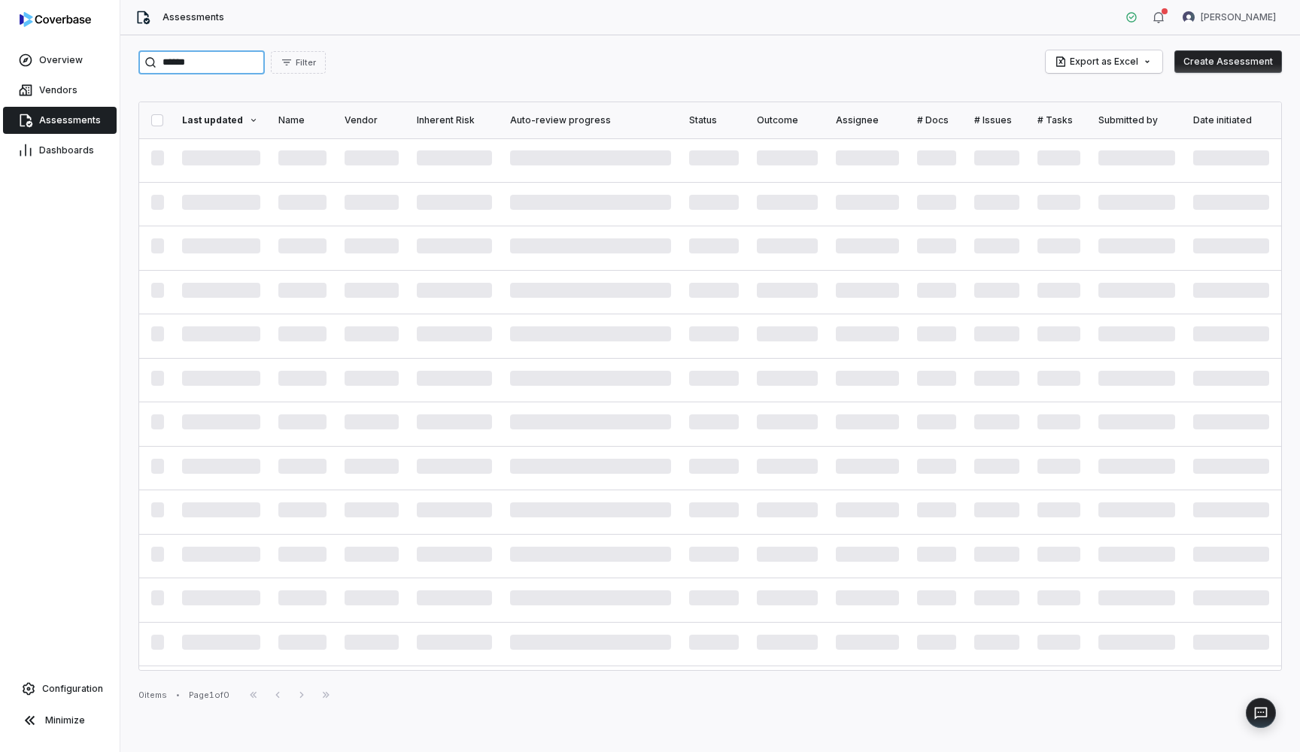
type input "******"
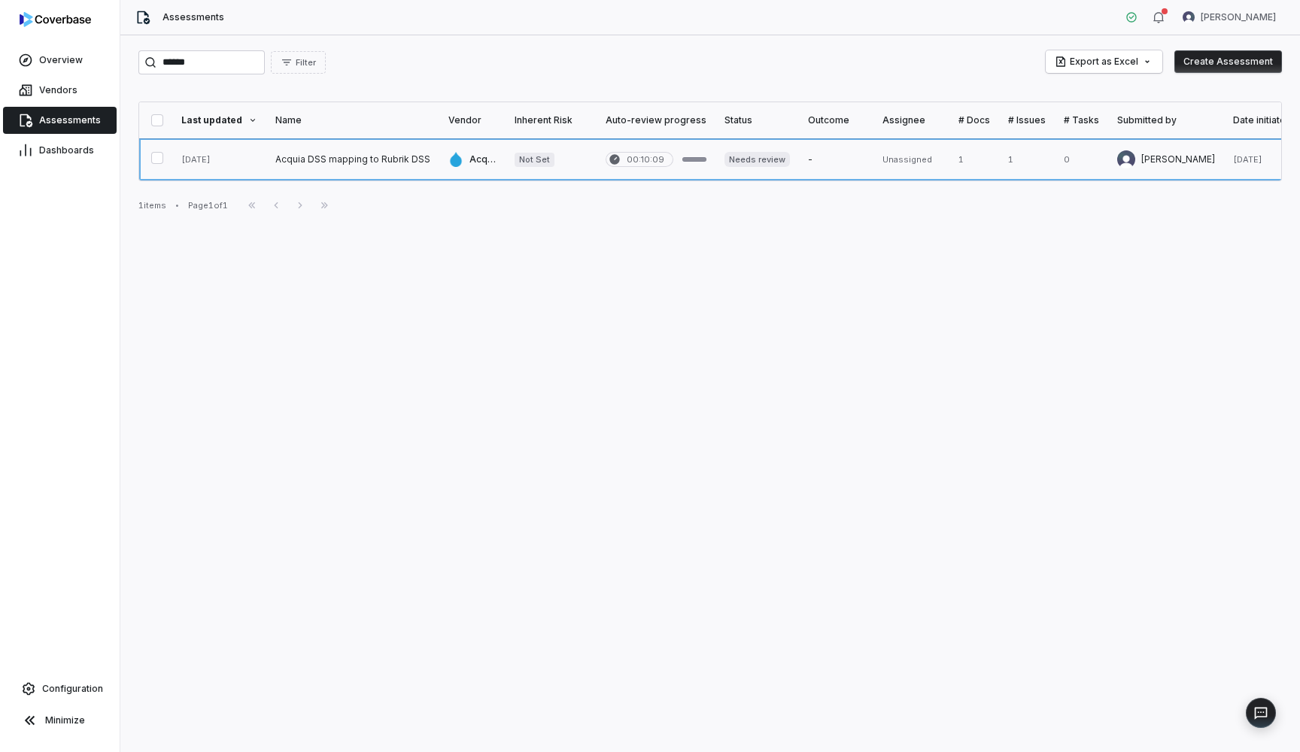
click at [384, 157] on link at bounding box center [352, 159] width 173 height 42
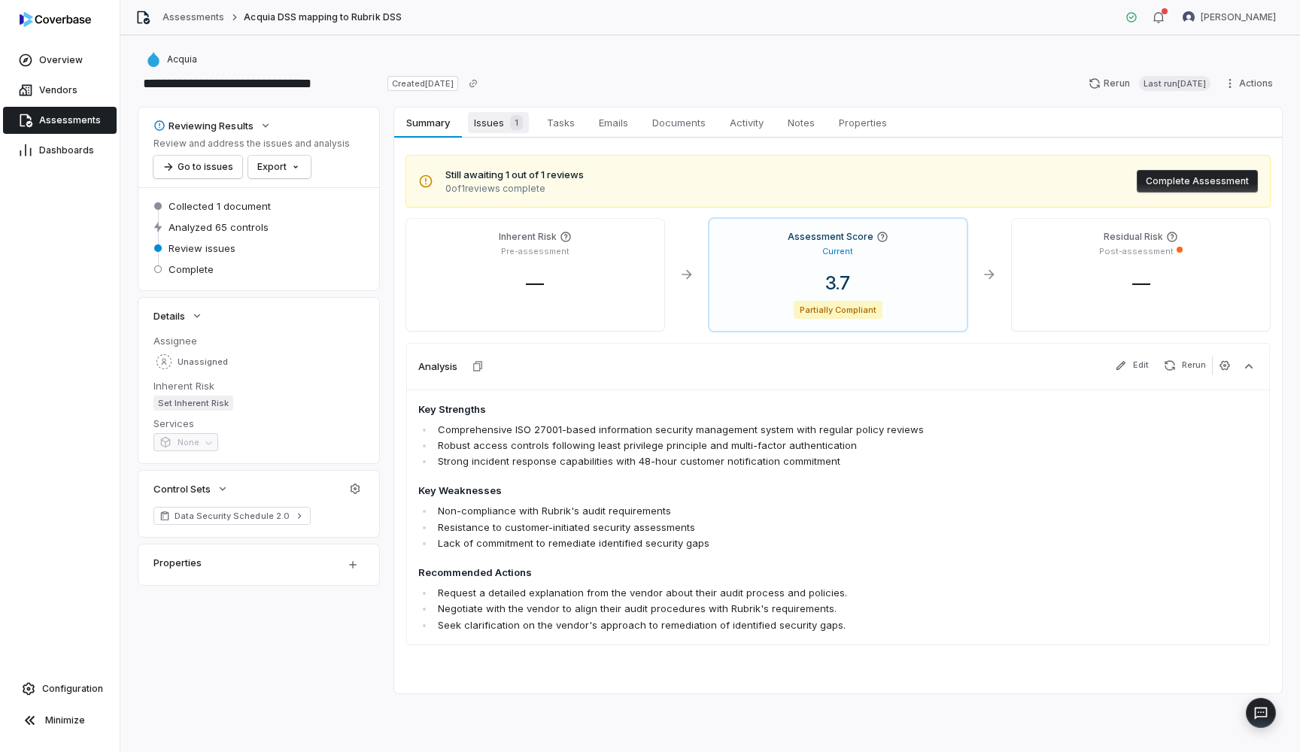
click at [516, 116] on span "1" at bounding box center [516, 122] width 13 height 15
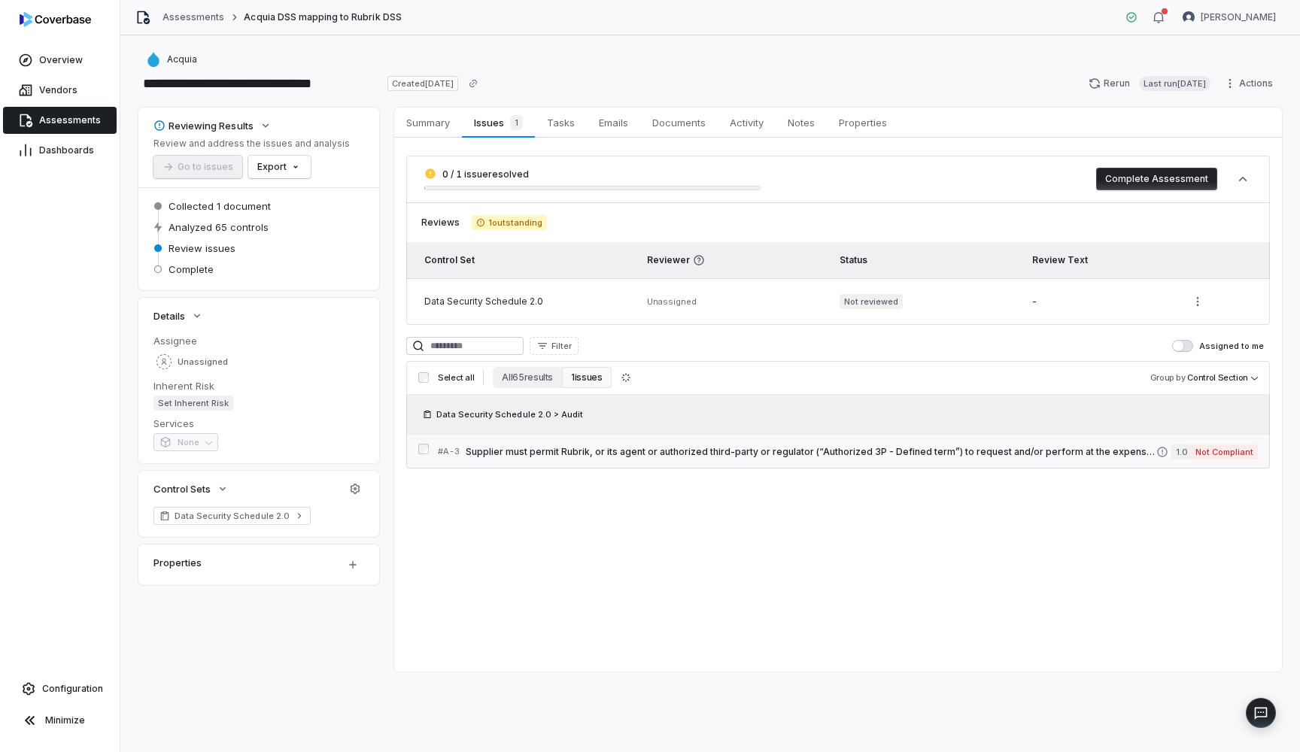
click at [566, 448] on span "Supplier must permit Rubrik, or its agent or authorized third-party or regulato…" at bounding box center [811, 452] width 691 height 12
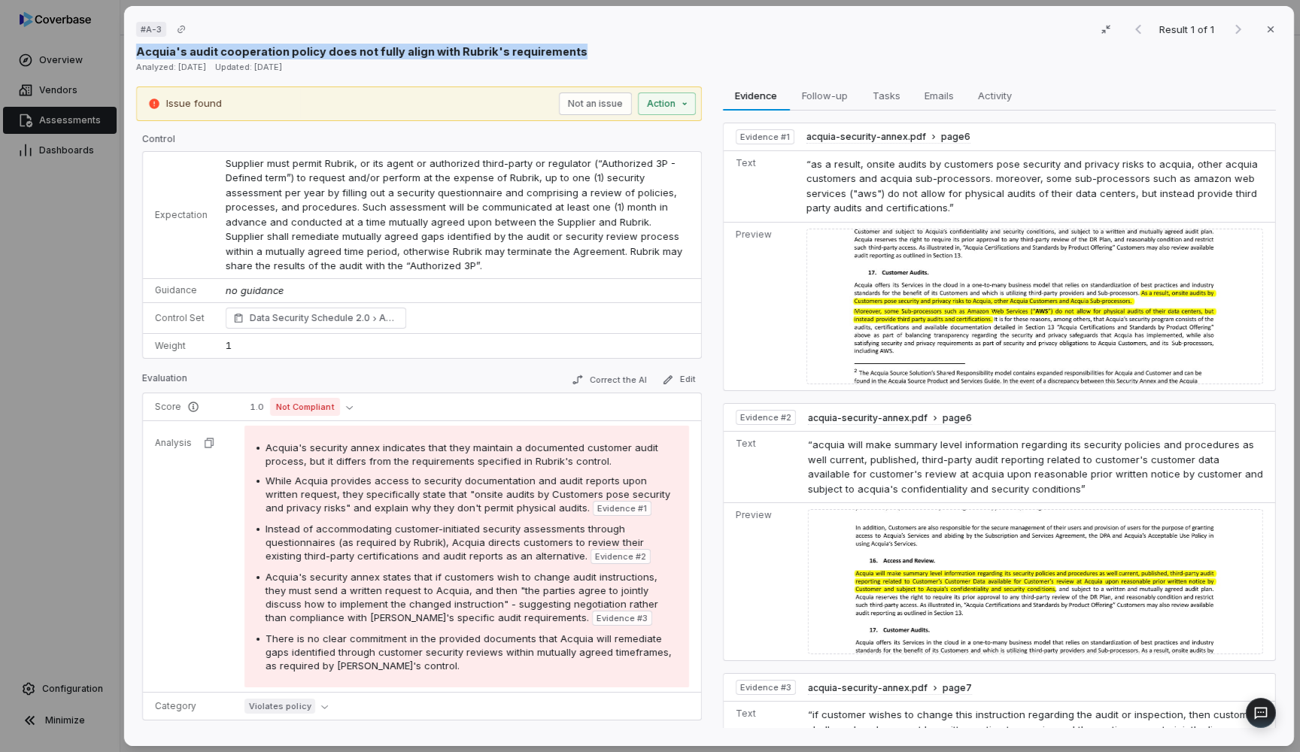
drag, startPoint x: 136, startPoint y: 53, endPoint x: 571, endPoint y: 56, distance: 434.8
click at [571, 56] on div "Acquia's audit cooperation policy does not fully align with Rubrik's requiremen…" at bounding box center [709, 52] width 1146 height 16
copy p "Acquia's audit cooperation policy does not fully align with Rubrik's requiremen…"
click at [166, 502] on tbody "Score 1.0 Not Compliant Analysis Acquia's security annex indicates that they ma…" at bounding box center [422, 556] width 558 height 326
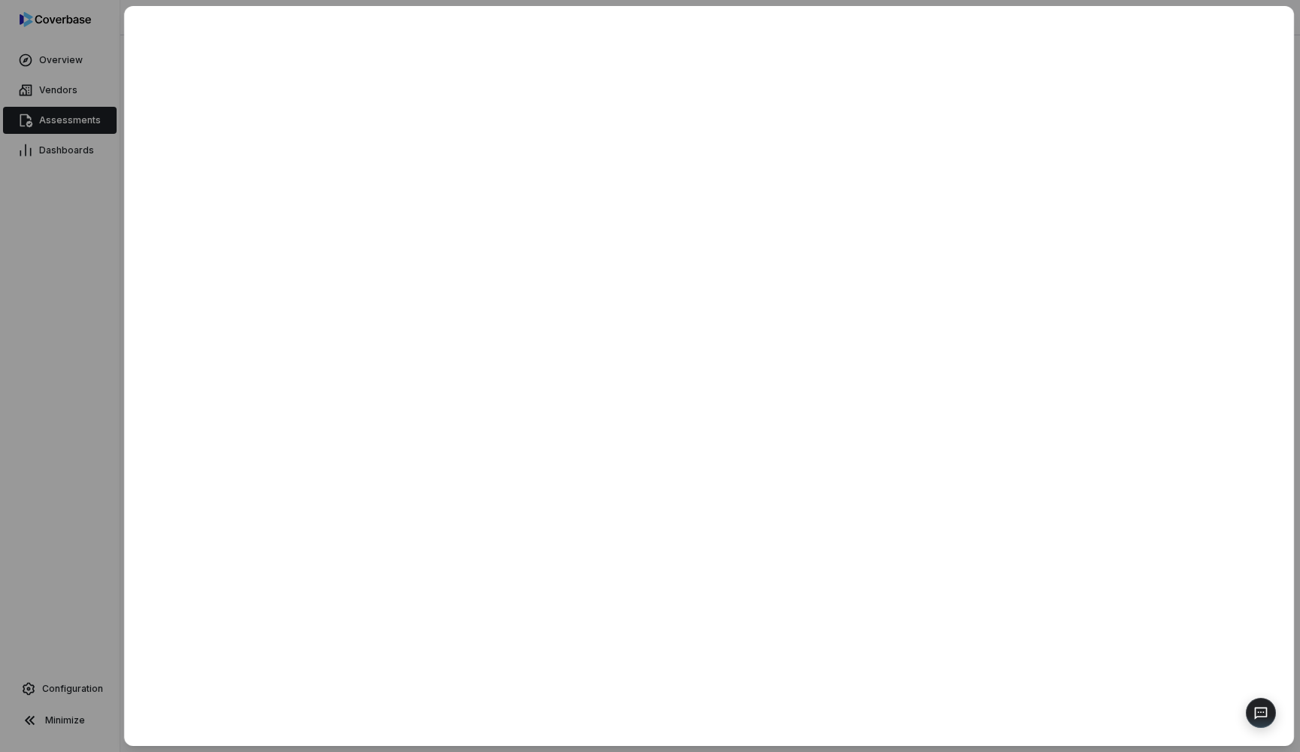
click at [77, 162] on div at bounding box center [650, 376] width 1300 height 752
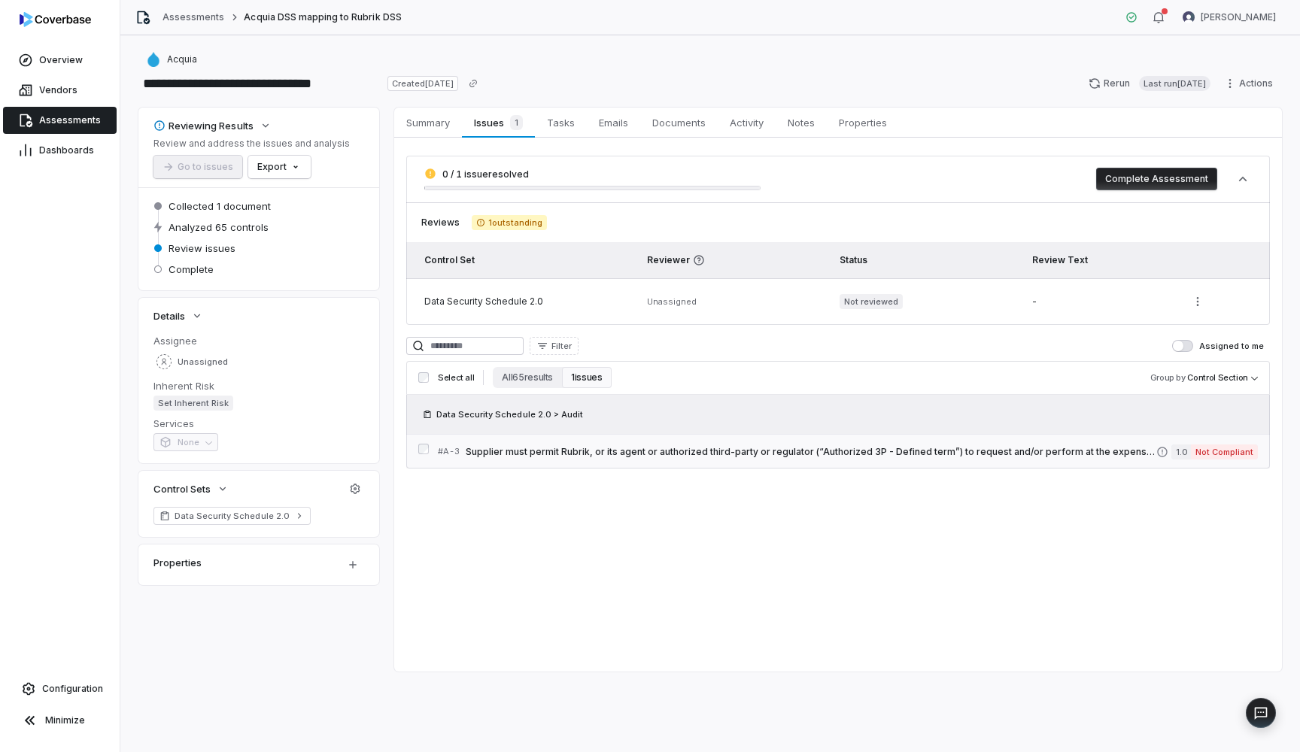
click at [531, 450] on span "Supplier must permit Rubrik, or its agent or authorized third-party or regulato…" at bounding box center [811, 452] width 691 height 12
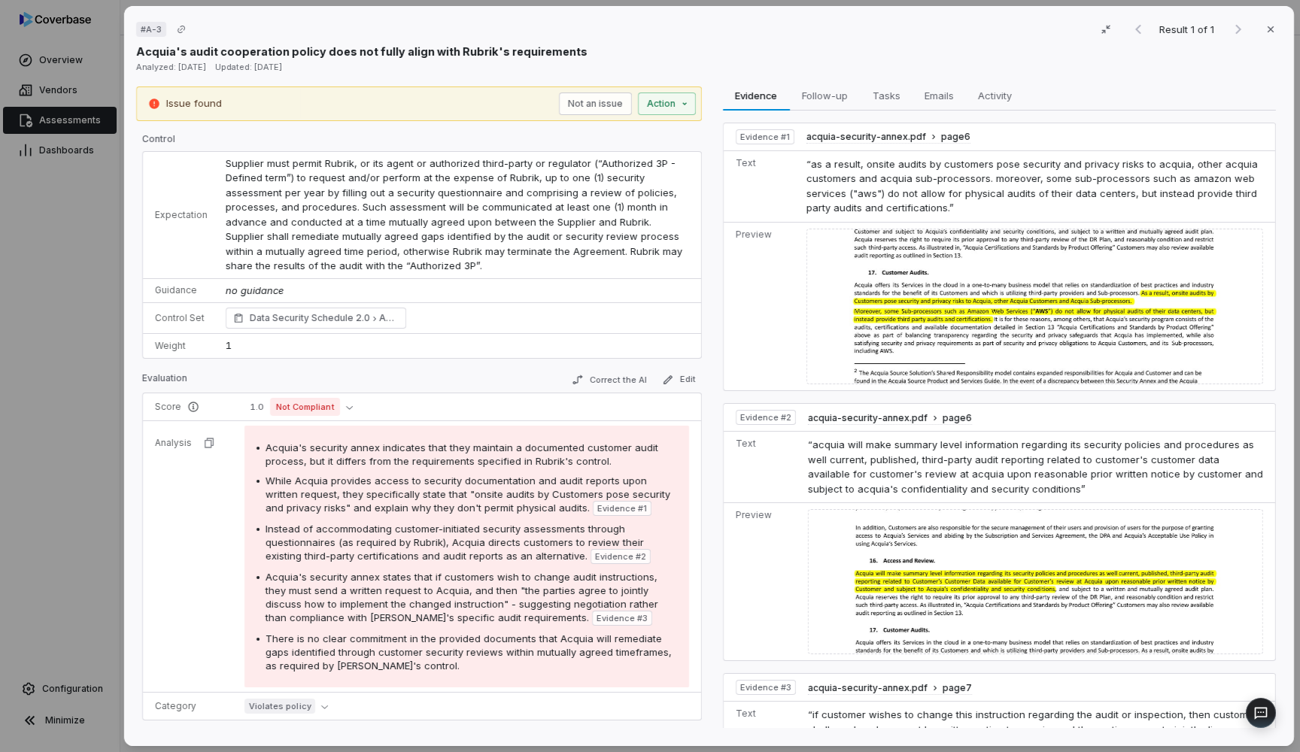
click at [41, 209] on div "# A-3 Result 1 of 1 Close Acquia's audit cooperation policy does not fully alig…" at bounding box center [650, 376] width 1300 height 752
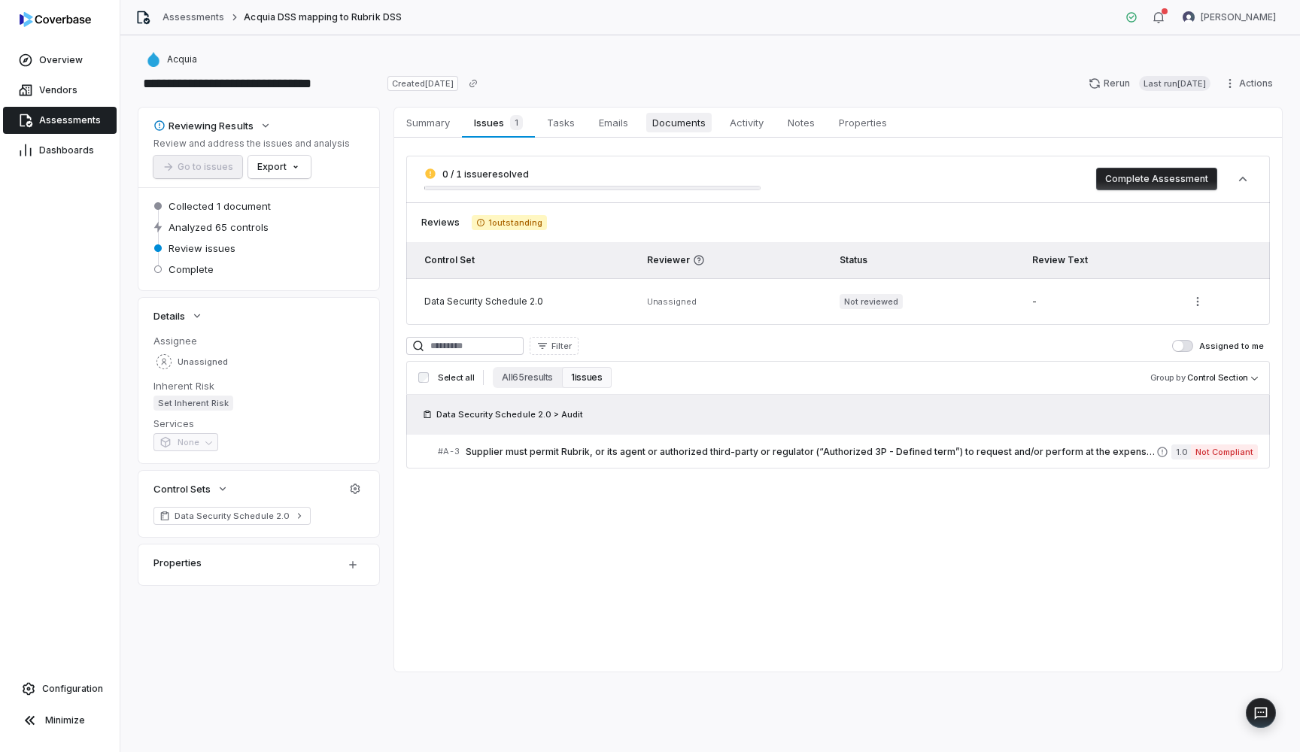
click at [675, 123] on span "Documents" at bounding box center [678, 123] width 65 height 20
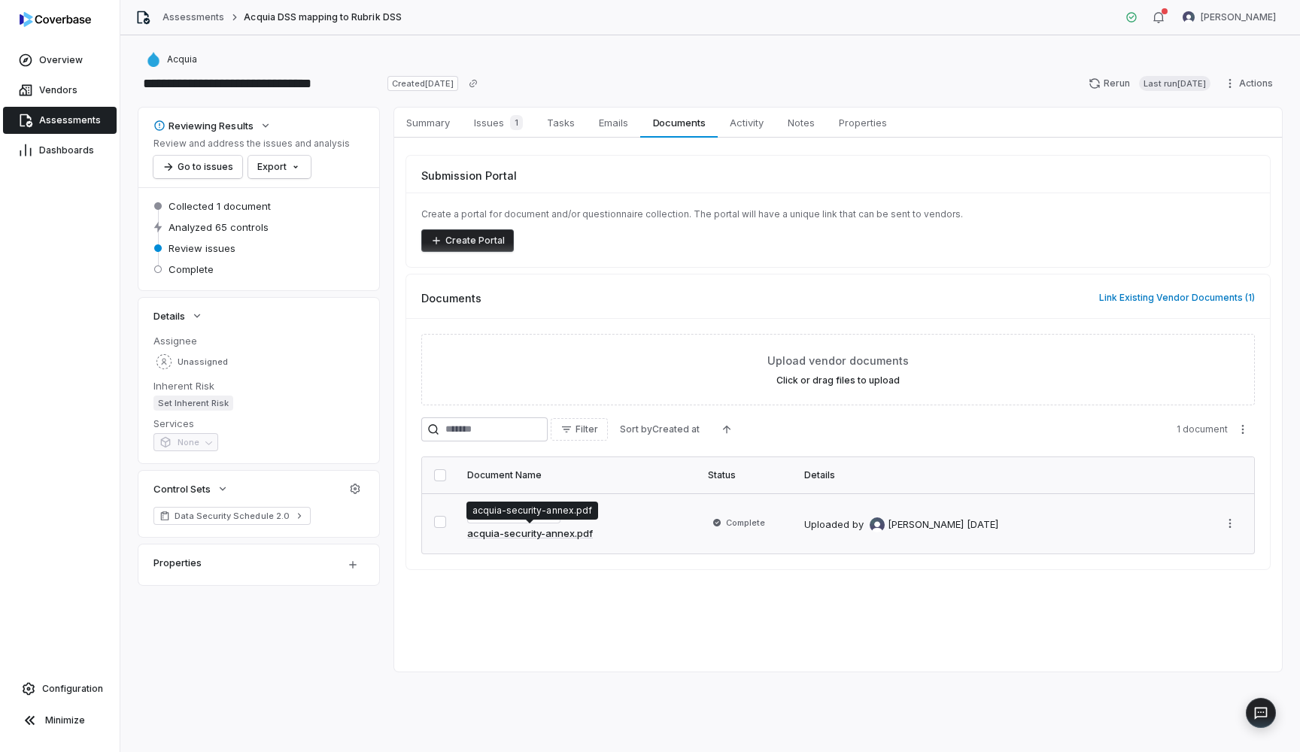
click at [507, 532] on link "acquia-security-annex.pdf" at bounding box center [530, 534] width 126 height 15
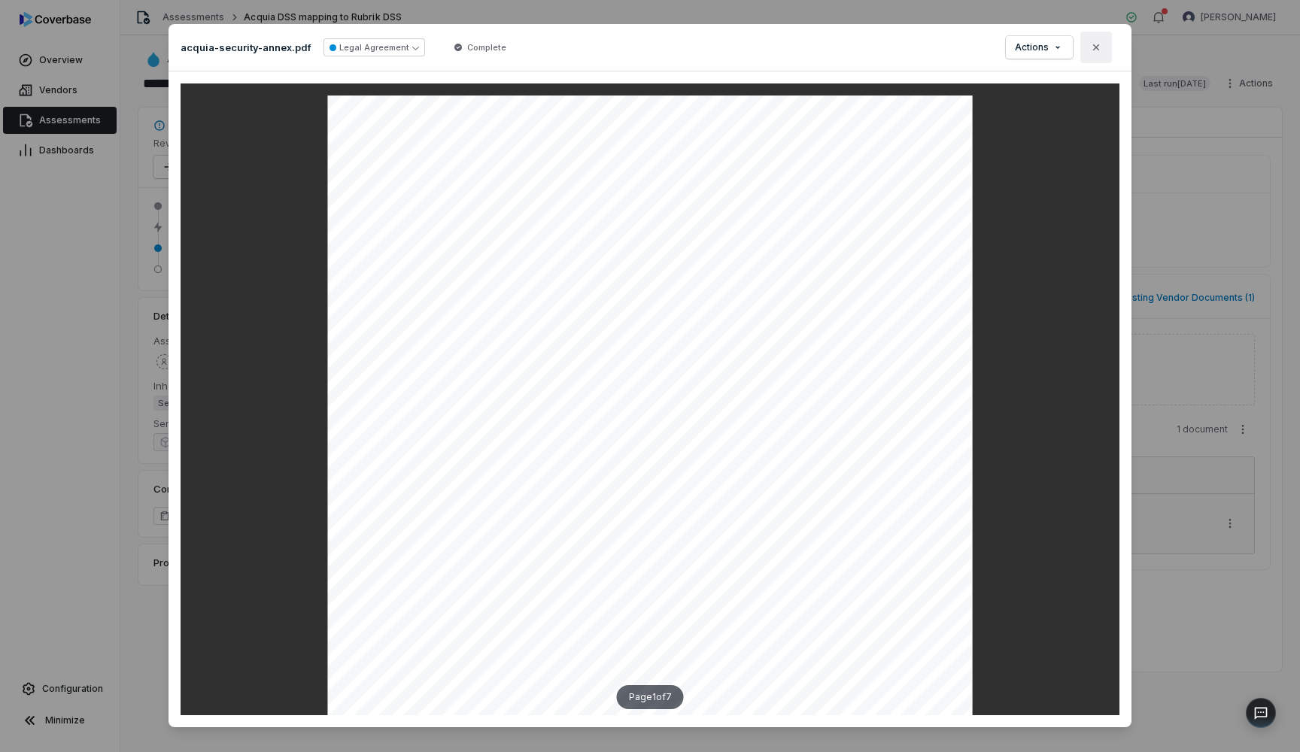
click at [1101, 49] on icon "button" at bounding box center [1096, 47] width 12 height 12
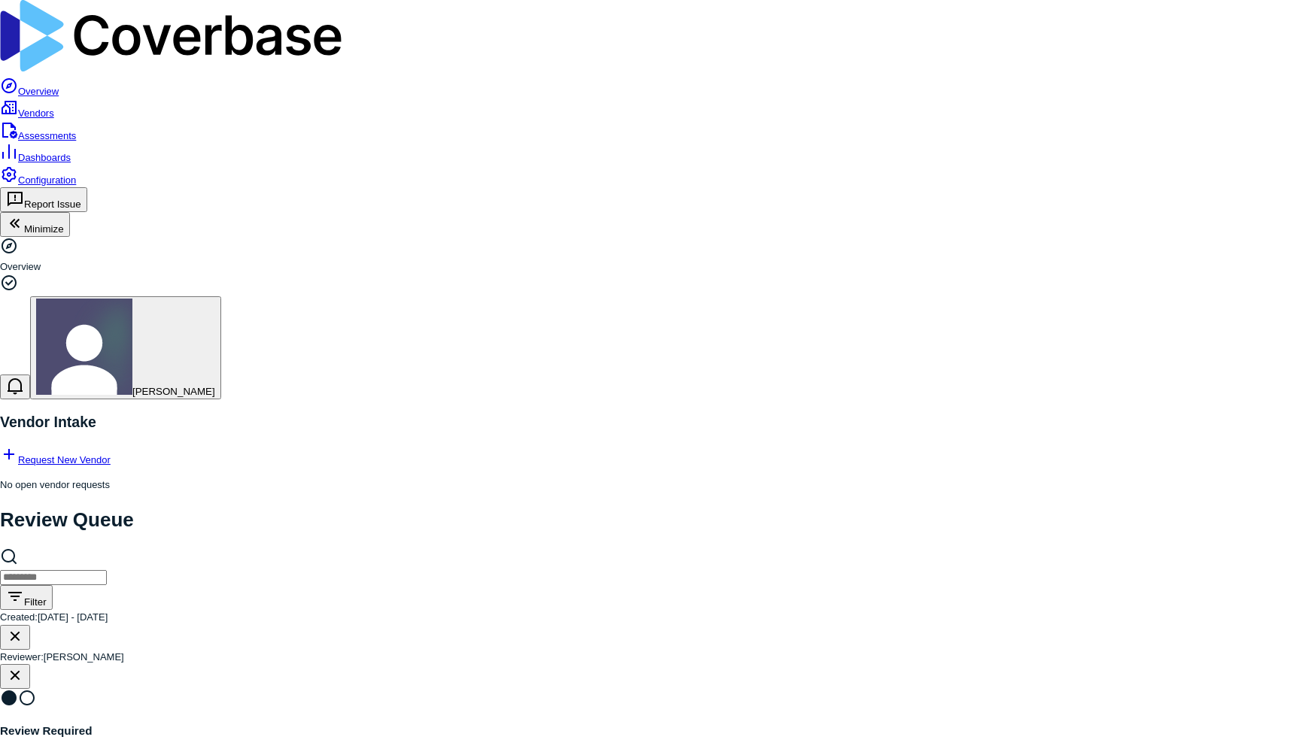
click at [74, 130] on span "Assessments" at bounding box center [47, 135] width 58 height 11
